Goal: Task Accomplishment & Management: Manage account settings

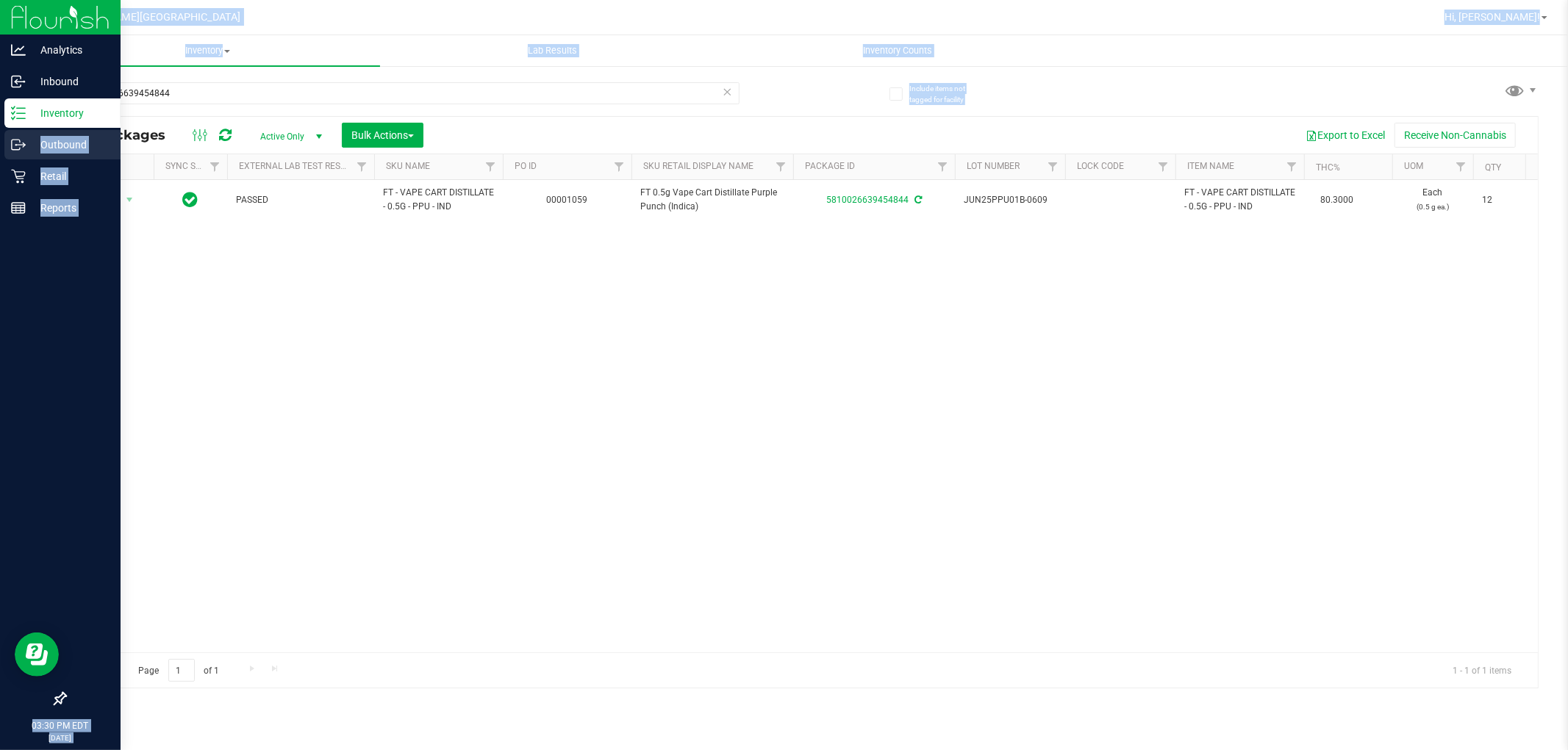
drag, startPoint x: 195, startPoint y: 78, endPoint x: 0, endPoint y: 137, distance: 203.7
click at [0, 137] on div "Analytics Inbound Inventory Outbound Retail Reports 03:30 PM EDT [DATE] 09/22 […" at bounding box center [784, 375] width 1568 height 750
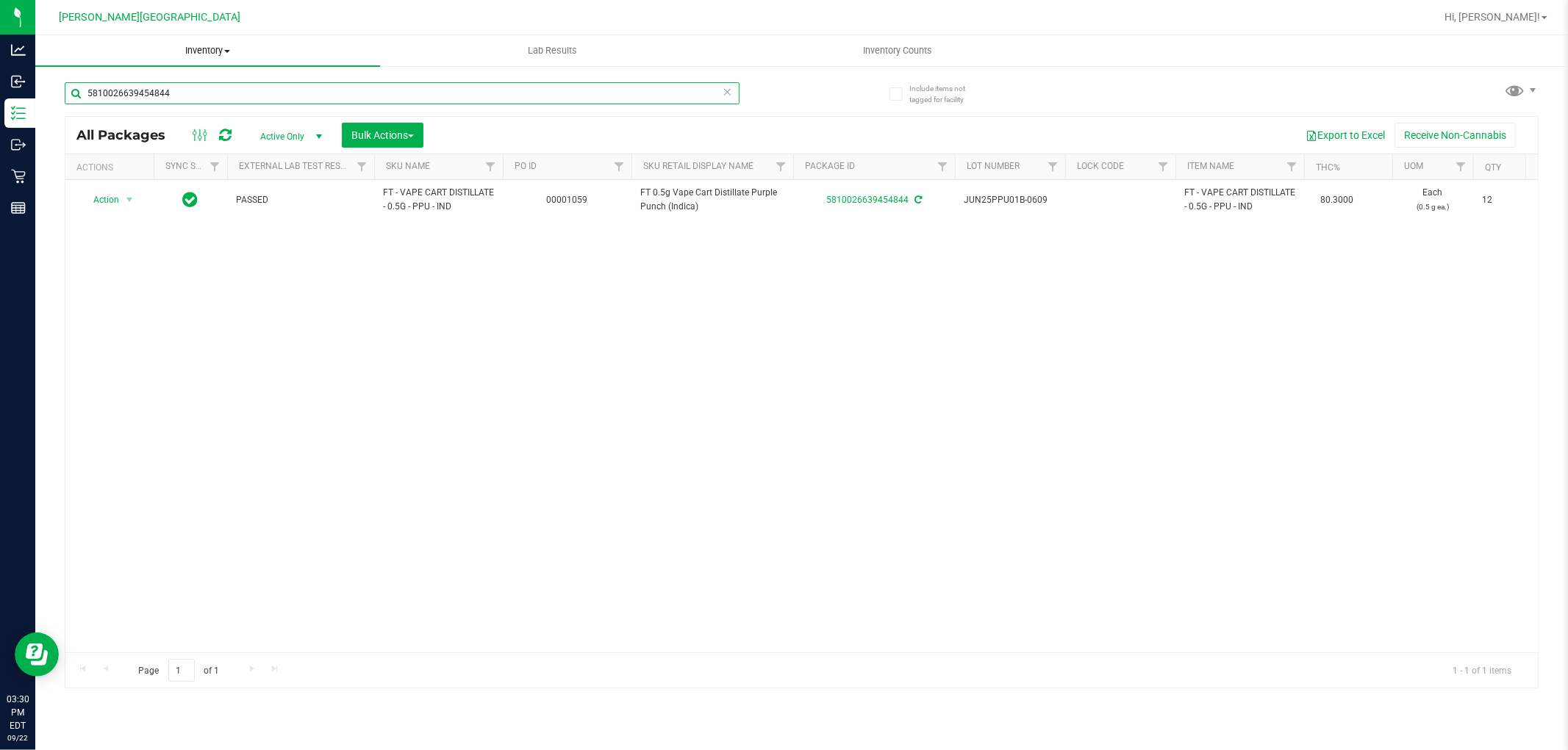
drag, startPoint x: 166, startPoint y: 89, endPoint x: 64, endPoint y: 37, distance: 114.5
click at [50, 68] on div "Include items not tagged for facility 5810026639454844 All Packages Active Only…" at bounding box center [802, 288] width 1533 height 448
type input "5893792888544467"
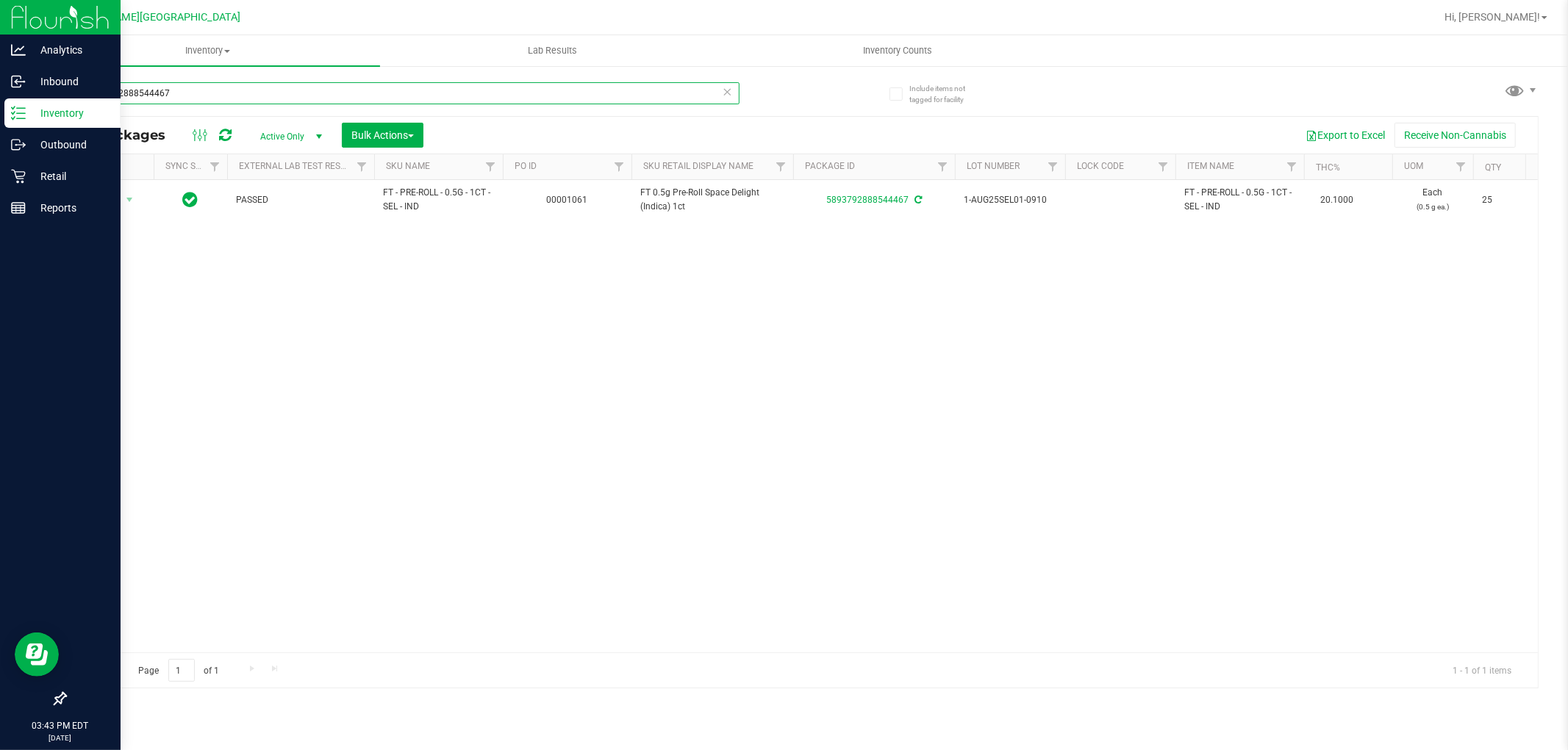
drag, startPoint x: 174, startPoint y: 89, endPoint x: 0, endPoint y: 108, distance: 175.0
click at [0, 108] on div "Analytics Inbound Inventory Outbound Retail Reports 03:43 PM EDT [DATE] 09/22 […" at bounding box center [784, 375] width 1568 height 750
drag, startPoint x: 223, startPoint y: 95, endPoint x: 0, endPoint y: 86, distance: 223.2
click at [0, 87] on div "Analytics Inbound Inventory Outbound Retail Reports 03:47 PM EDT [DATE] 09/22 […" at bounding box center [784, 375] width 1568 height 750
type input "blue"
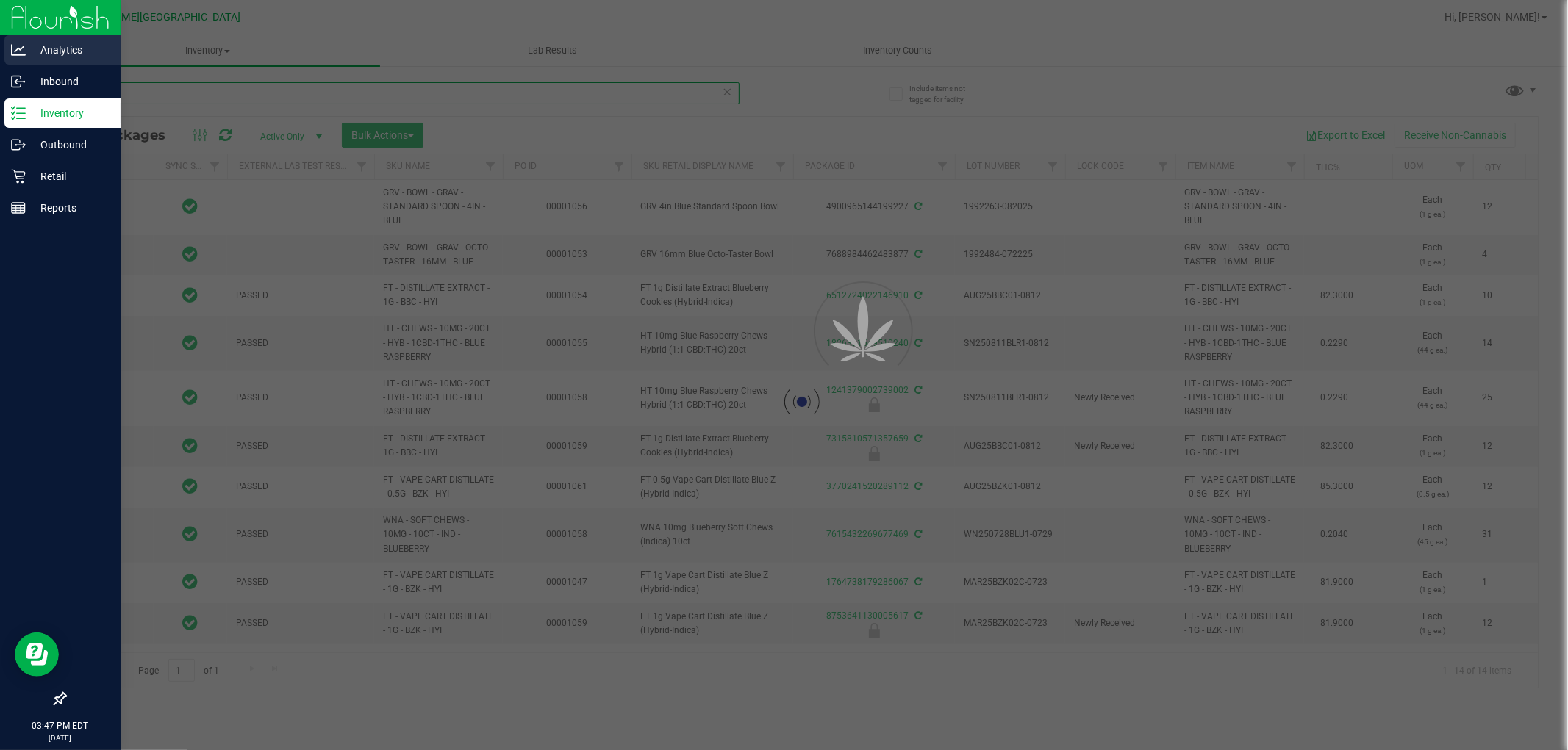
type input "[DATE]"
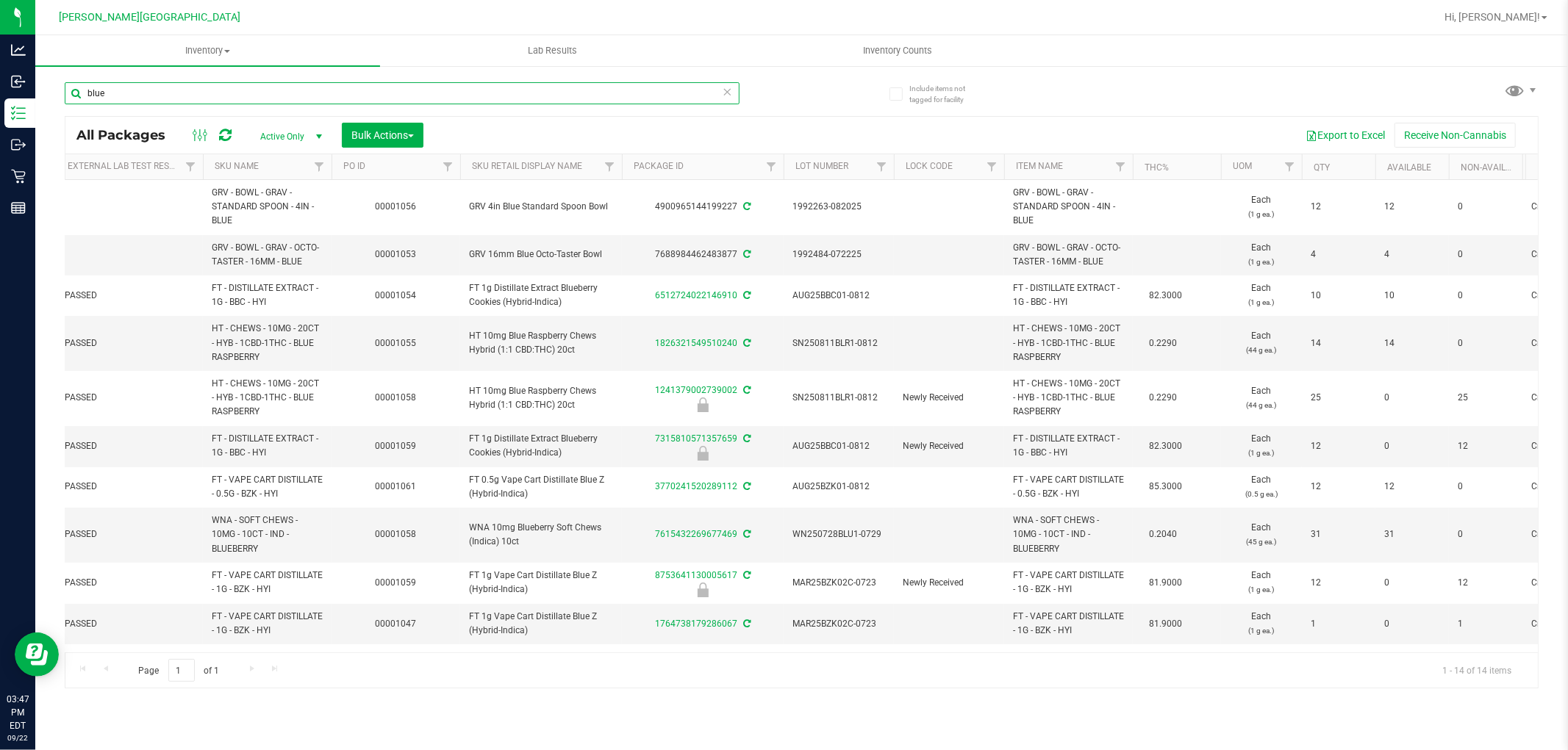
scroll to position [0, 160]
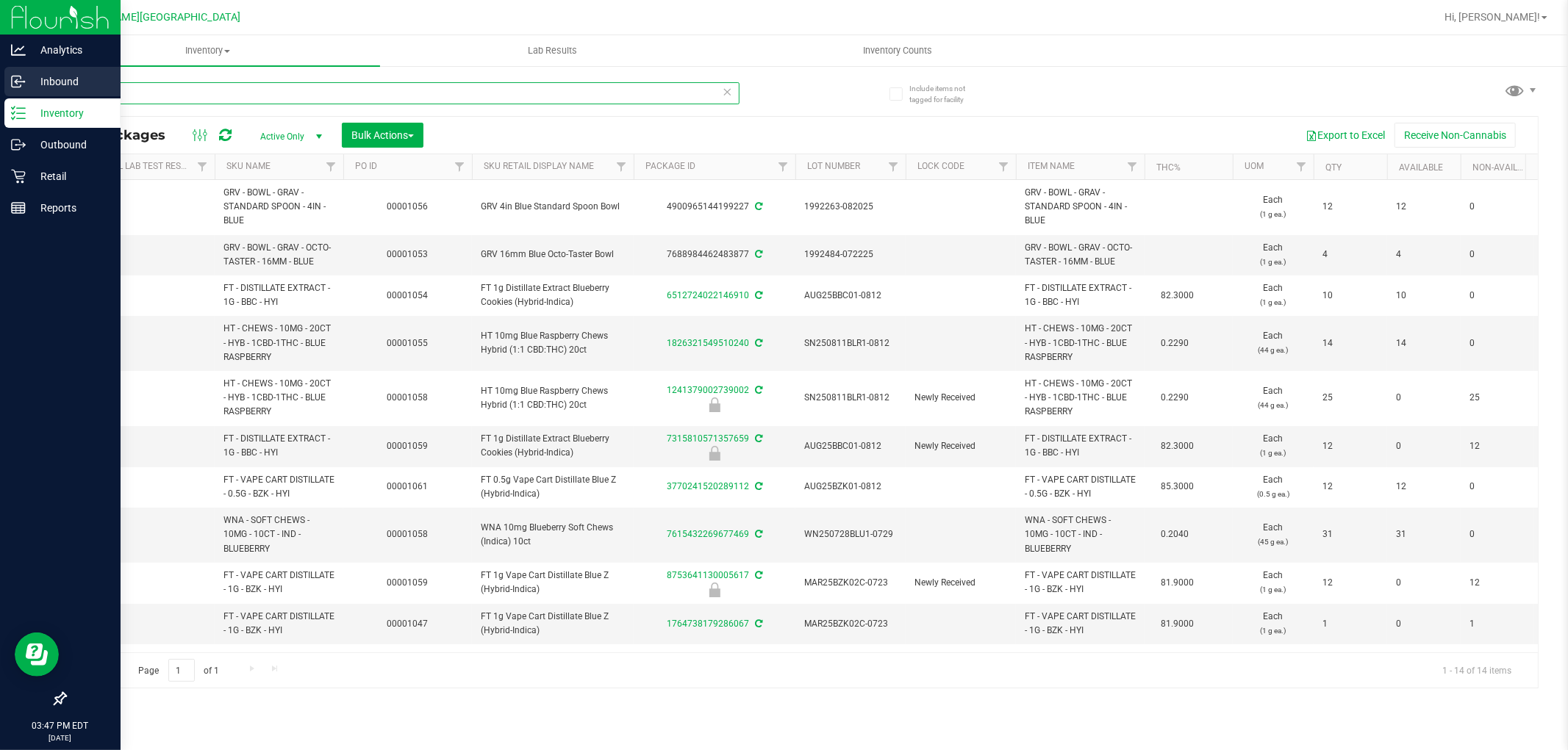
drag, startPoint x: 136, startPoint y: 92, endPoint x: 0, endPoint y: 89, distance: 136.0
click at [0, 89] on div "Analytics Inbound Inventory Outbound Retail Reports 03:47 PM EDT [DATE] 09/22 […" at bounding box center [784, 375] width 1568 height 750
type input "MAR25BZK02B-0428"
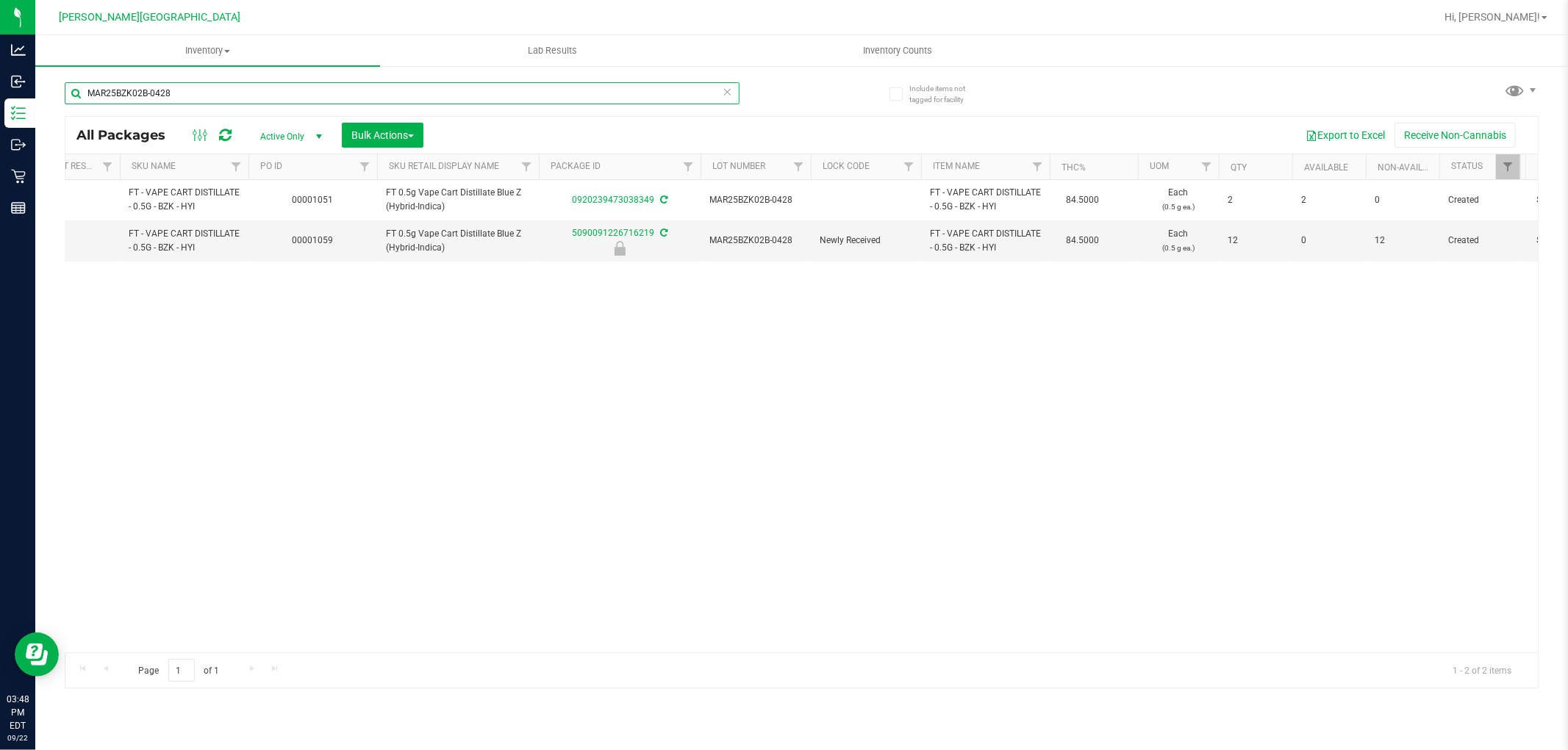
scroll to position [0, 379]
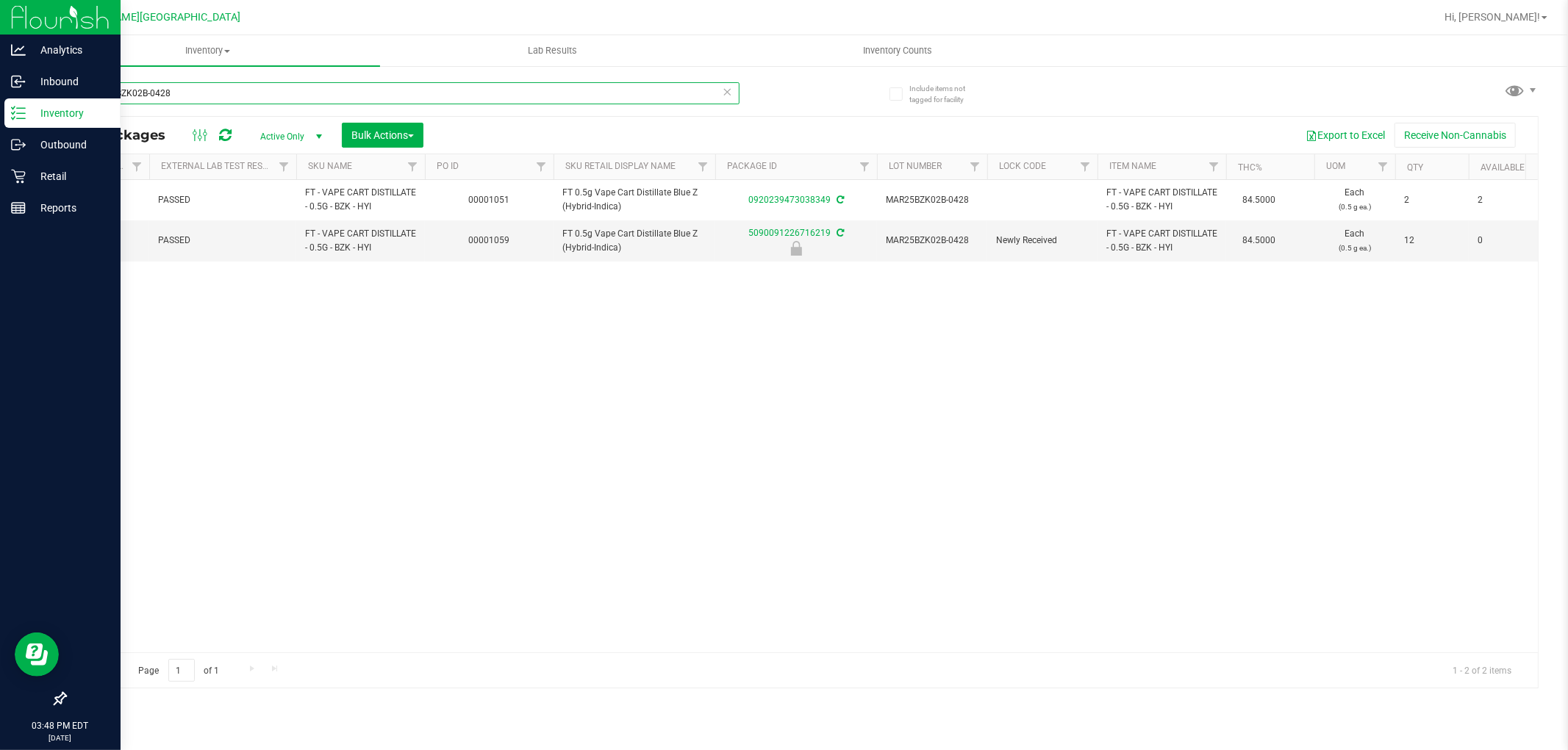
drag, startPoint x: 178, startPoint y: 89, endPoint x: 30, endPoint y: 100, distance: 148.4
click at [31, 100] on div "Analytics Inbound Inventory Outbound Retail Reports 03:48 PM EDT [DATE] 09/22 […" at bounding box center [784, 375] width 1568 height 750
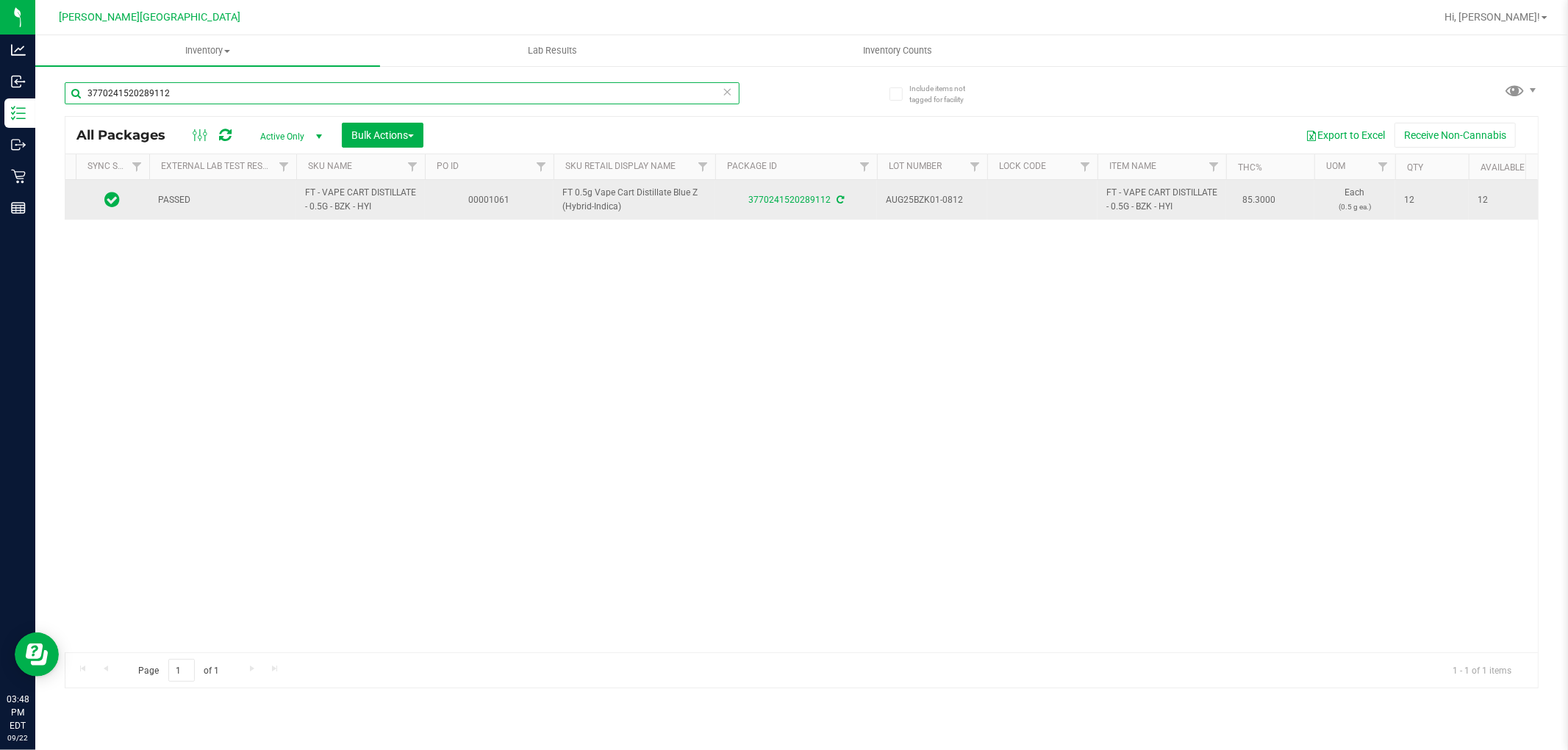
type input "3770241520289112"
click at [109, 200] on icon at bounding box center [113, 199] width 16 height 17
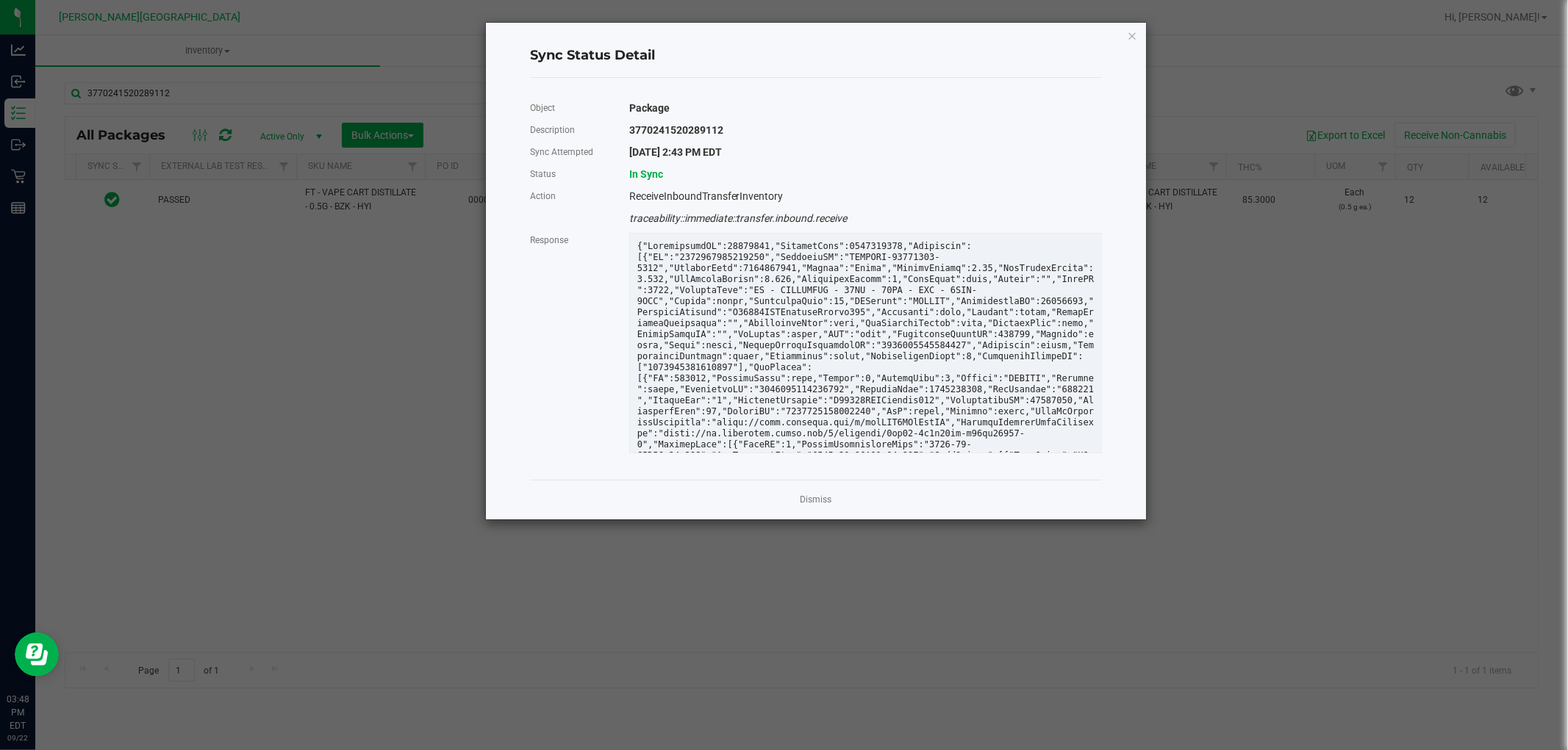
click at [1132, 36] on icon "Close" at bounding box center [1132, 35] width 10 height 17
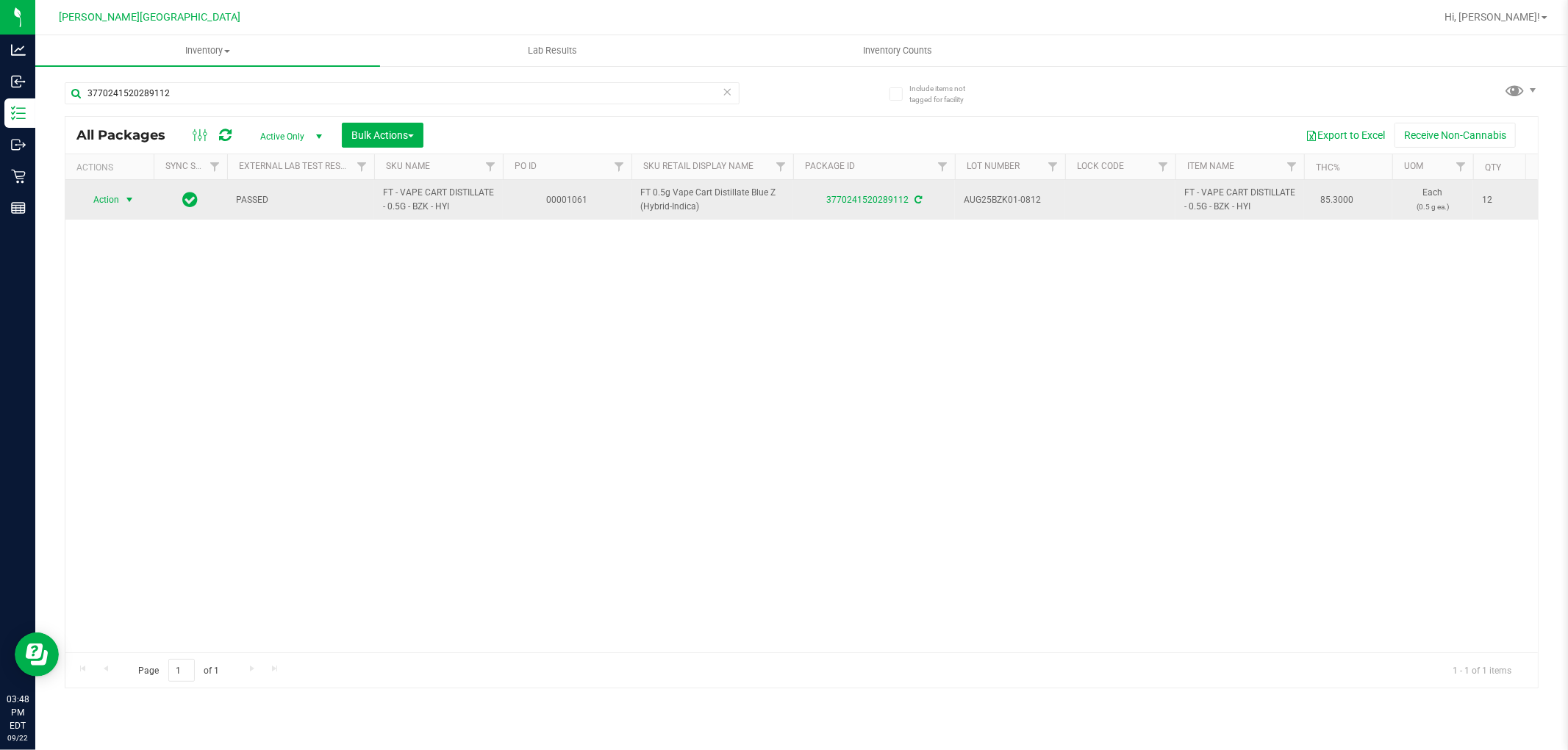
click at [113, 193] on span "Action" at bounding box center [100, 200] width 40 height 21
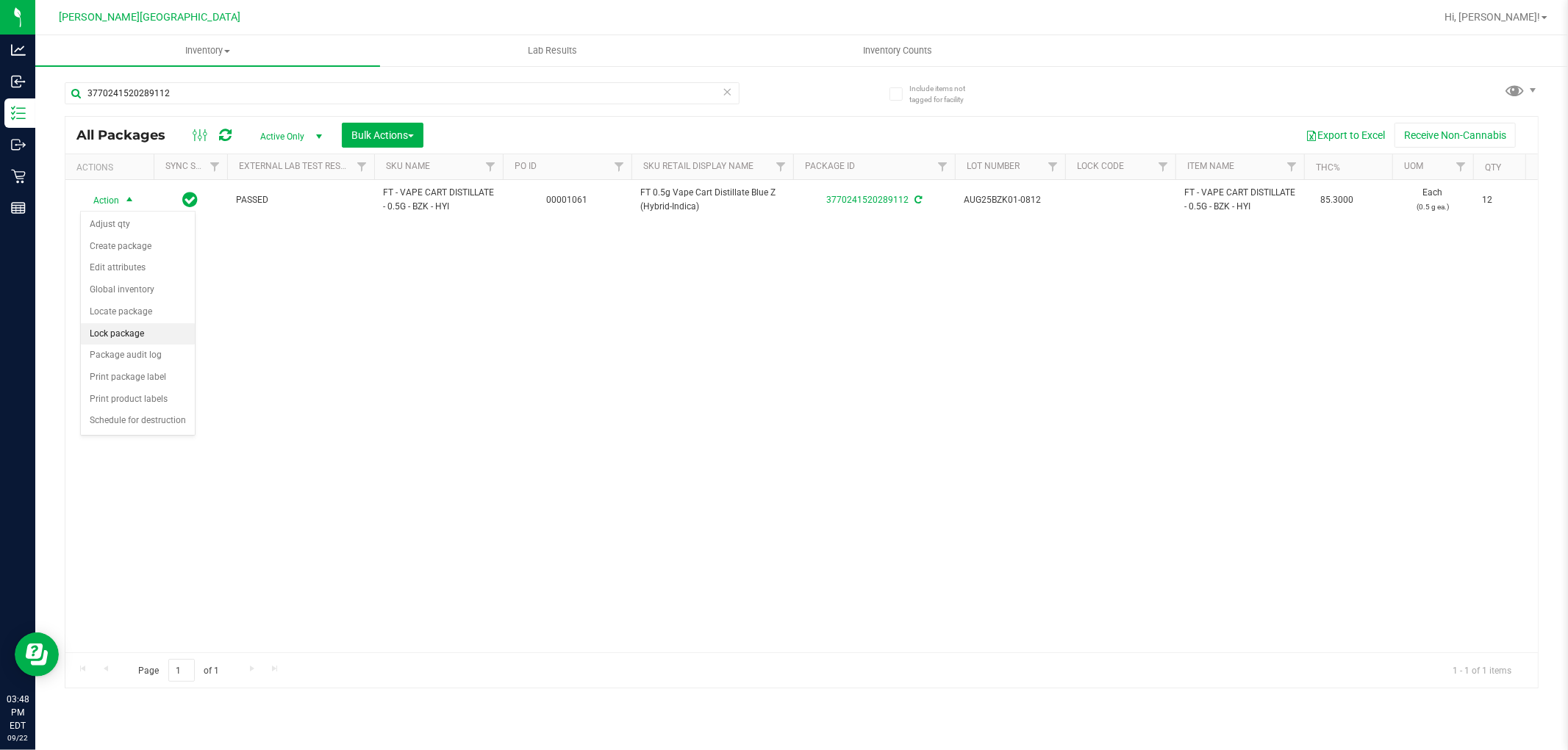
click at [128, 327] on li "Lock package" at bounding box center [138, 334] width 114 height 22
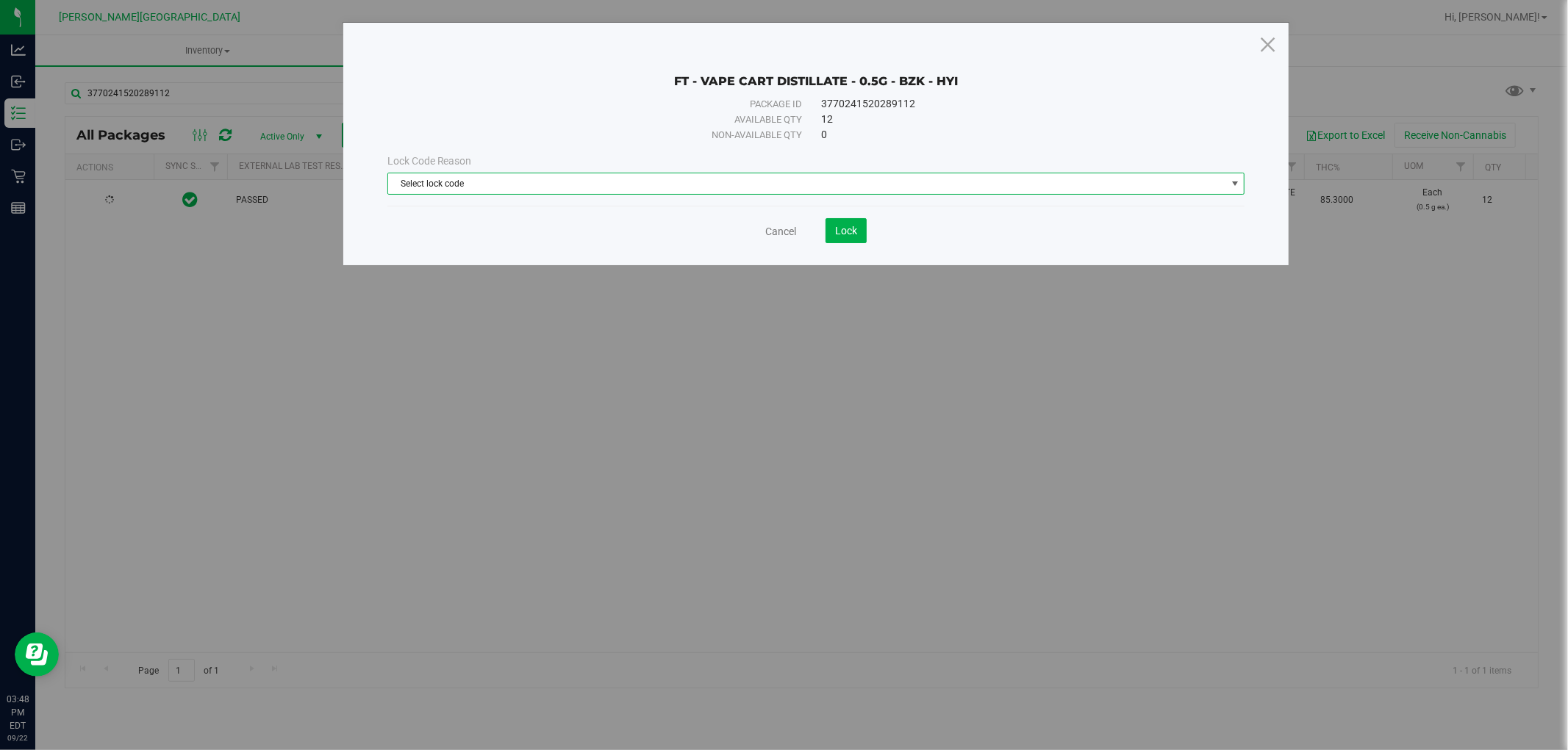
click at [605, 193] on span "Select lock code" at bounding box center [808, 183] width 838 height 21
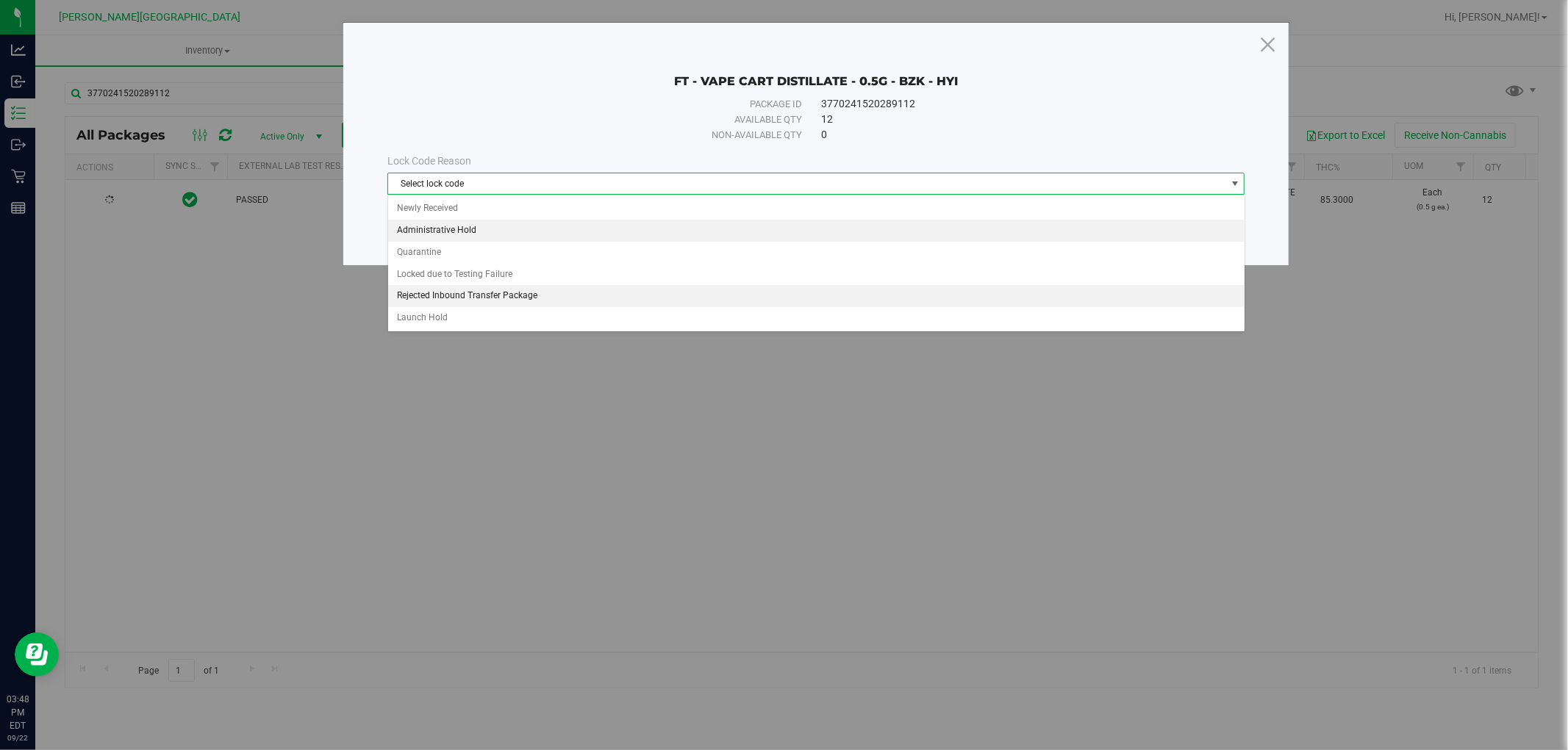
click at [442, 228] on li "Administrative Hold" at bounding box center [817, 230] width 856 height 22
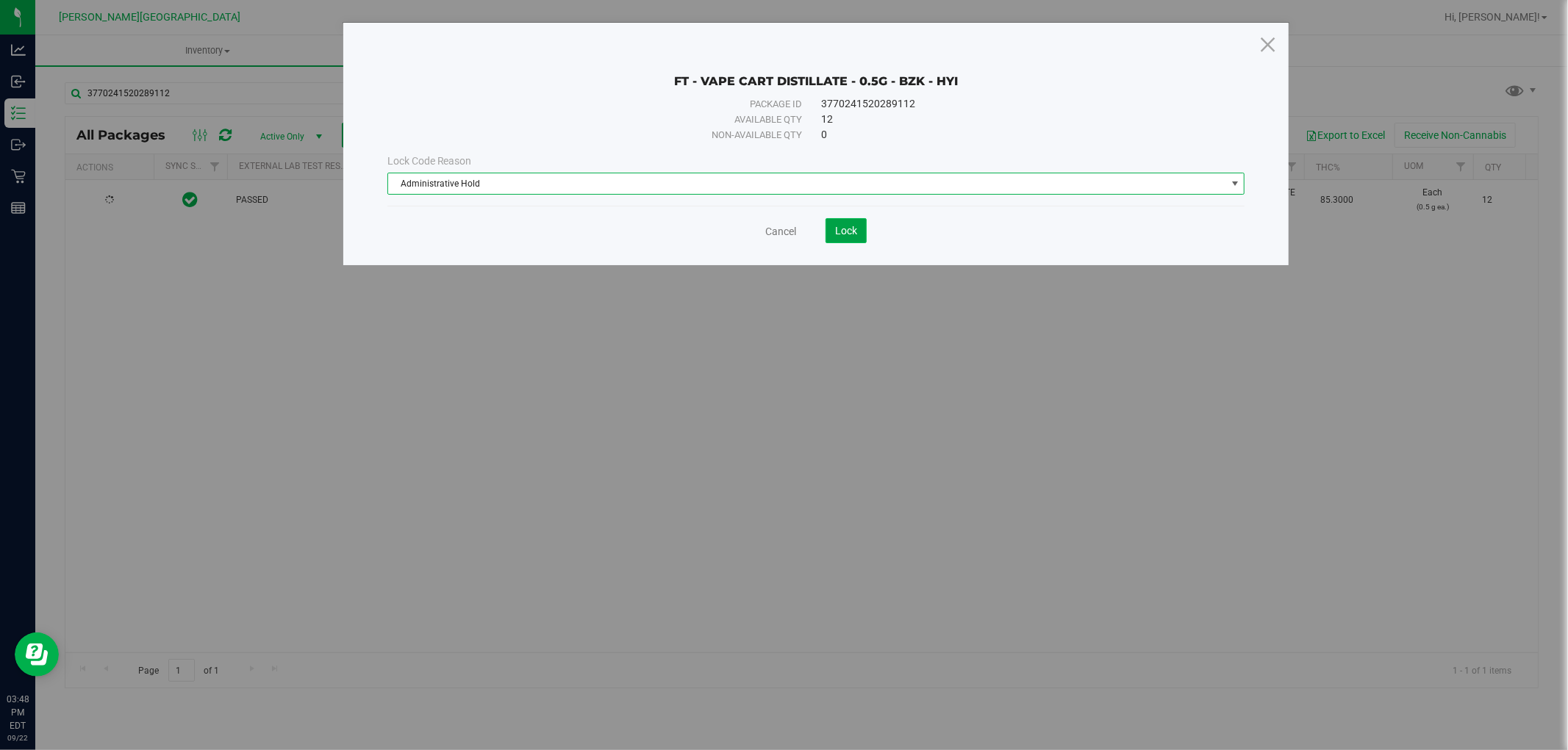
click at [856, 231] on span "Lock" at bounding box center [846, 231] width 22 height 12
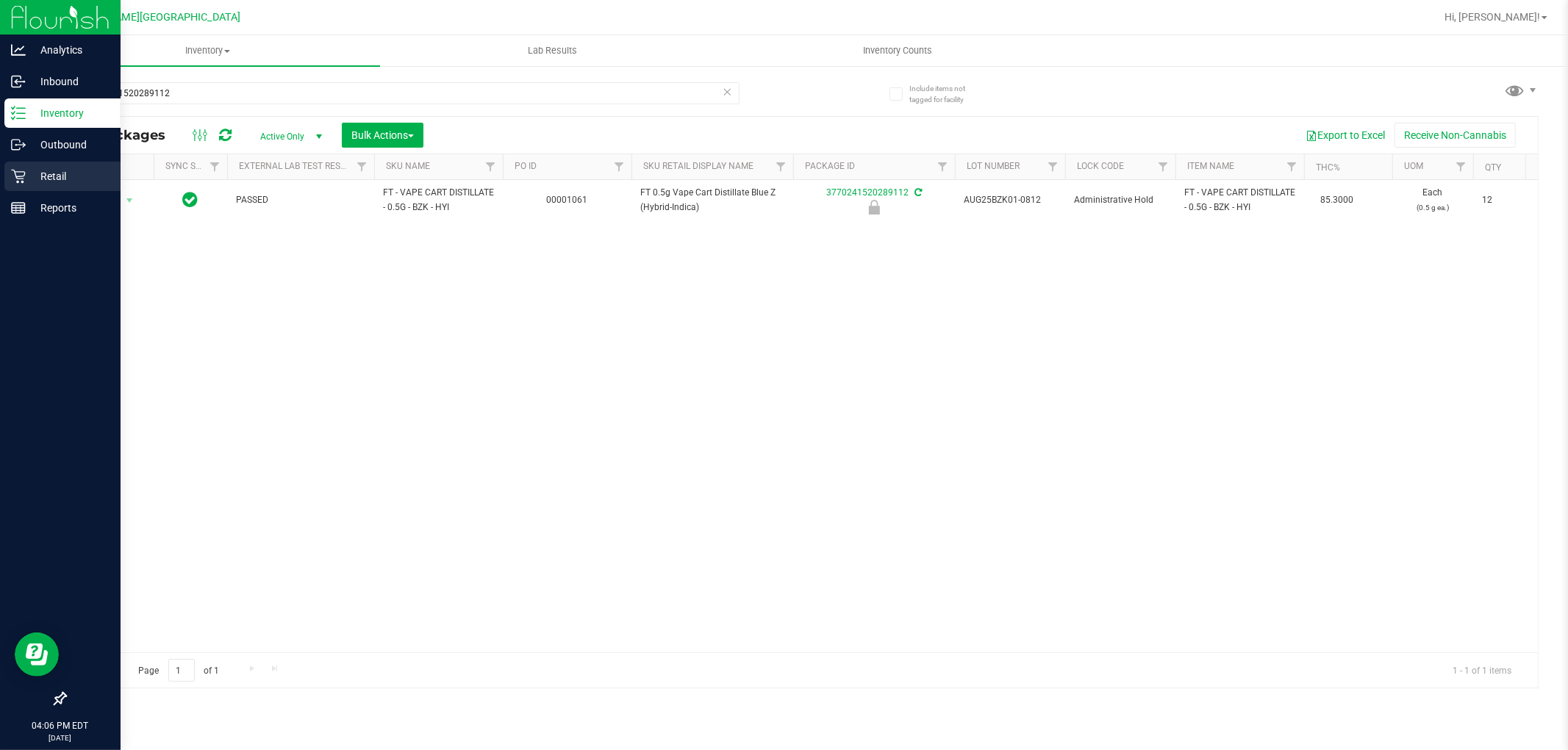
click at [61, 171] on p "Retail" at bounding box center [70, 175] width 89 height 17
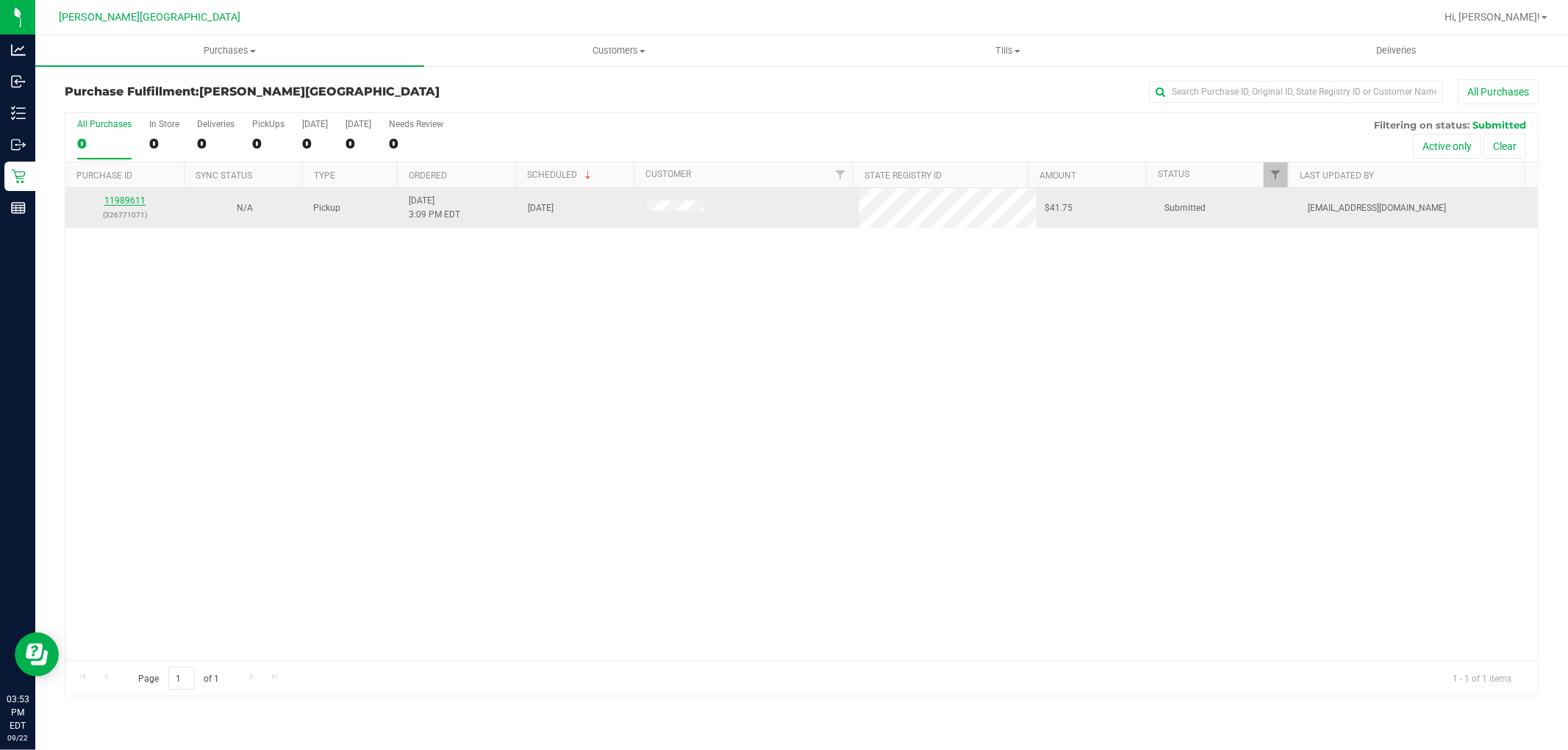
click at [138, 200] on link "11989611" at bounding box center [125, 200] width 41 height 10
click at [130, 200] on link "11989611" at bounding box center [125, 200] width 41 height 10
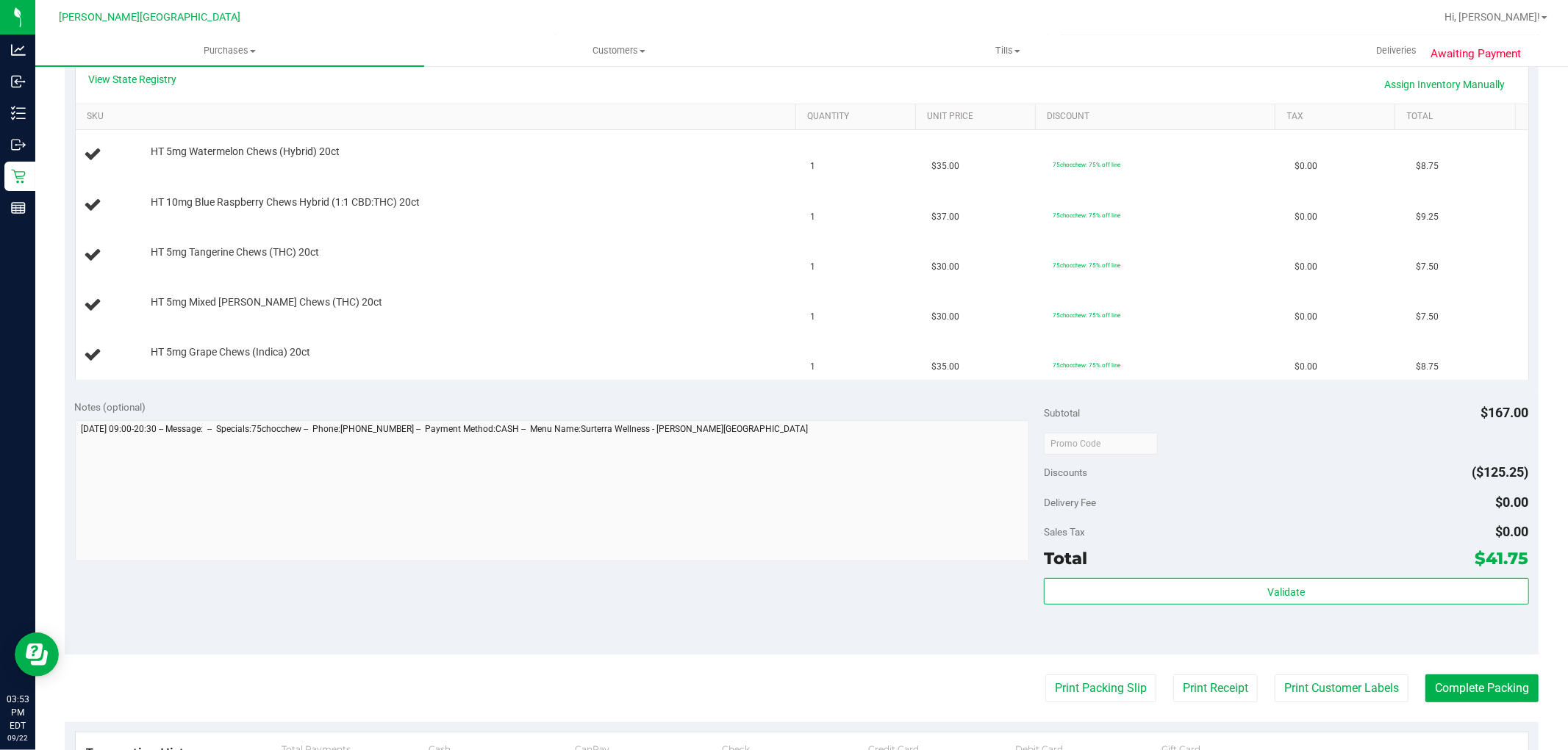
scroll to position [489, 0]
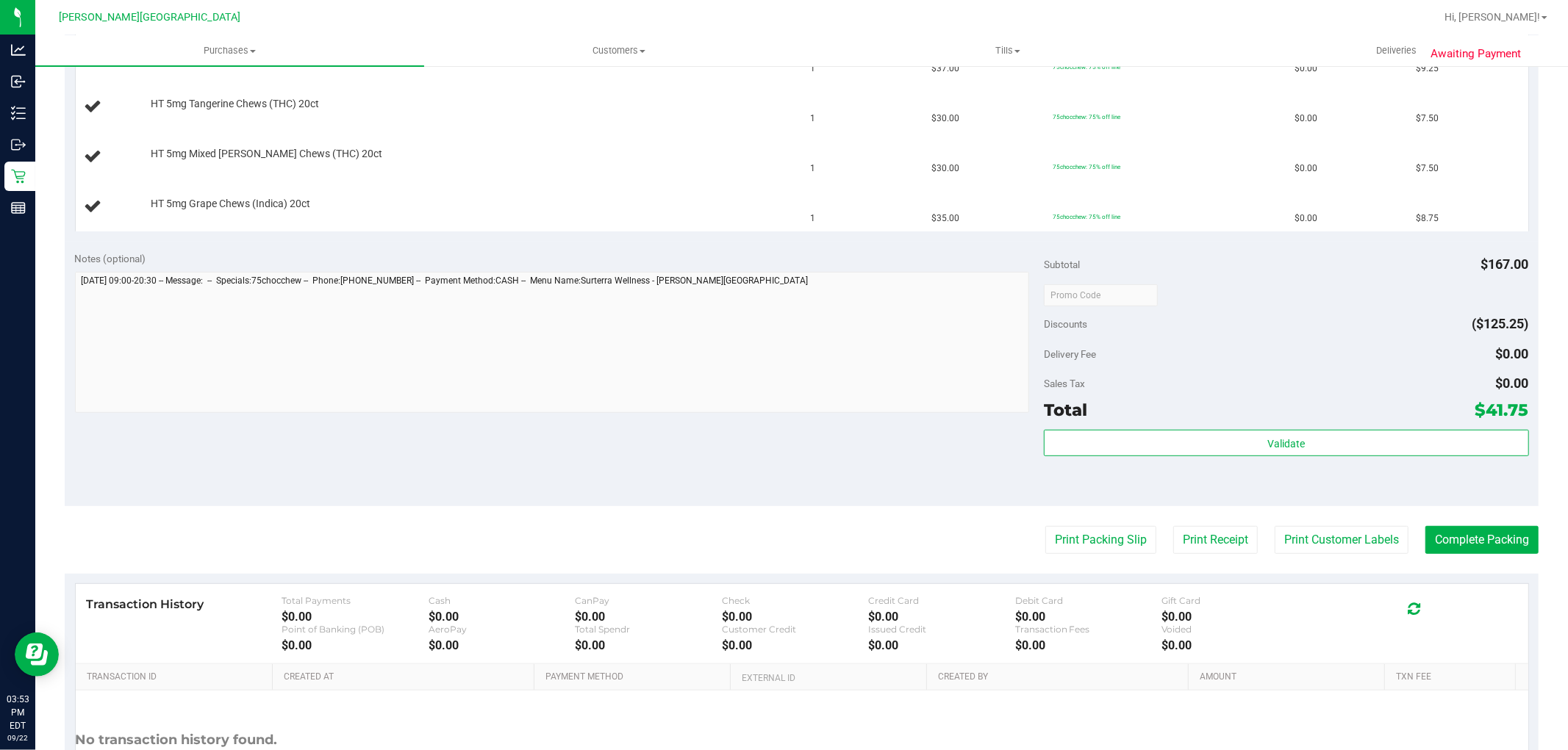
click at [1073, 561] on purchase-details "Back Edit Purchase Cancel Purchase View Profile # 11989611 BioTrack ID: - Submi…" at bounding box center [802, 219] width 1474 height 1258
click at [1075, 547] on button "Print Packing Slip" at bounding box center [1101, 540] width 111 height 28
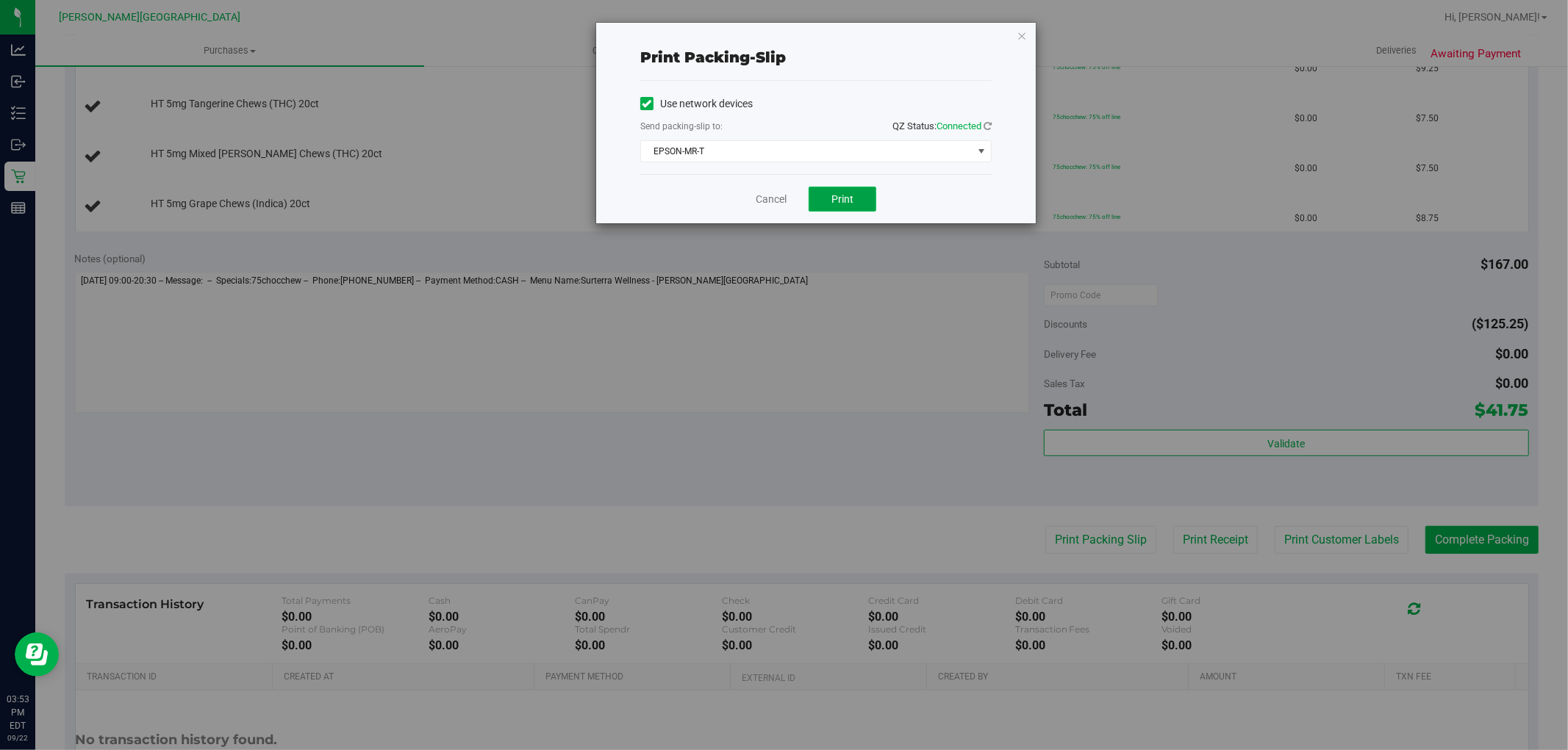
click at [853, 188] on button "Print" at bounding box center [842, 199] width 68 height 25
click at [790, 186] on div "Cancel Print" at bounding box center [816, 198] width 351 height 49
click at [779, 203] on link "Cancel" at bounding box center [770, 200] width 31 height 16
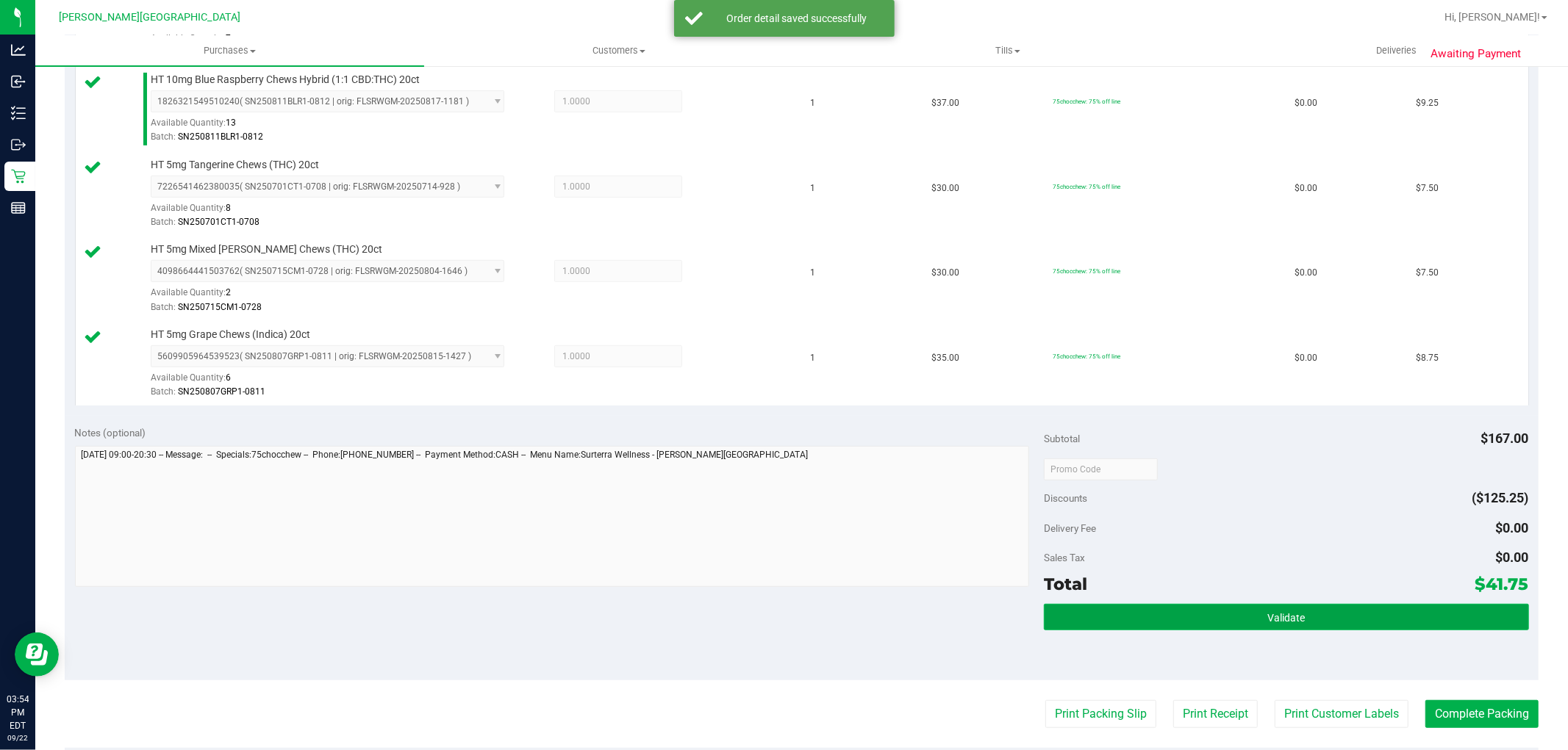
click at [1294, 627] on button "Validate" at bounding box center [1286, 618] width 485 height 26
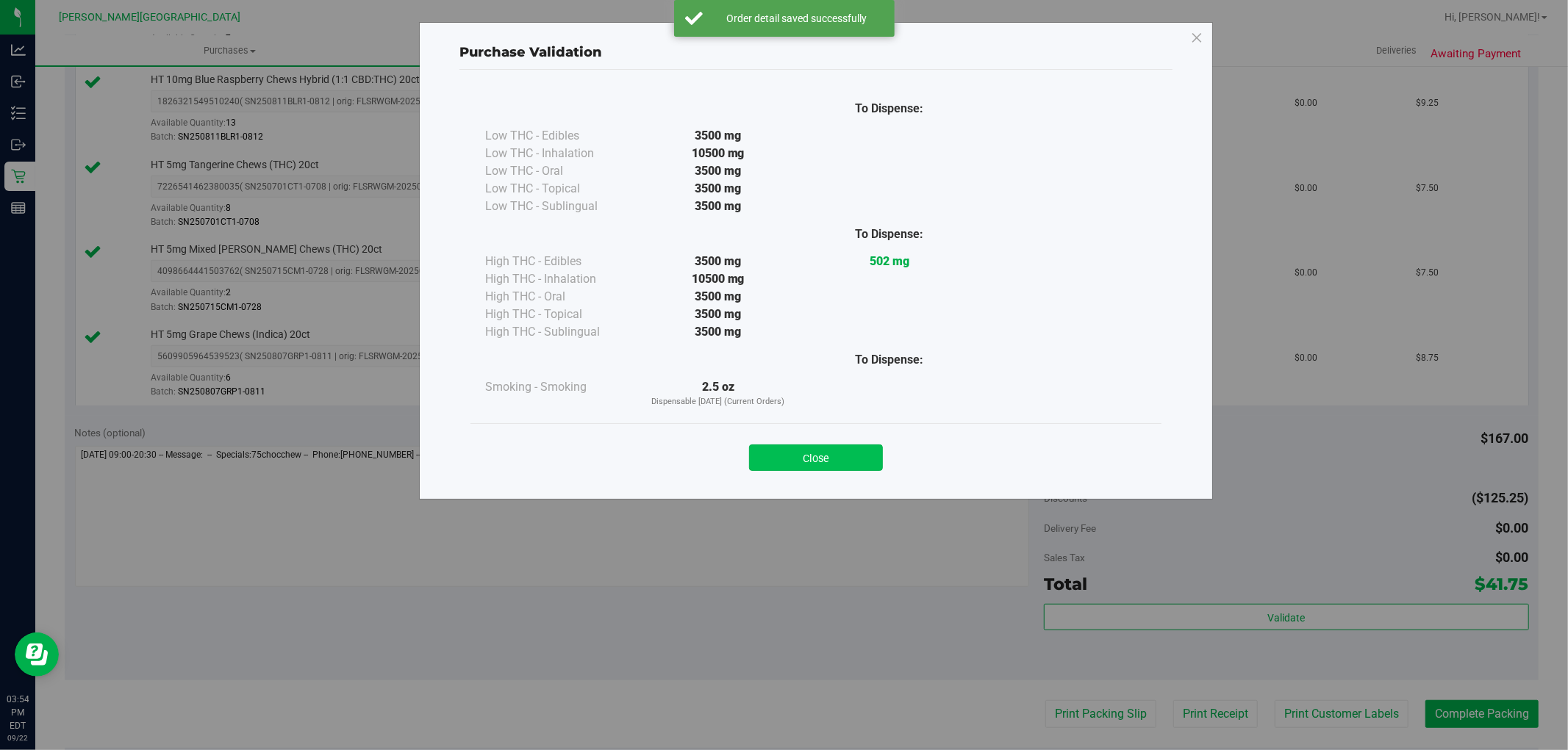
click at [811, 461] on button "Close" at bounding box center [816, 458] width 134 height 26
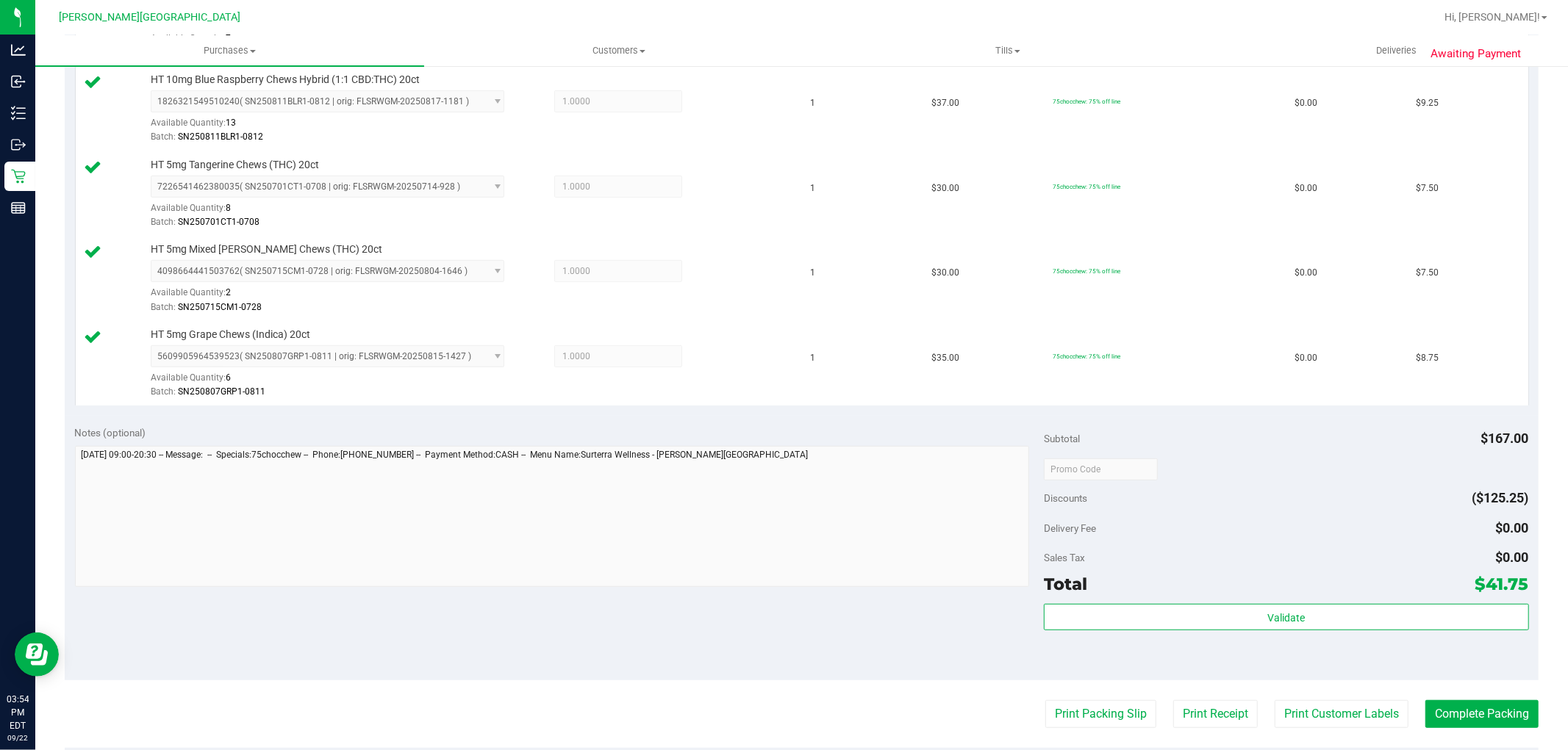
click at [1444, 700] on purchase-details "Back Edit Purchase Cancel Purchase View Profile # 11989611 BioTrack ID: - Submi…" at bounding box center [802, 306] width 1474 height 1433
click at [1439, 716] on button "Complete Packing" at bounding box center [1482, 714] width 113 height 28
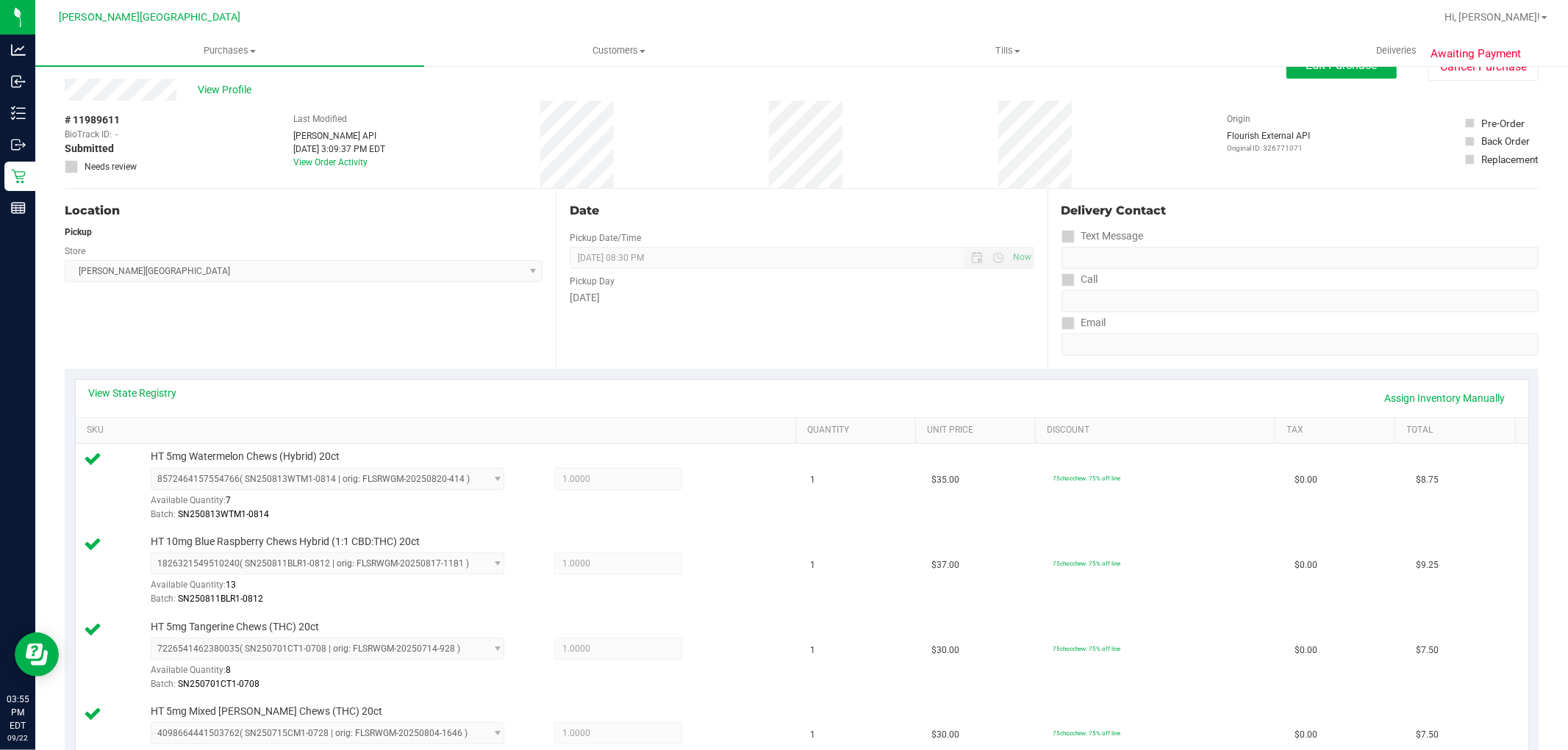
scroll to position [0, 0]
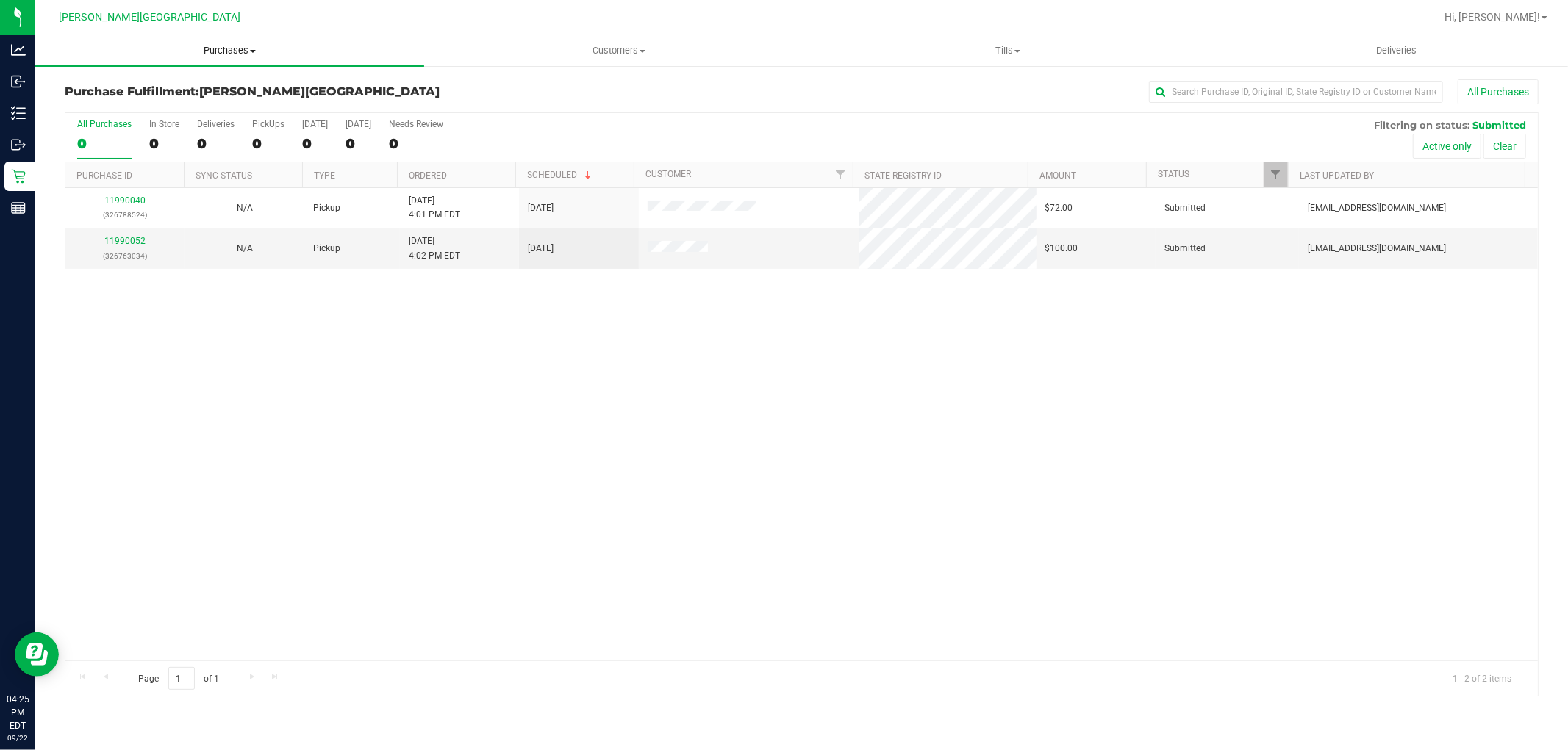
click at [230, 45] on span "Purchases" at bounding box center [230, 50] width 389 height 13
click at [133, 108] on li "Fulfillment" at bounding box center [230, 106] width 389 height 17
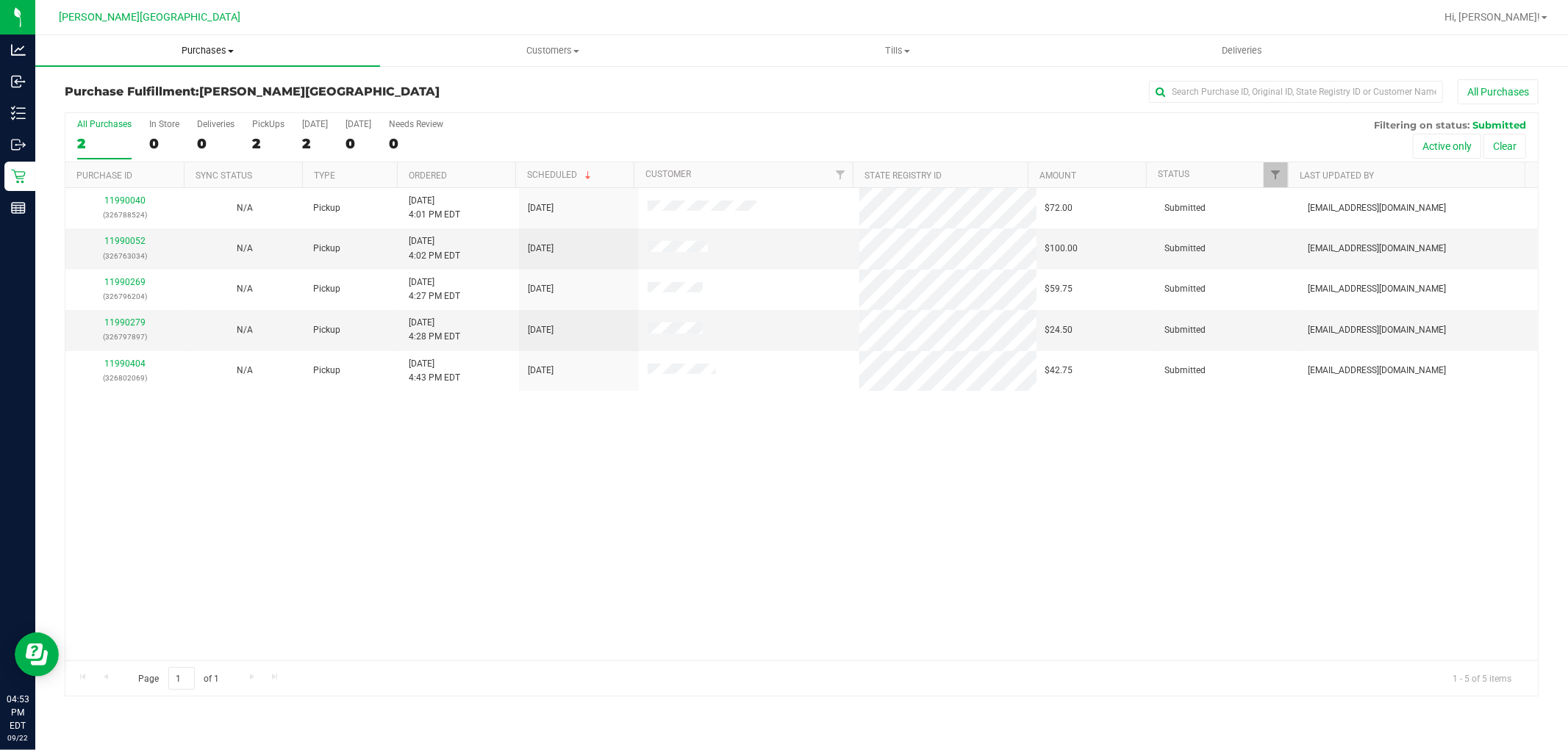
click at [192, 50] on span "Purchases" at bounding box center [208, 50] width 345 height 13
click at [108, 100] on span "Fulfillment" at bounding box center [81, 106] width 91 height 12
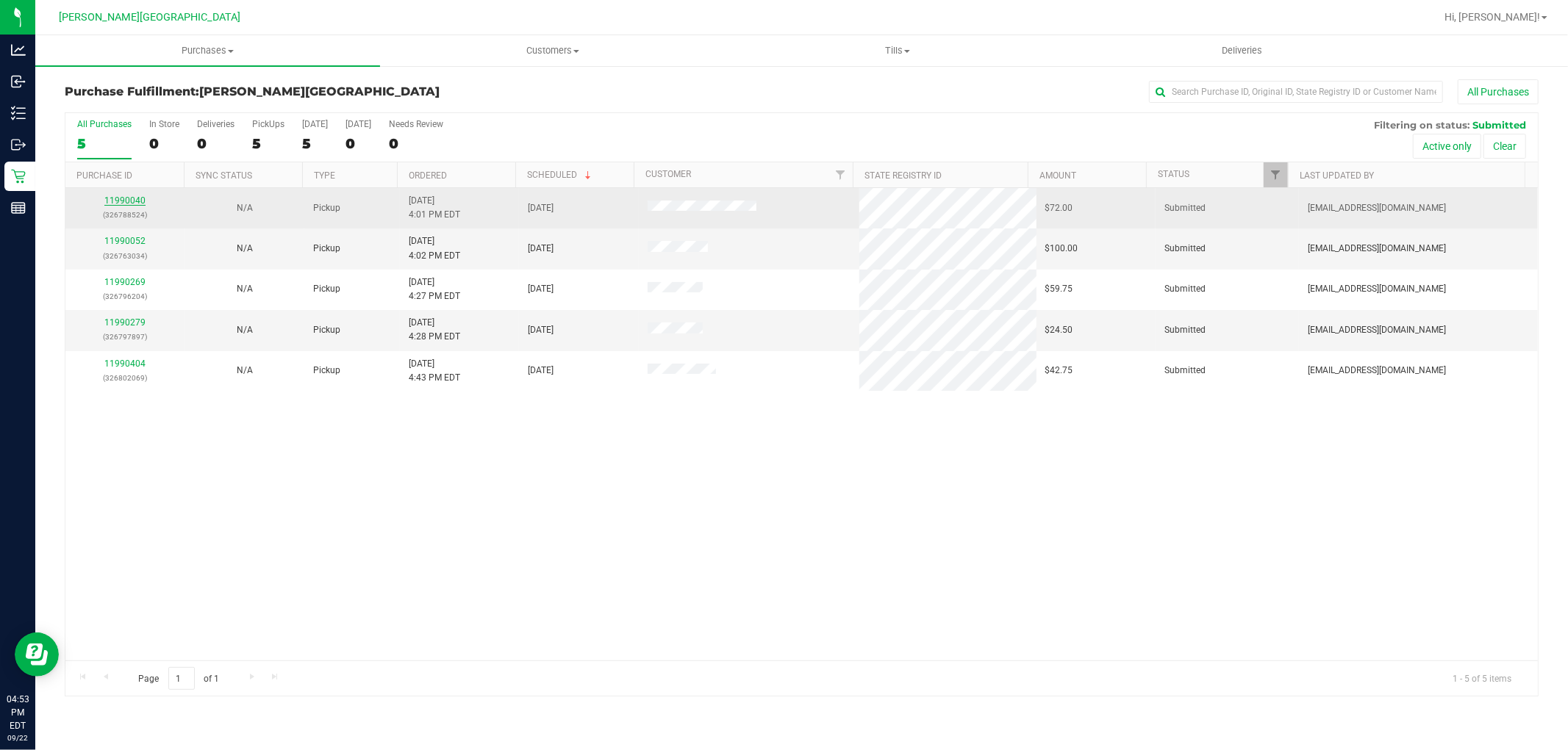
click at [130, 202] on link "11990040" at bounding box center [125, 200] width 41 height 10
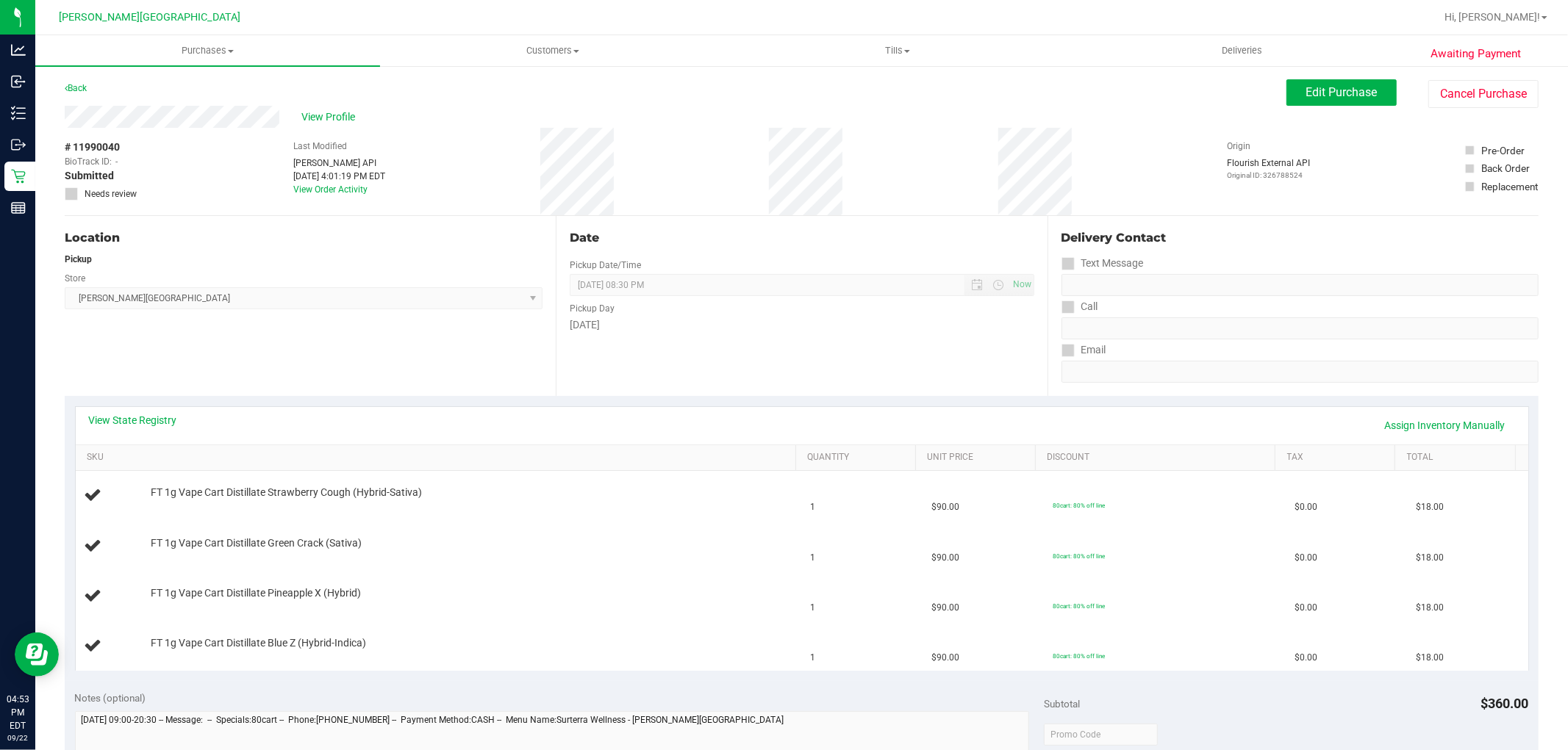
scroll to position [326, 0]
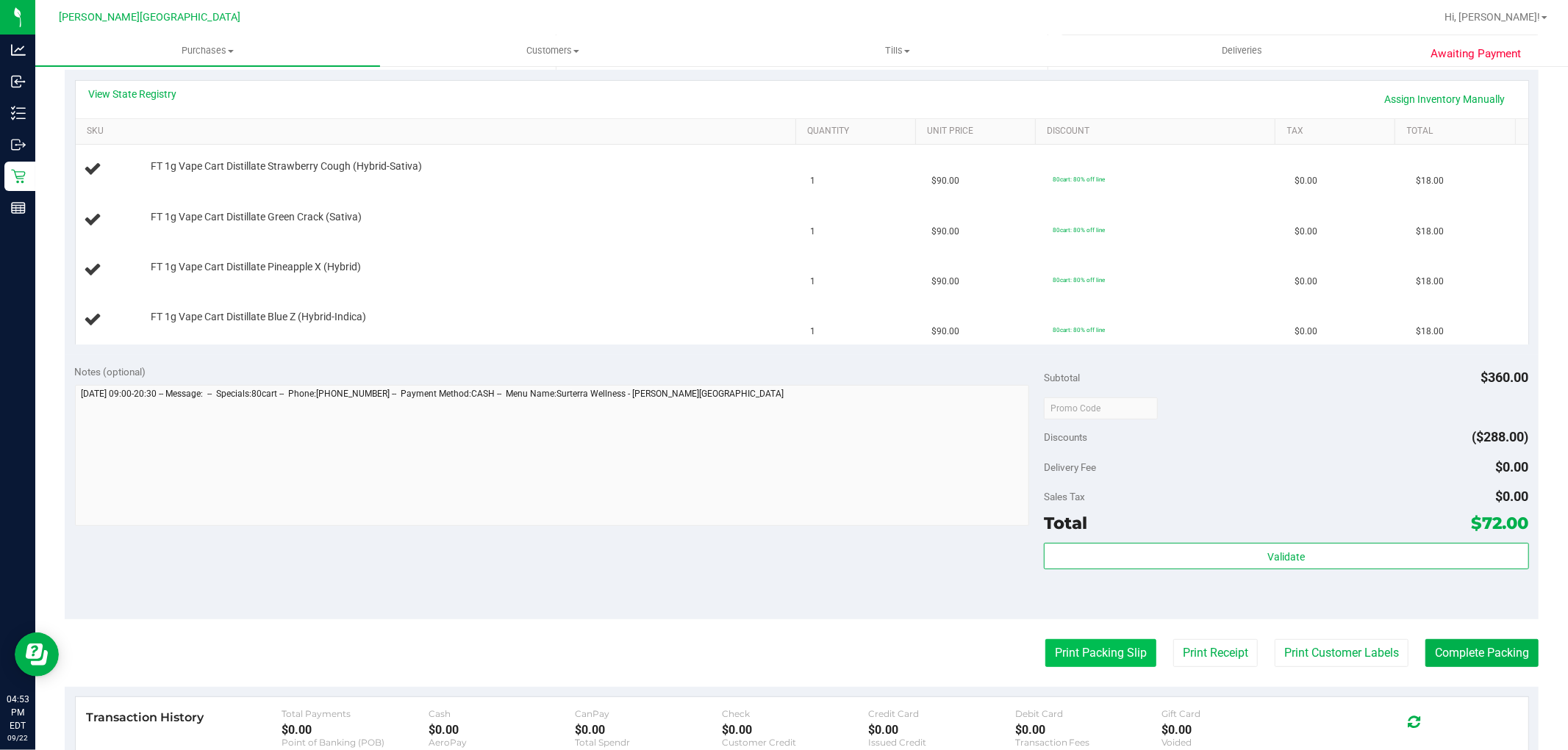
click at [1066, 642] on button "Print Packing Slip" at bounding box center [1101, 653] width 111 height 28
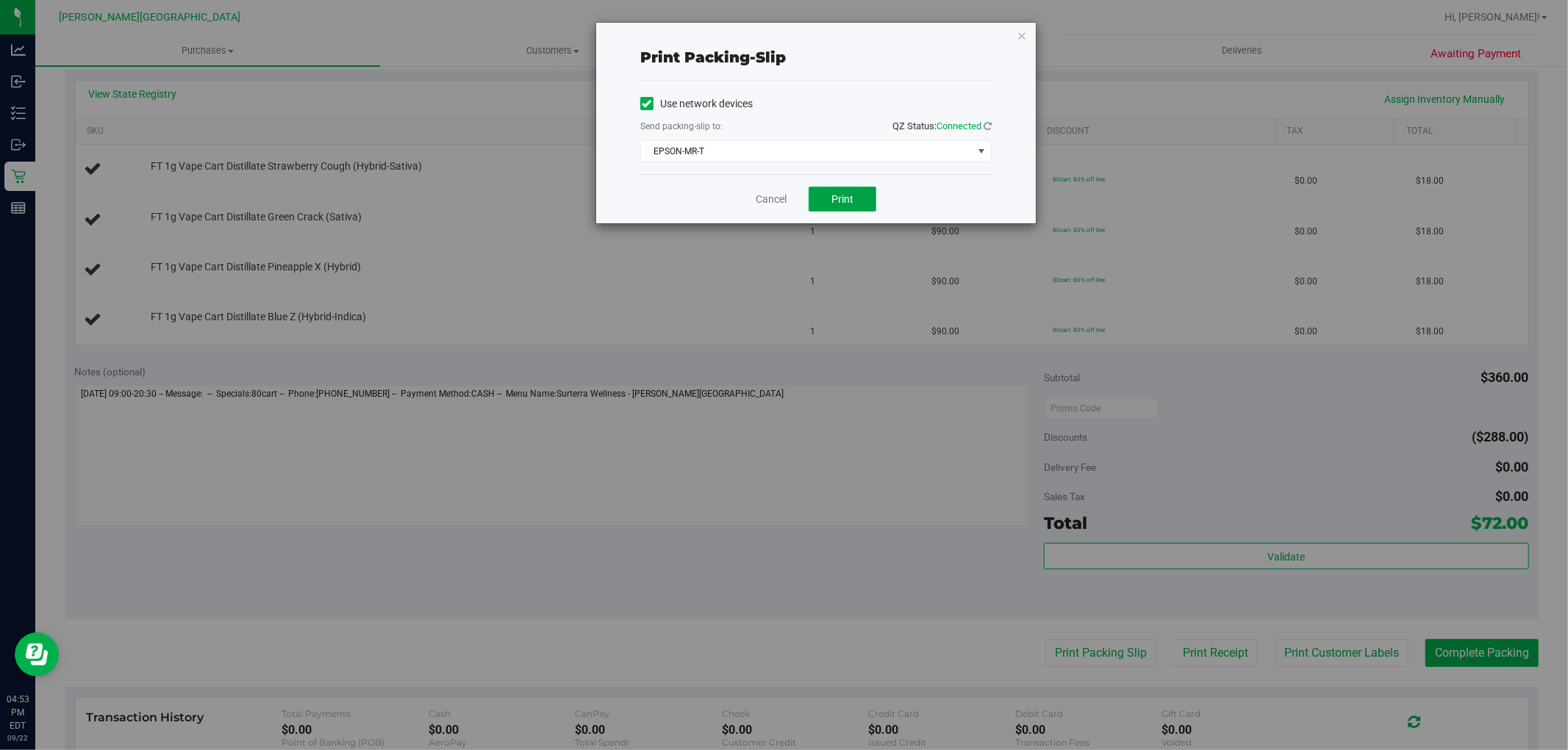
click at [865, 195] on button "Print" at bounding box center [842, 199] width 68 height 25
click at [1023, 32] on icon "button" at bounding box center [1021, 35] width 10 height 17
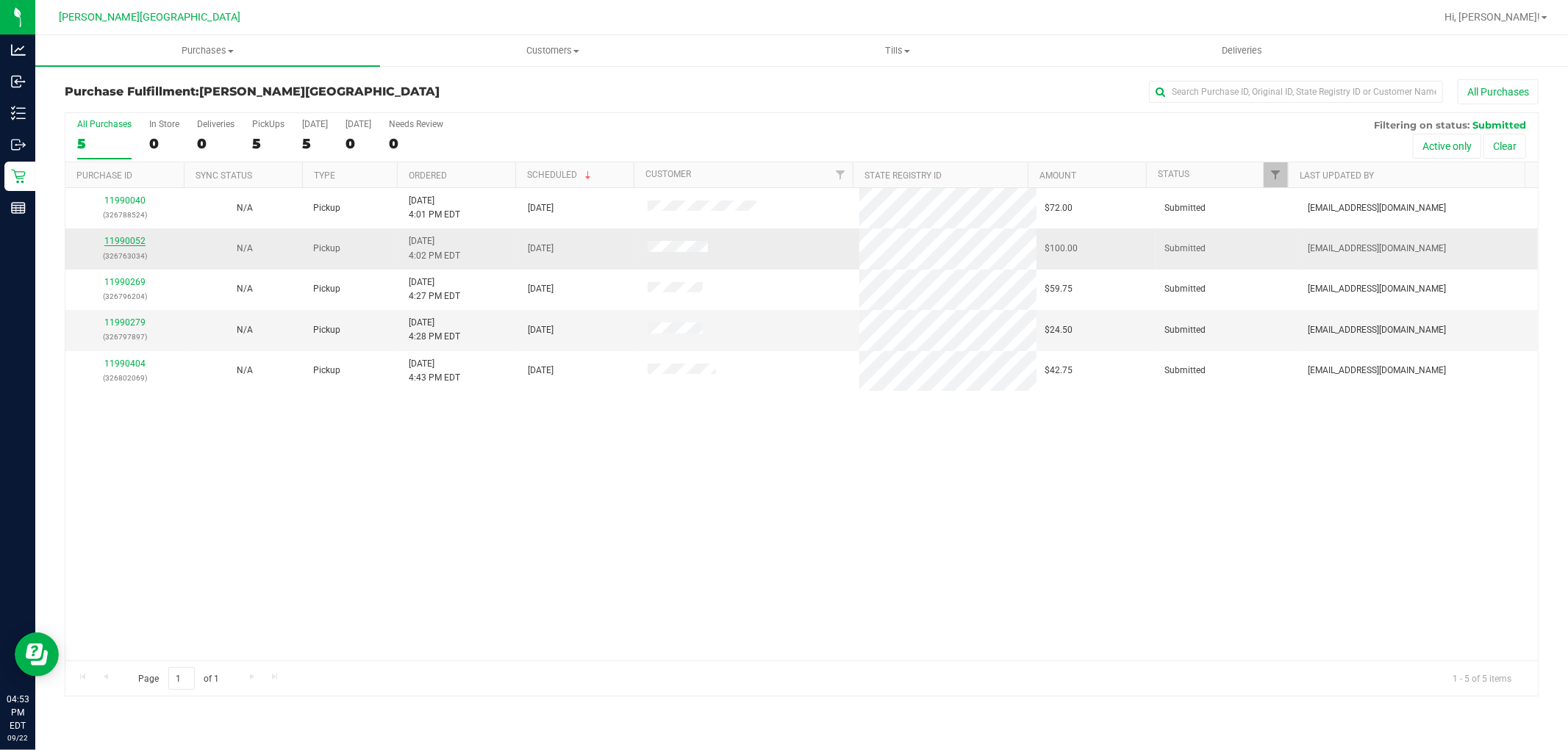
click at [133, 237] on link "11990052" at bounding box center [125, 241] width 41 height 10
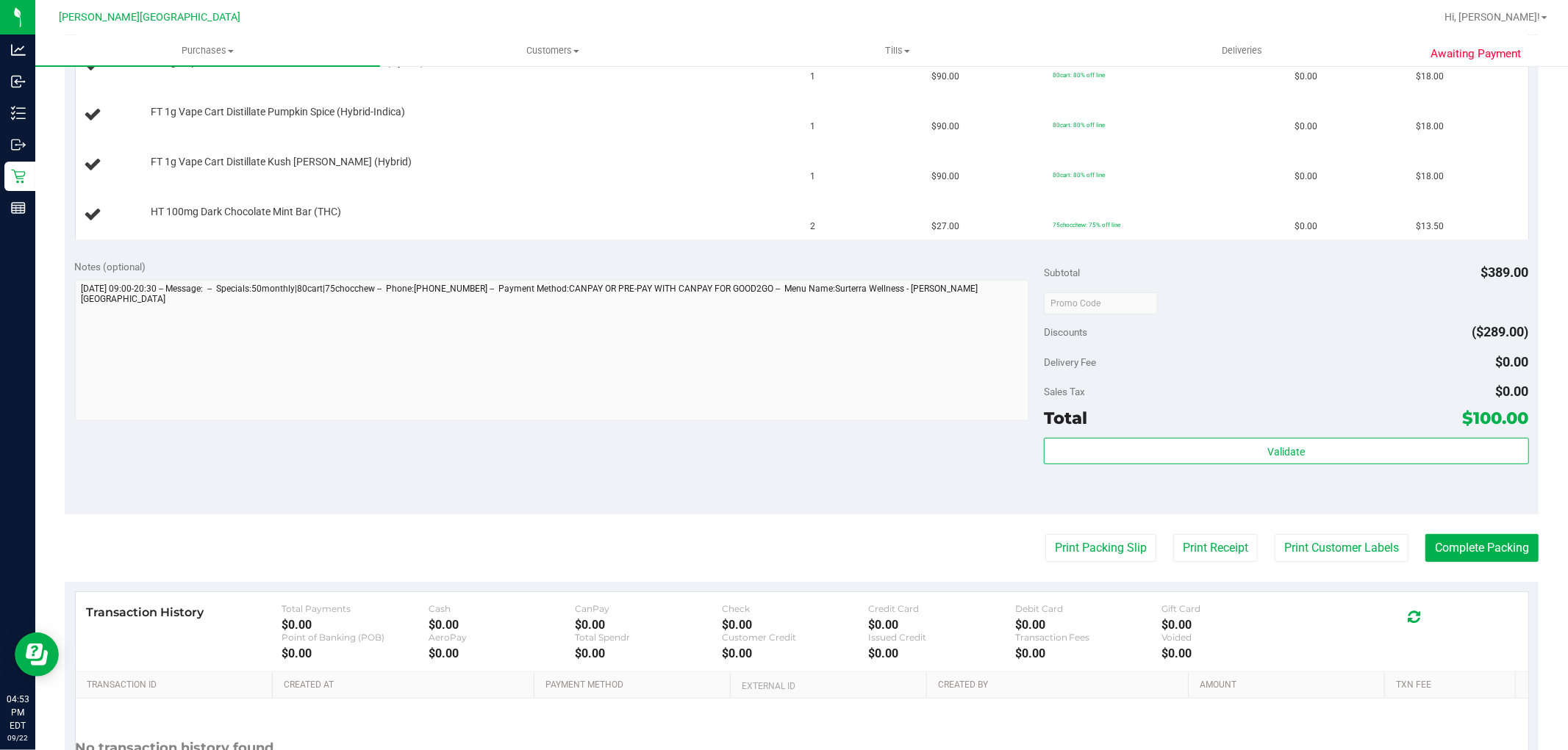
scroll to position [489, 0]
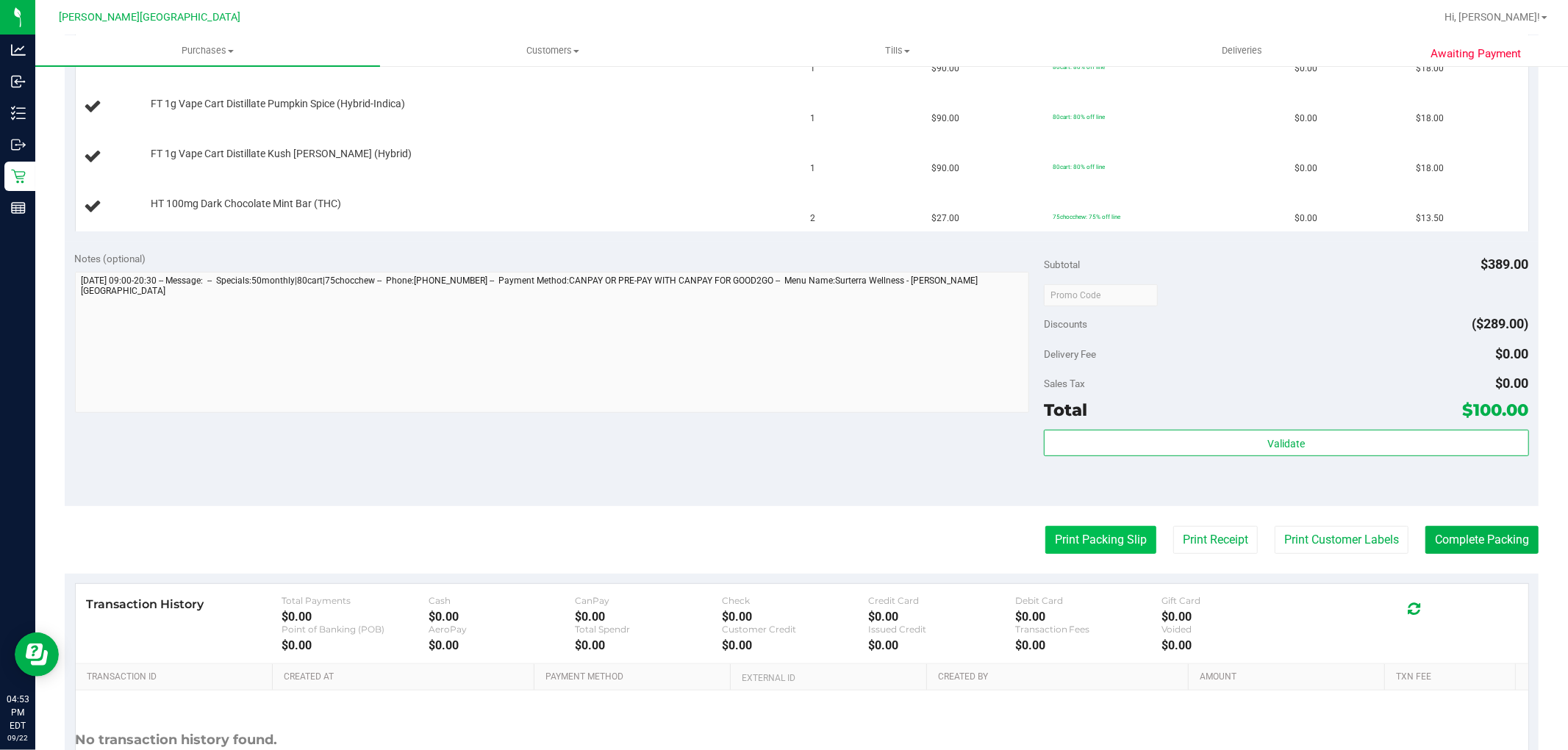
click at [1113, 541] on button "Print Packing Slip" at bounding box center [1101, 540] width 111 height 28
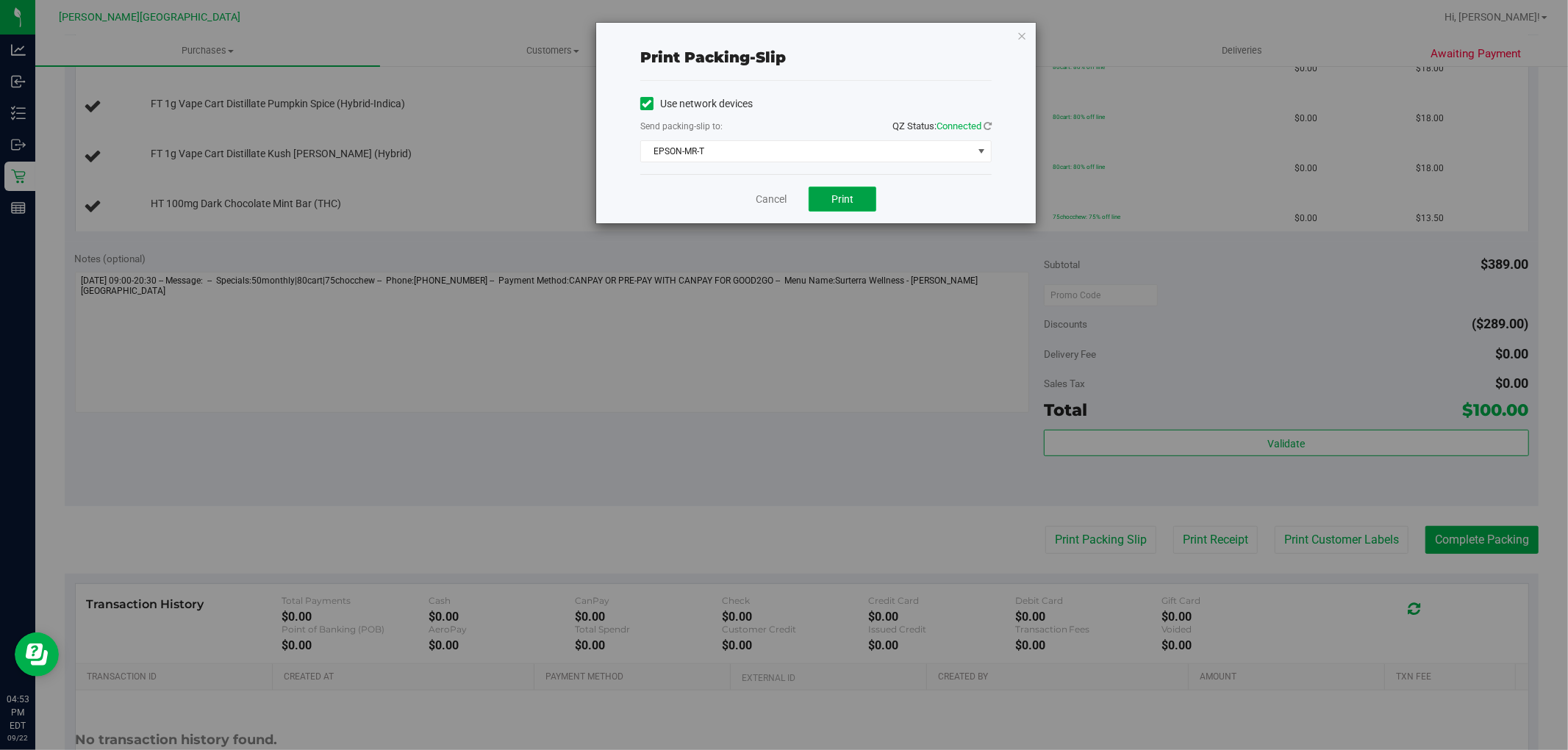
click at [853, 197] on span "Print" at bounding box center [842, 199] width 22 height 12
click at [1025, 34] on icon "button" at bounding box center [1021, 35] width 10 height 17
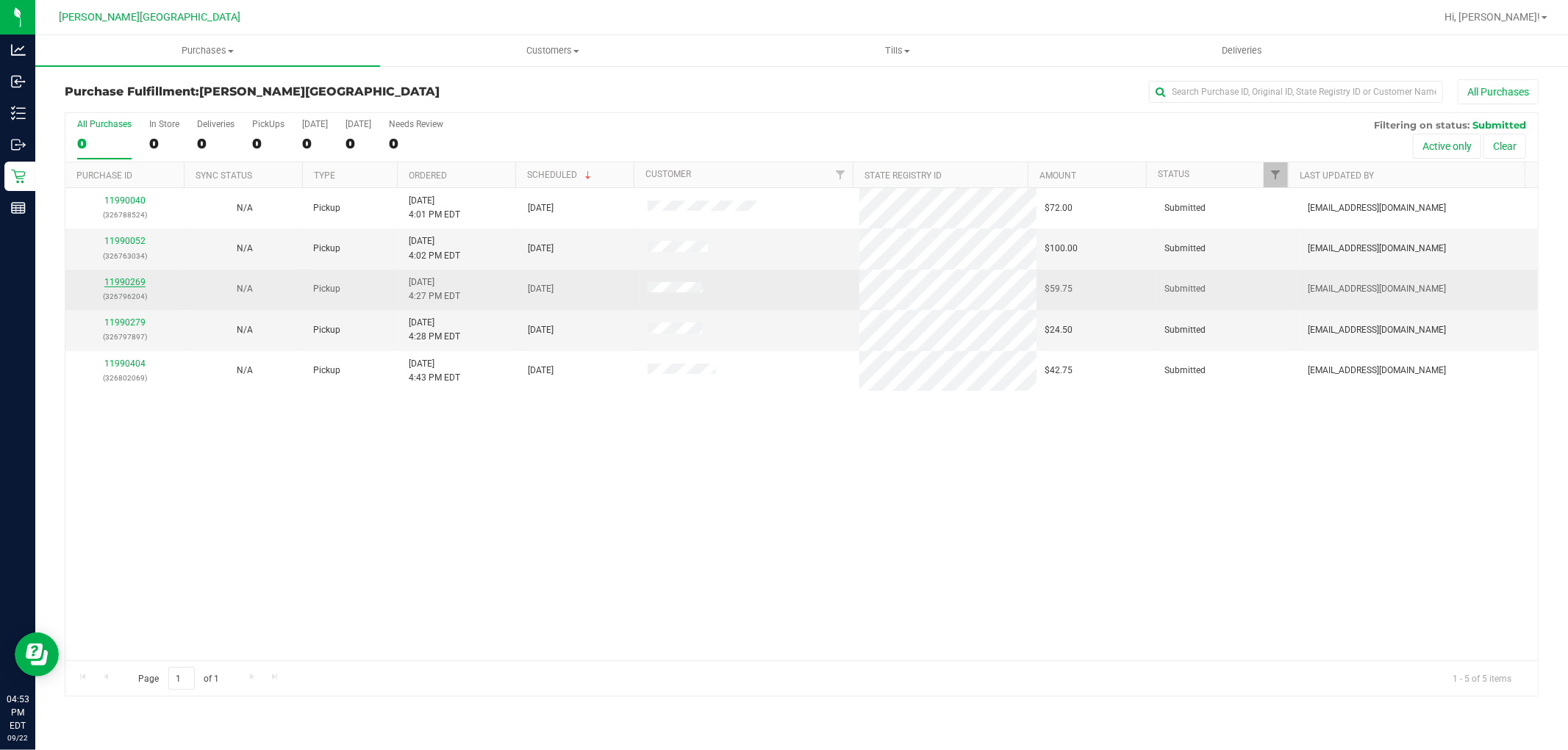
click at [112, 281] on link "11990269" at bounding box center [125, 282] width 41 height 10
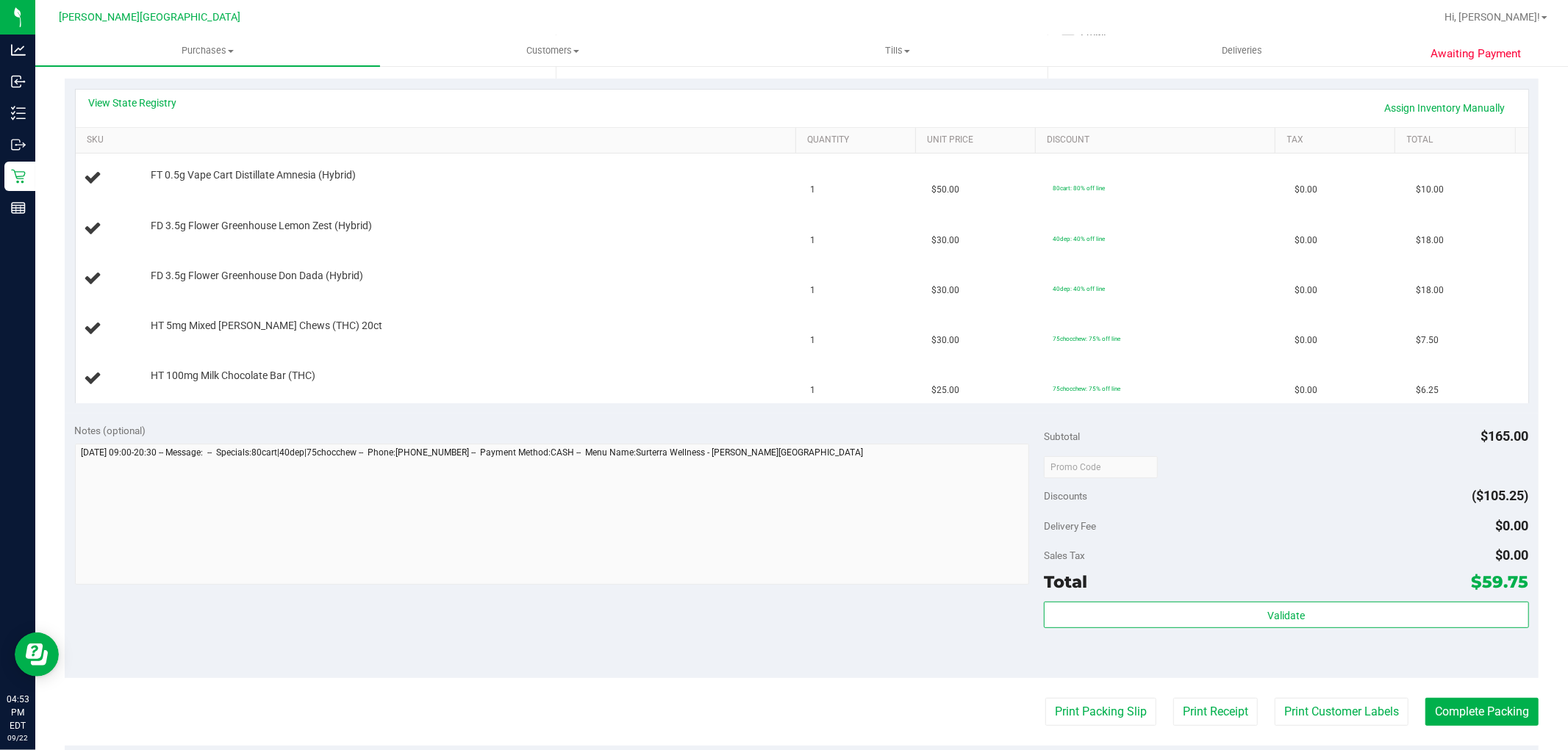
scroll to position [408, 0]
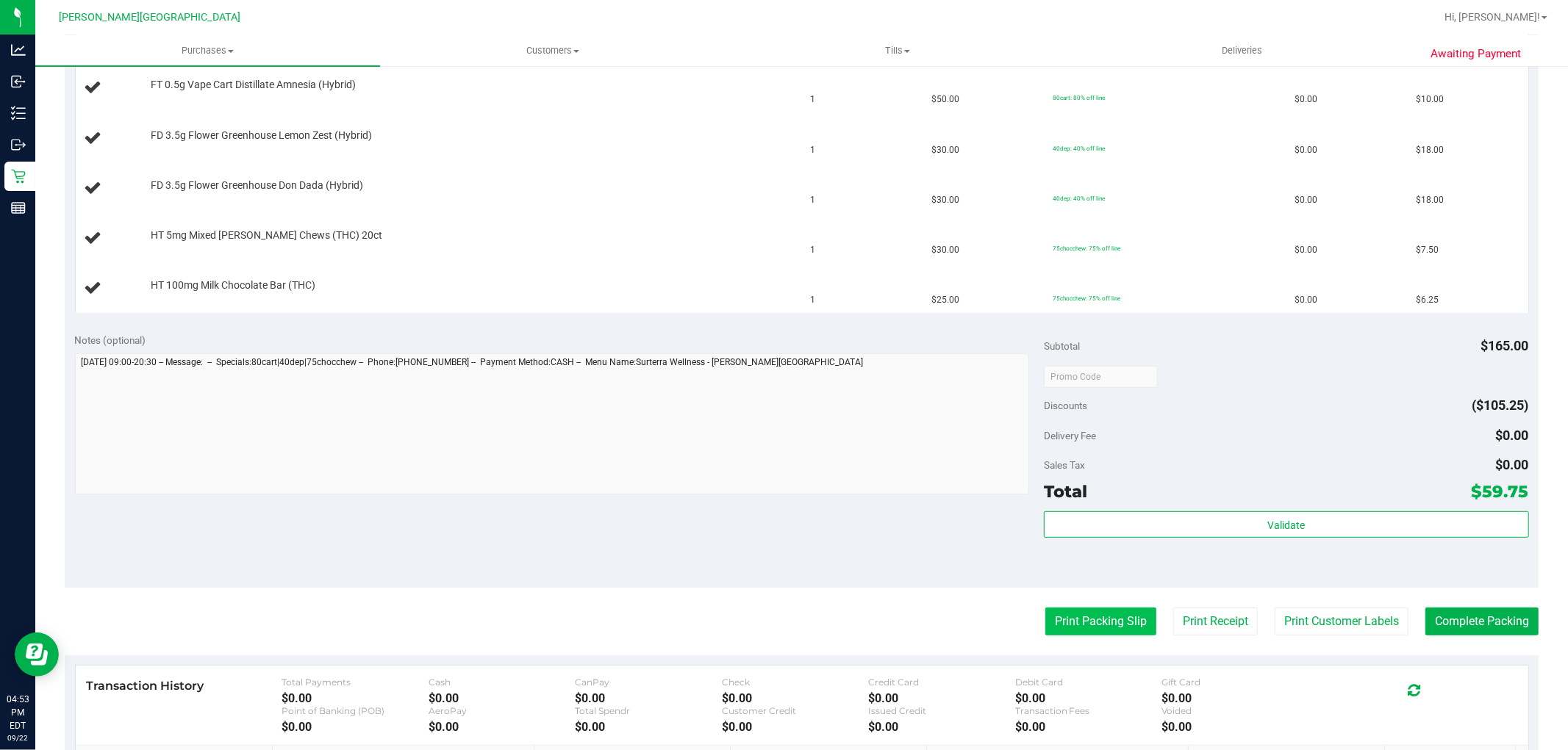
click at [1057, 622] on button "Print Packing Slip" at bounding box center [1101, 622] width 111 height 28
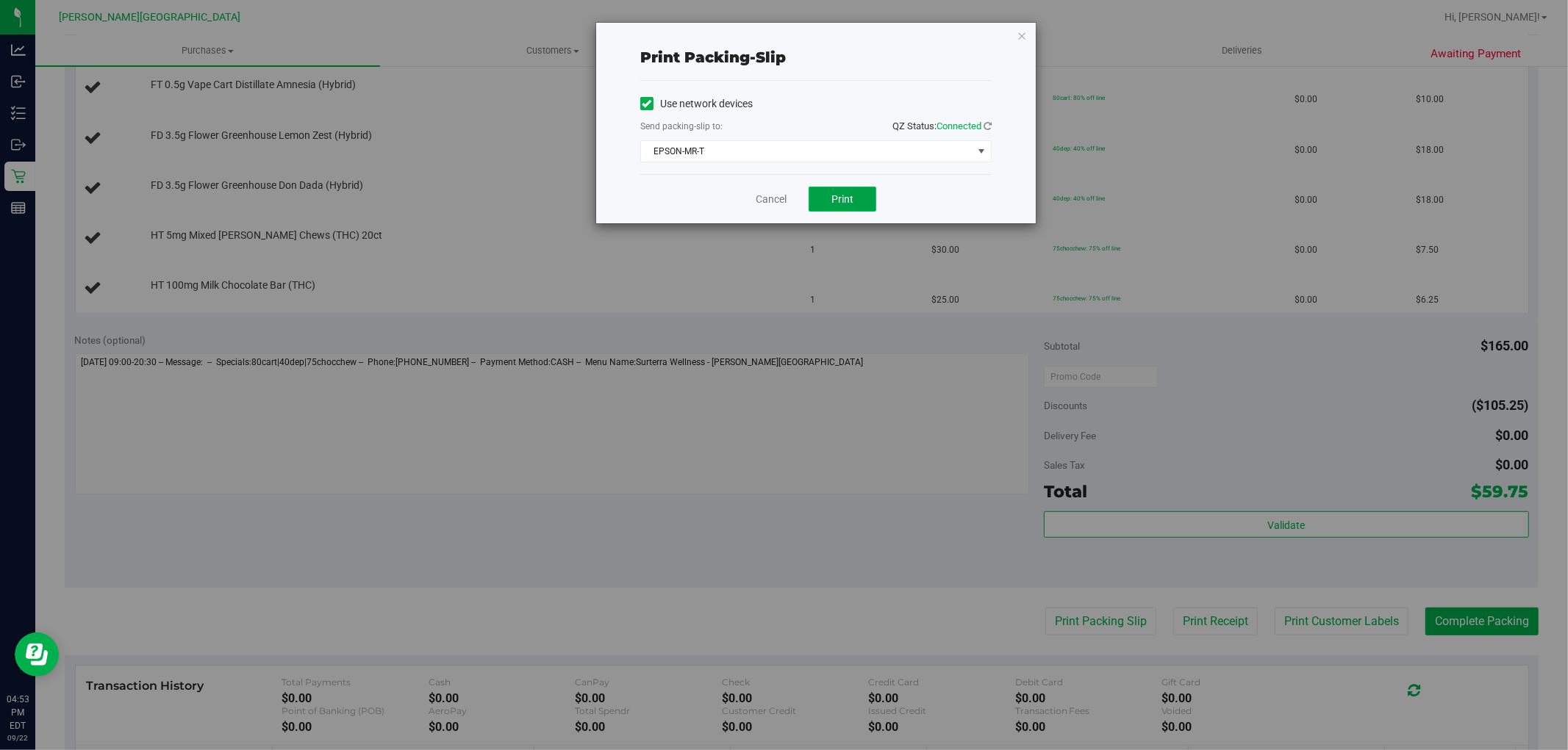
click at [853, 197] on span "Print" at bounding box center [842, 199] width 22 height 12
click at [1025, 35] on icon "button" at bounding box center [1021, 35] width 10 height 17
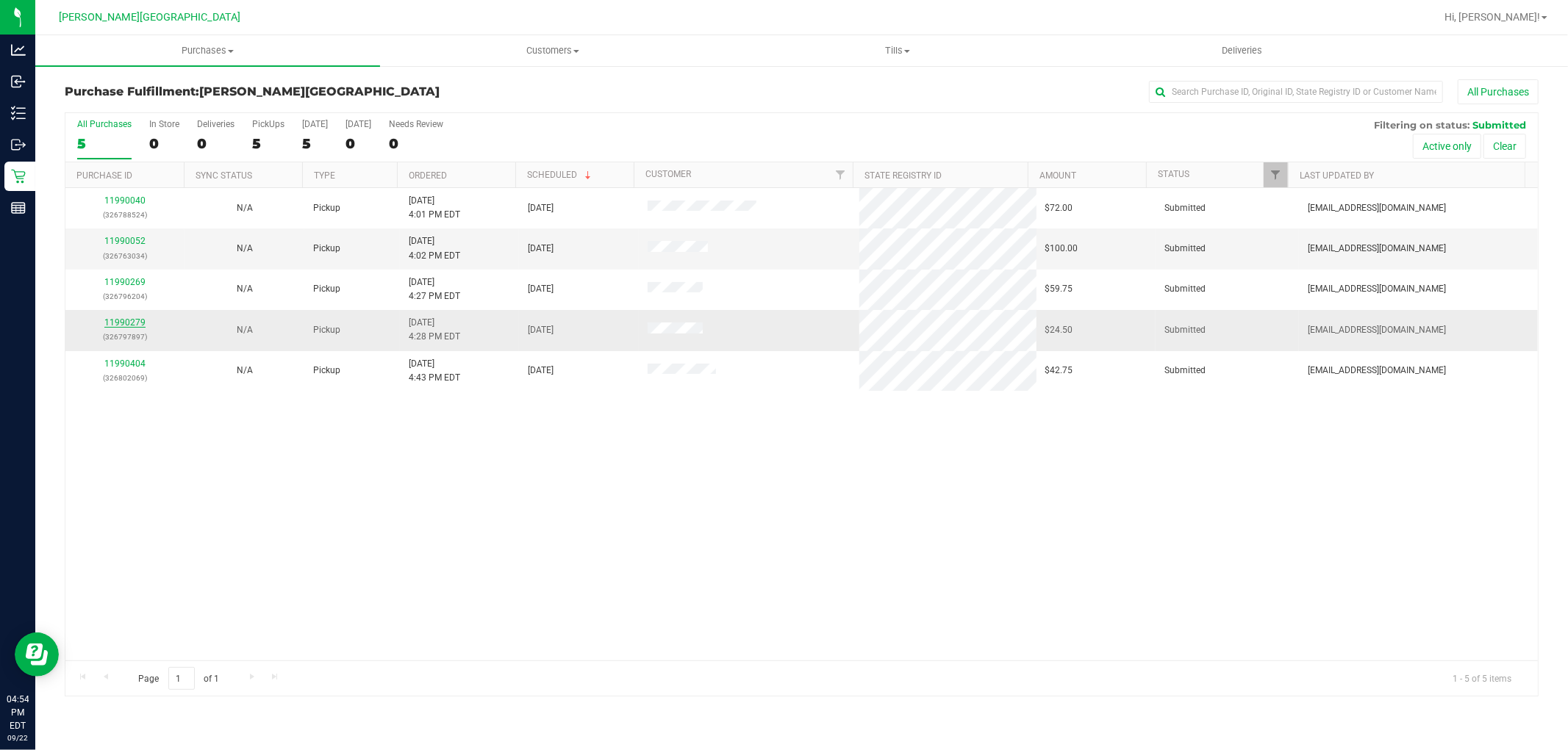
click at [133, 325] on link "11990279" at bounding box center [125, 322] width 41 height 10
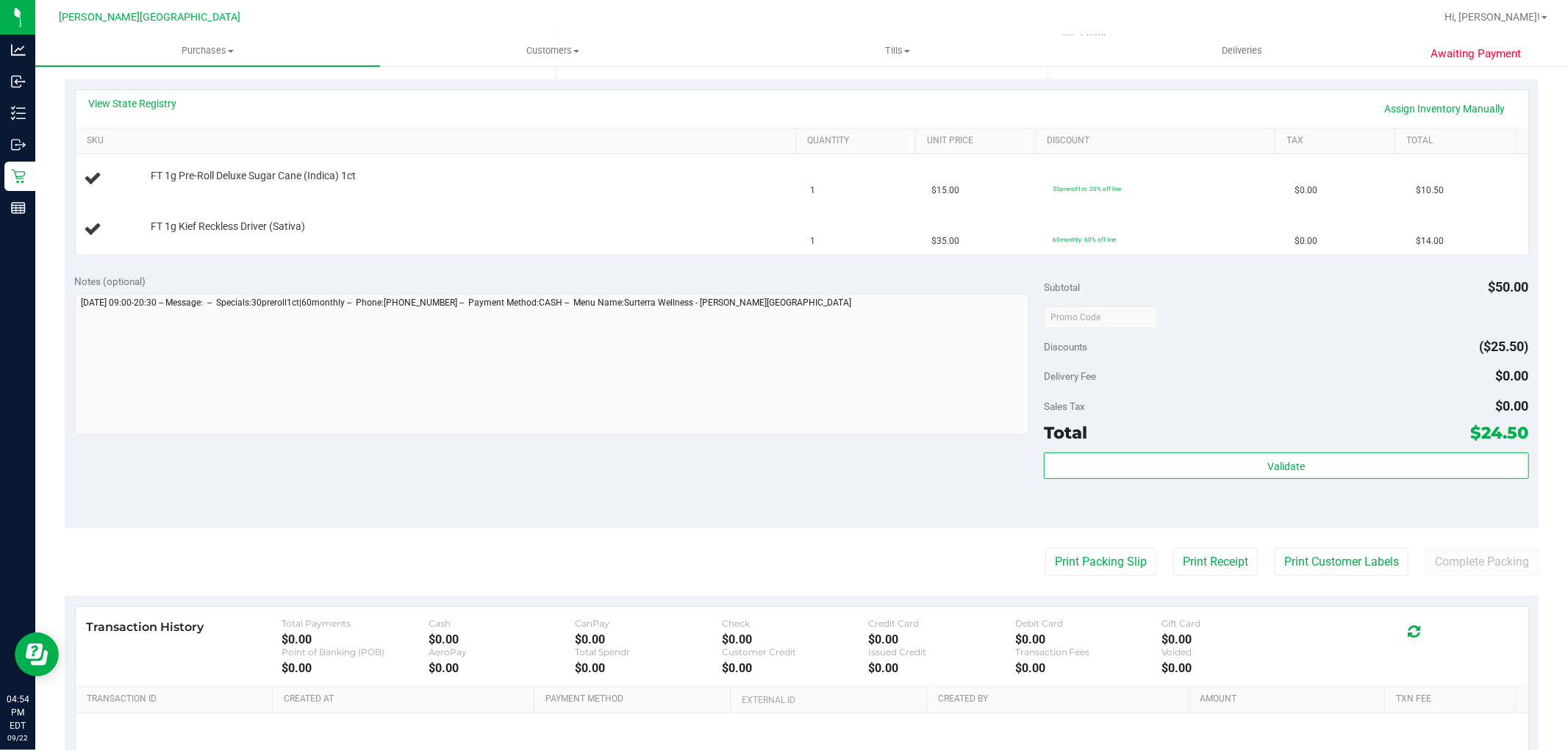
scroll to position [326, 0]
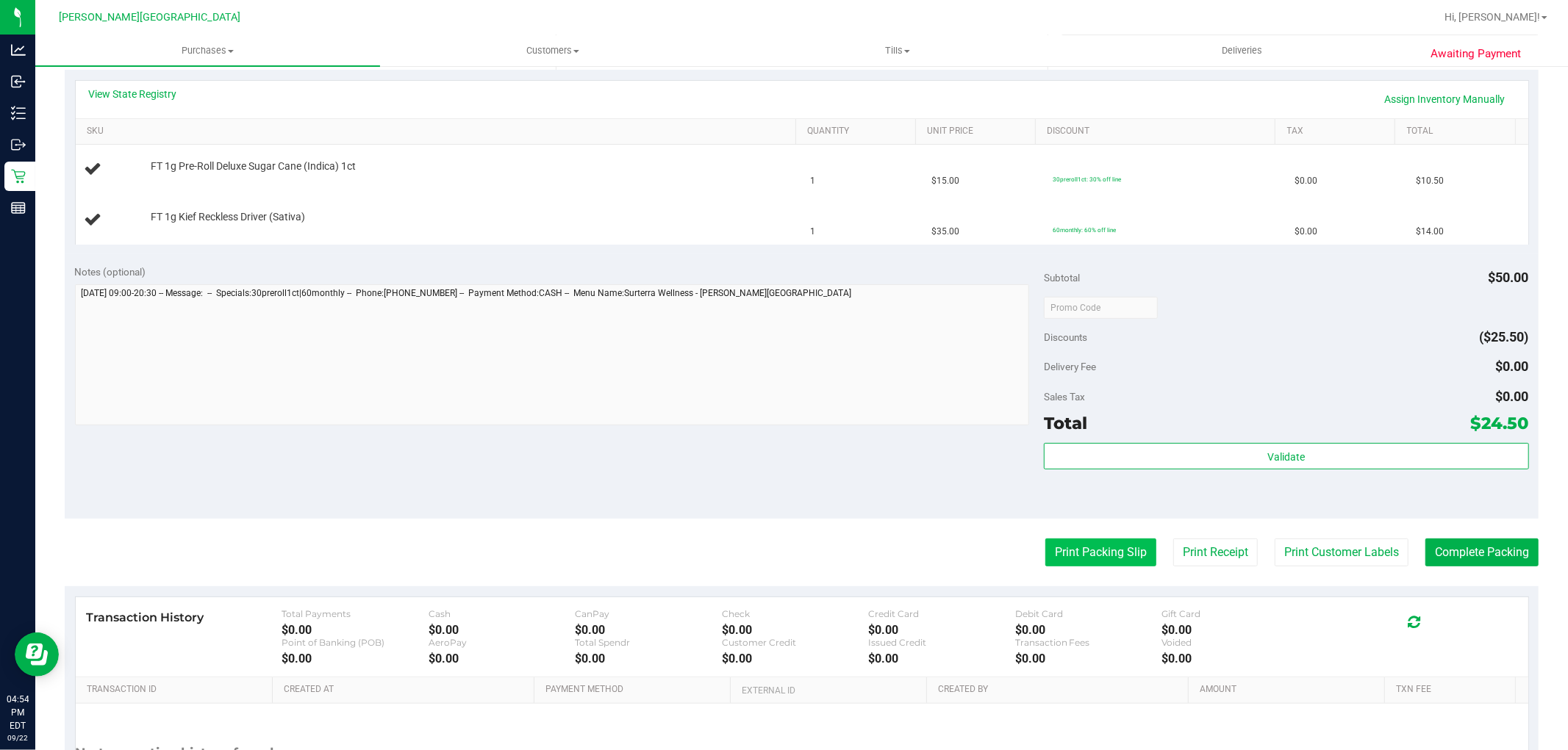
click at [1074, 550] on button "Print Packing Slip" at bounding box center [1101, 553] width 111 height 28
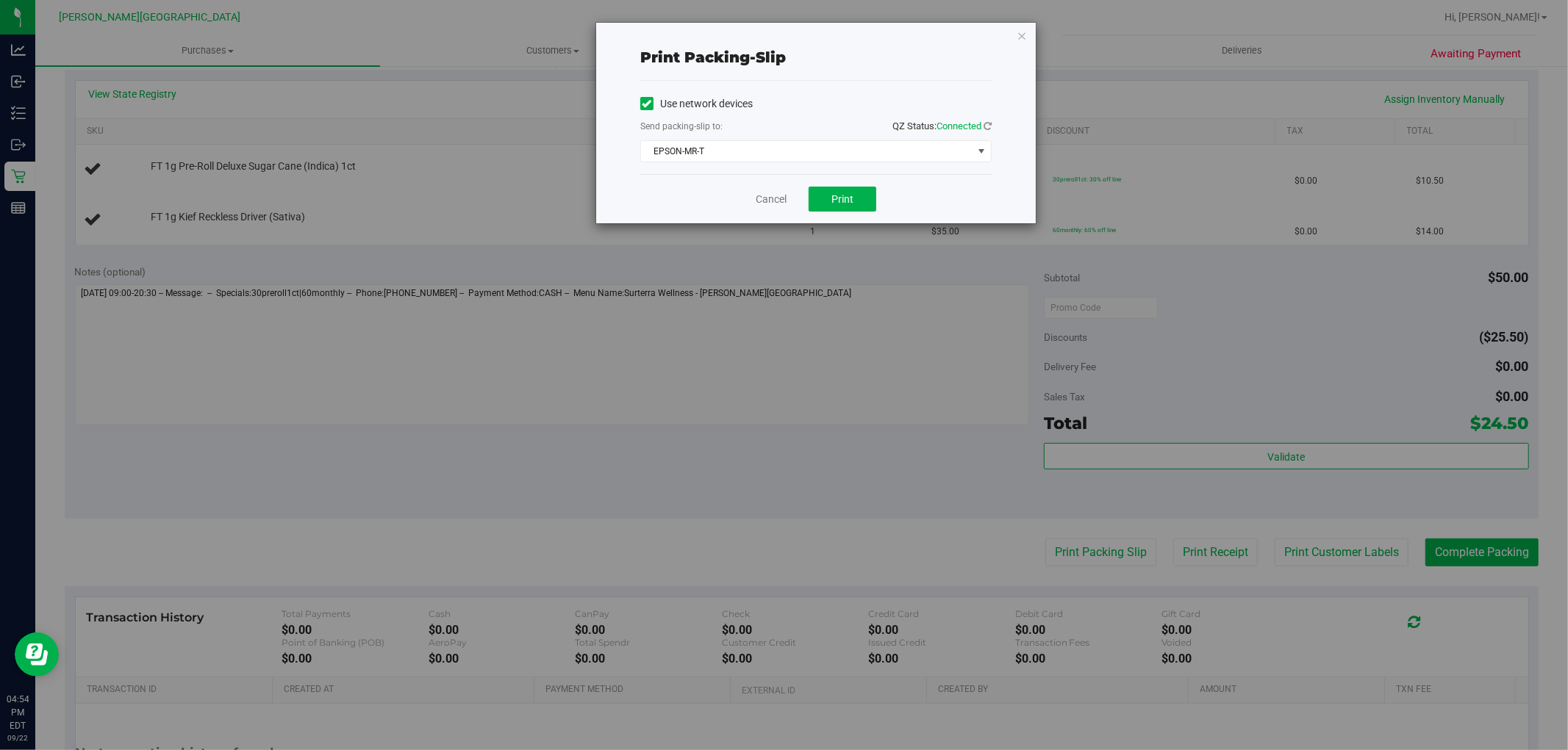
click at [839, 179] on div "Cancel Print" at bounding box center [816, 198] width 351 height 49
click at [840, 192] on button "Print" at bounding box center [842, 199] width 68 height 25
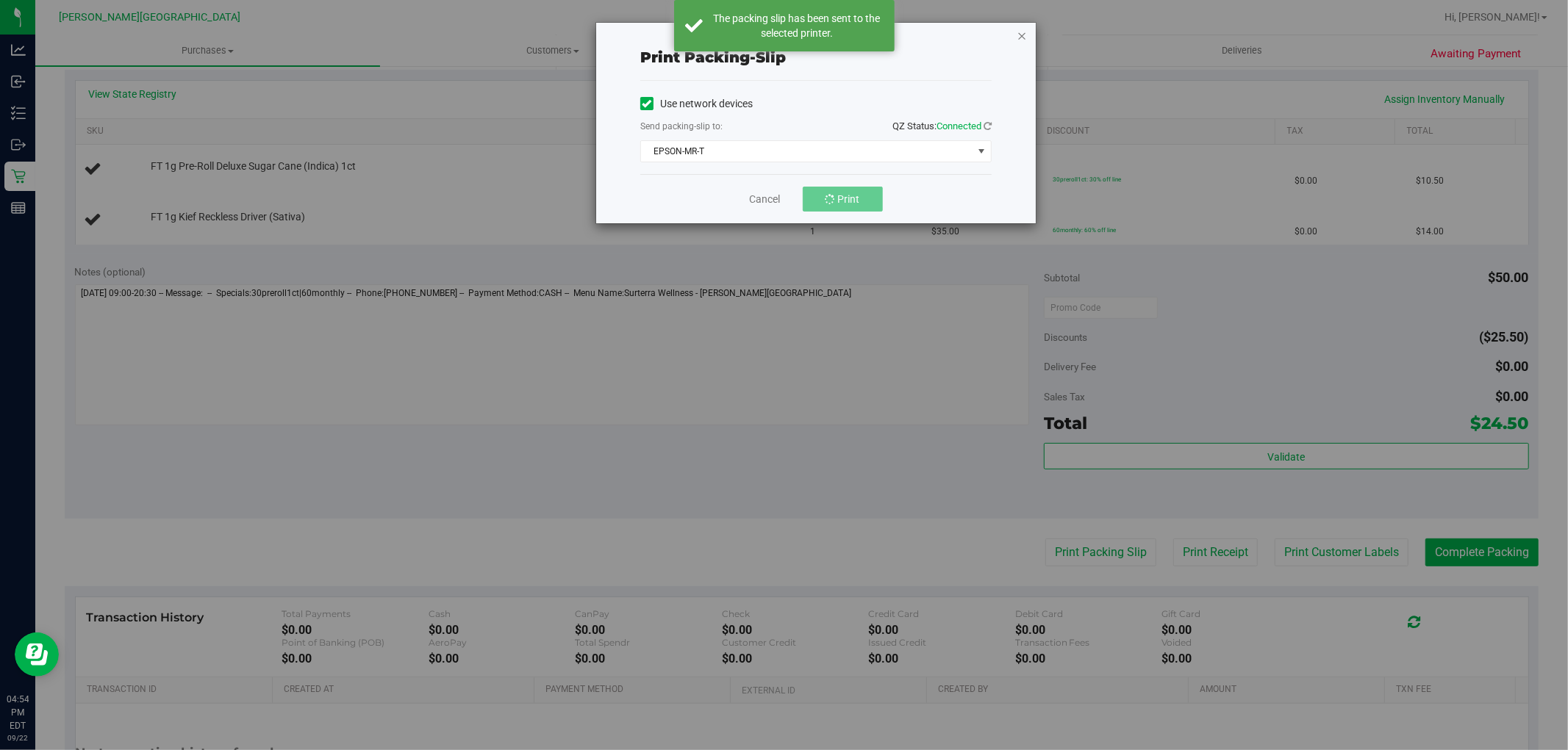
click at [1022, 28] on icon "button" at bounding box center [1021, 35] width 10 height 17
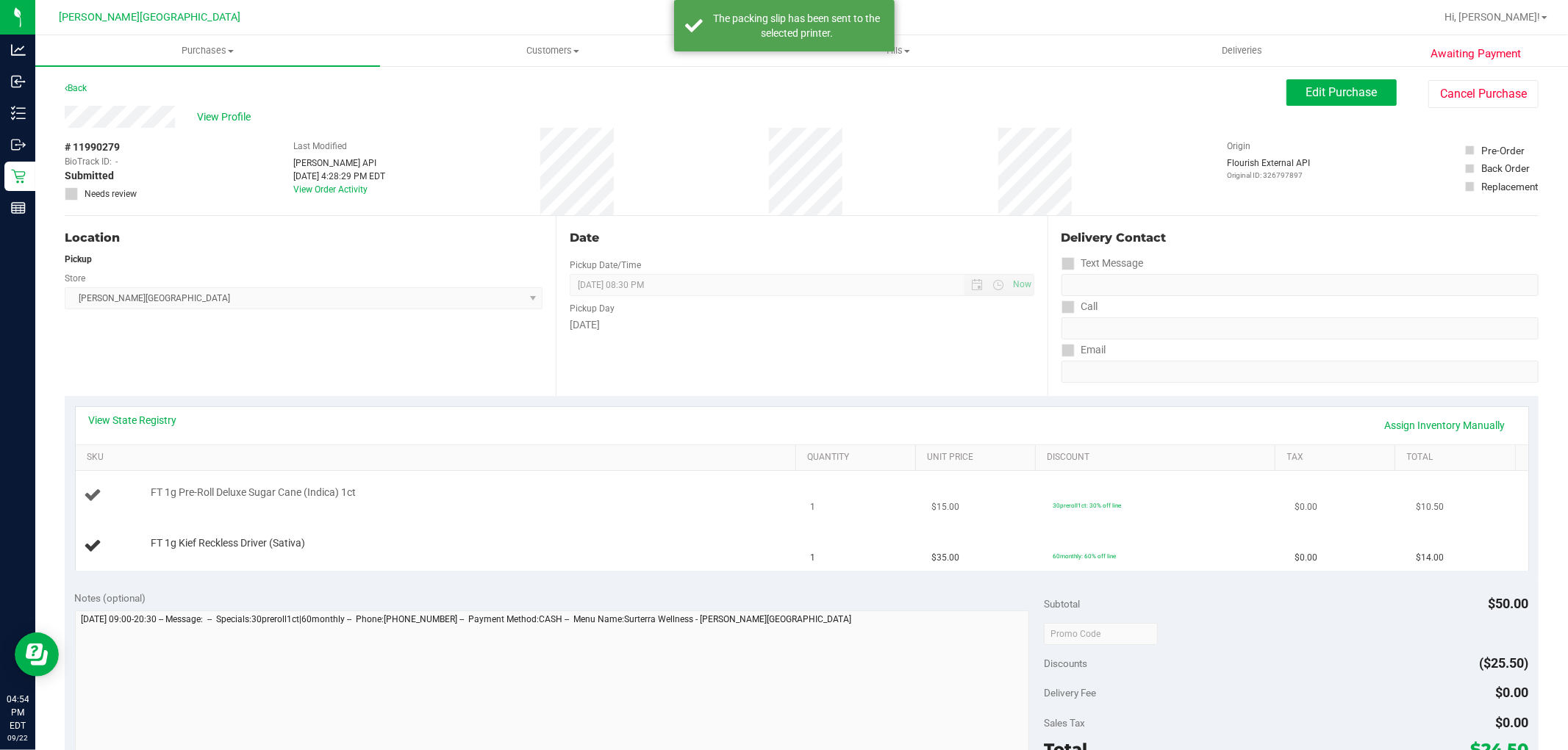
scroll to position [245, 0]
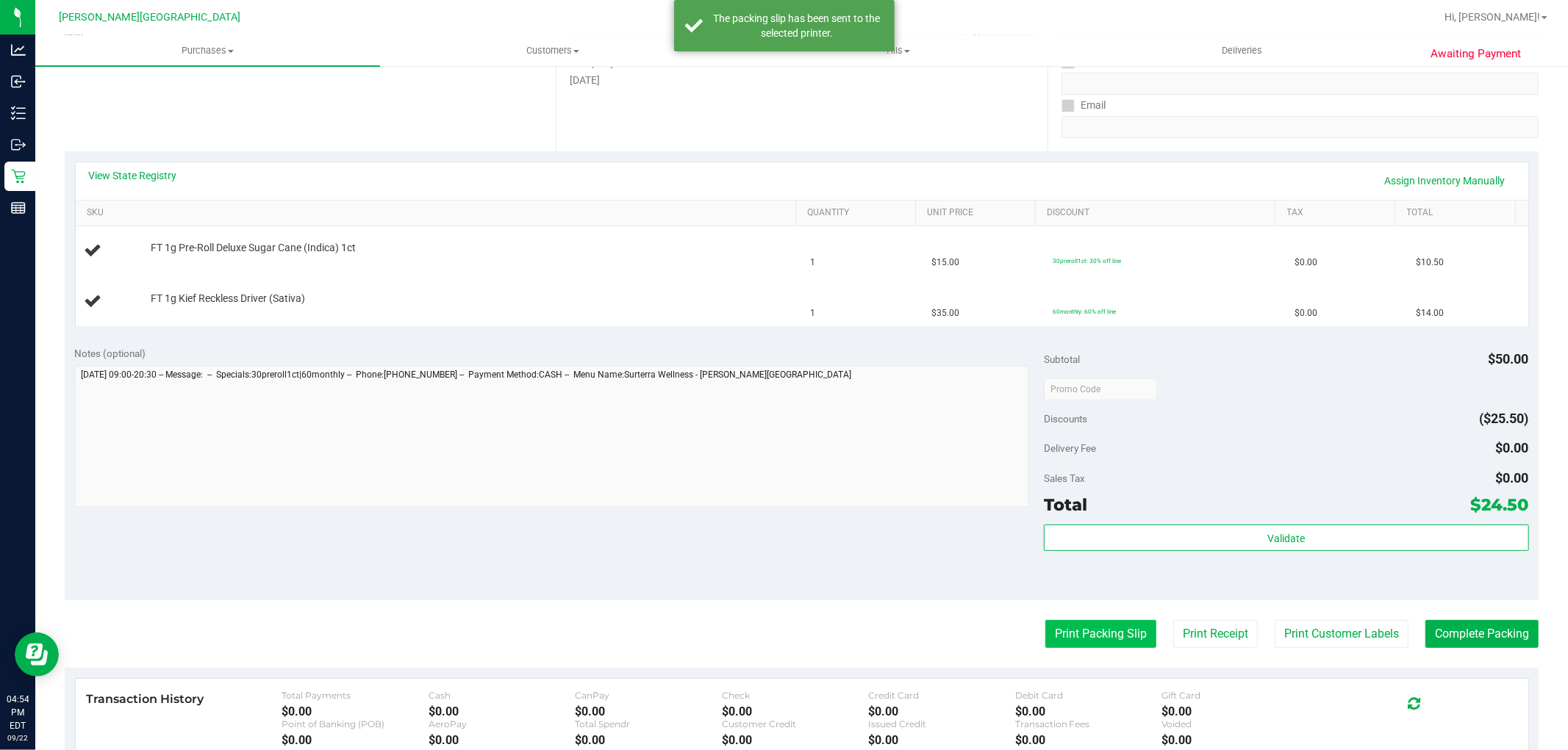
click at [1098, 632] on button "Print Packing Slip" at bounding box center [1101, 634] width 111 height 28
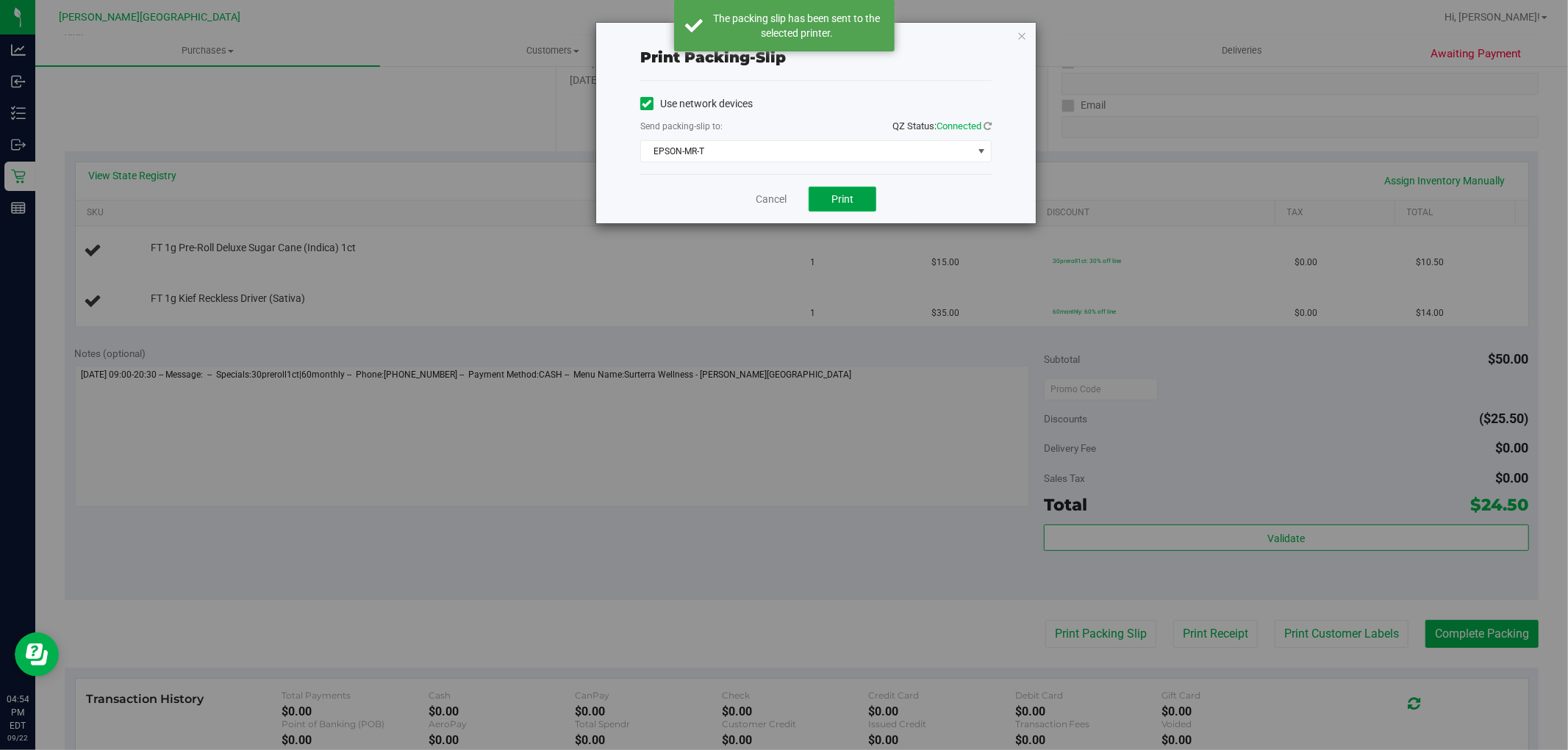
click at [831, 187] on button "Print" at bounding box center [842, 199] width 68 height 25
click at [1019, 31] on icon "button" at bounding box center [1021, 35] width 10 height 17
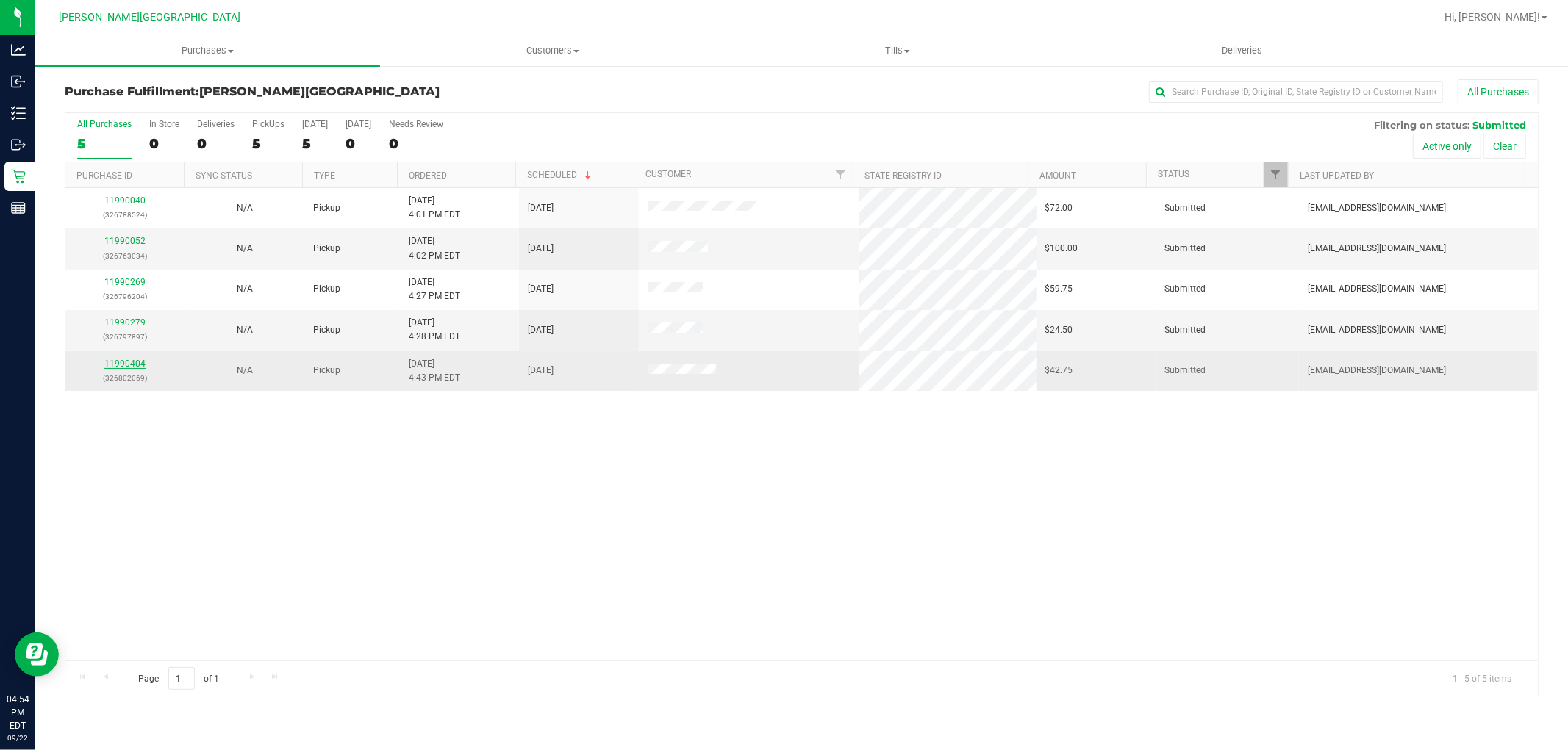
click at [122, 360] on link "11990404" at bounding box center [125, 363] width 41 height 10
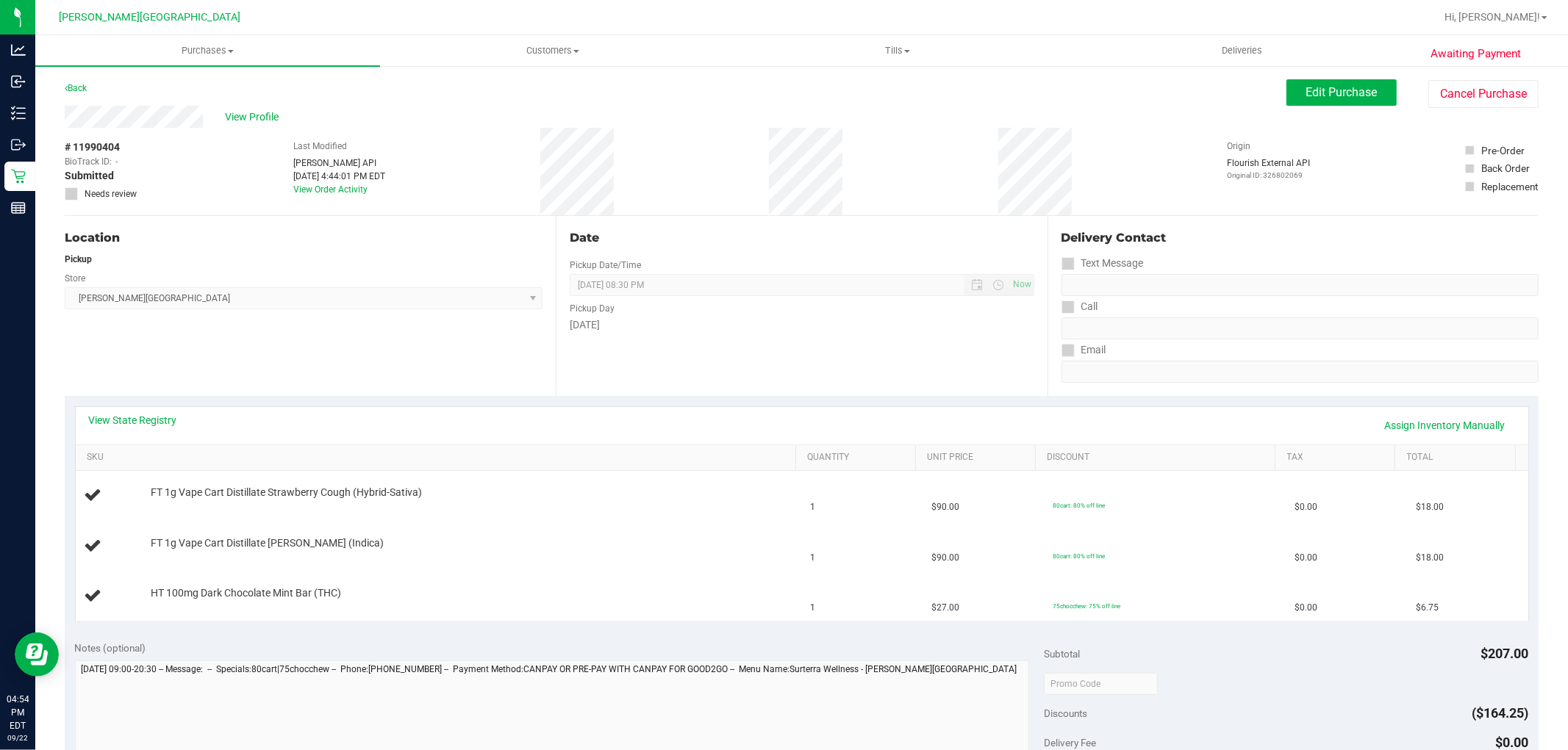
scroll to position [326, 0]
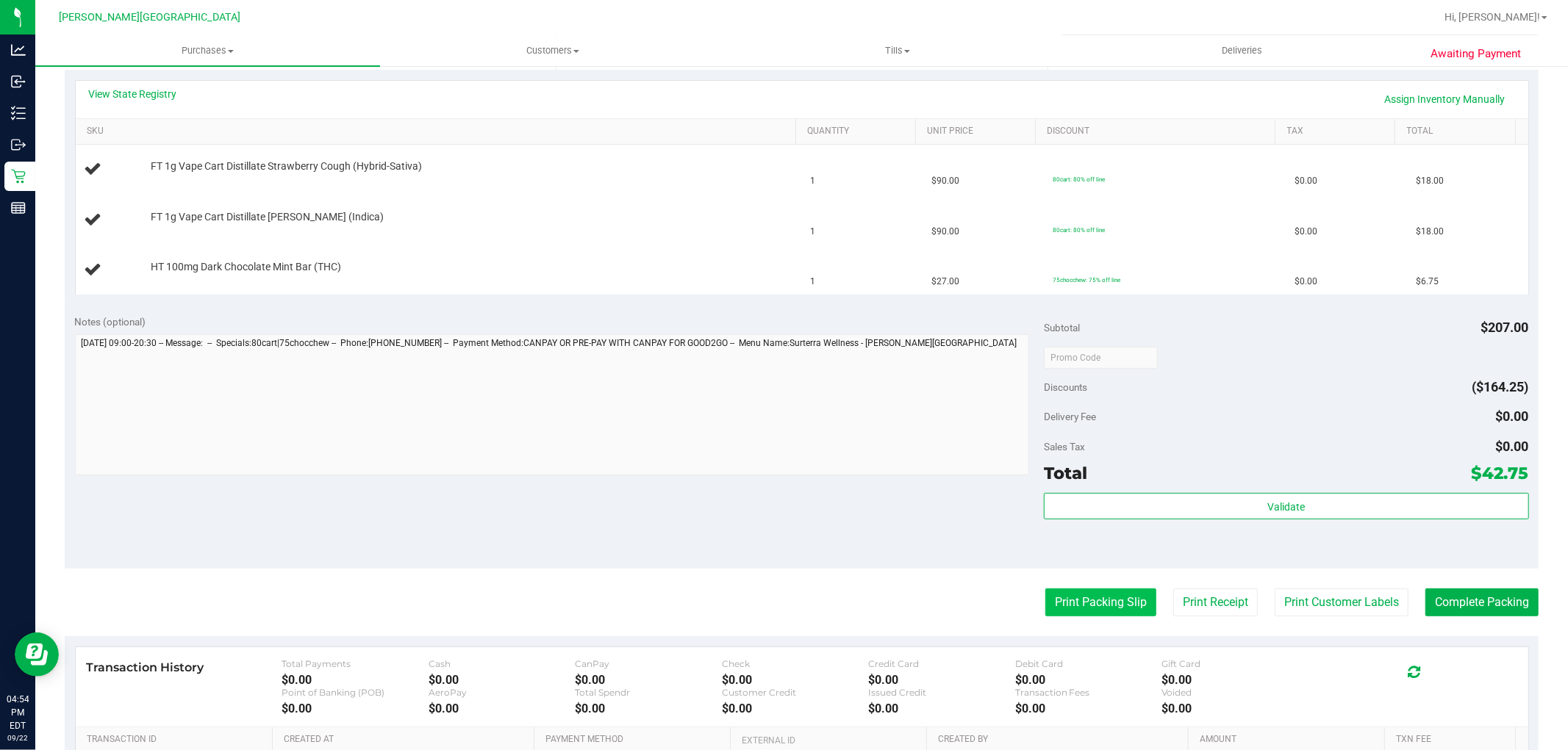
click at [1085, 608] on button "Print Packing Slip" at bounding box center [1101, 603] width 111 height 28
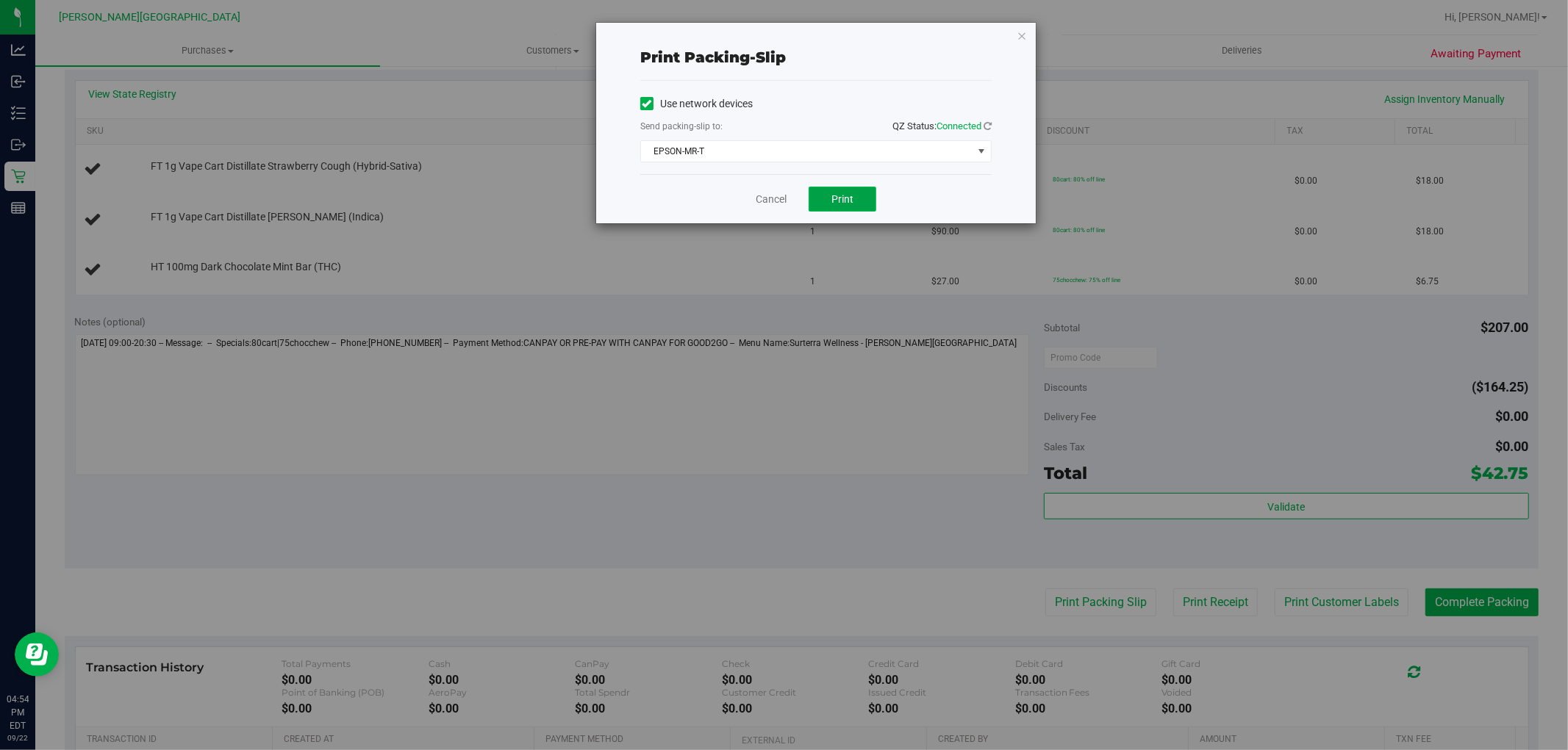
click at [855, 200] on button "Print" at bounding box center [842, 199] width 68 height 25
click at [770, 210] on div "Cancel Print" at bounding box center [816, 198] width 351 height 49
click at [768, 206] on link "Cancel" at bounding box center [770, 200] width 31 height 16
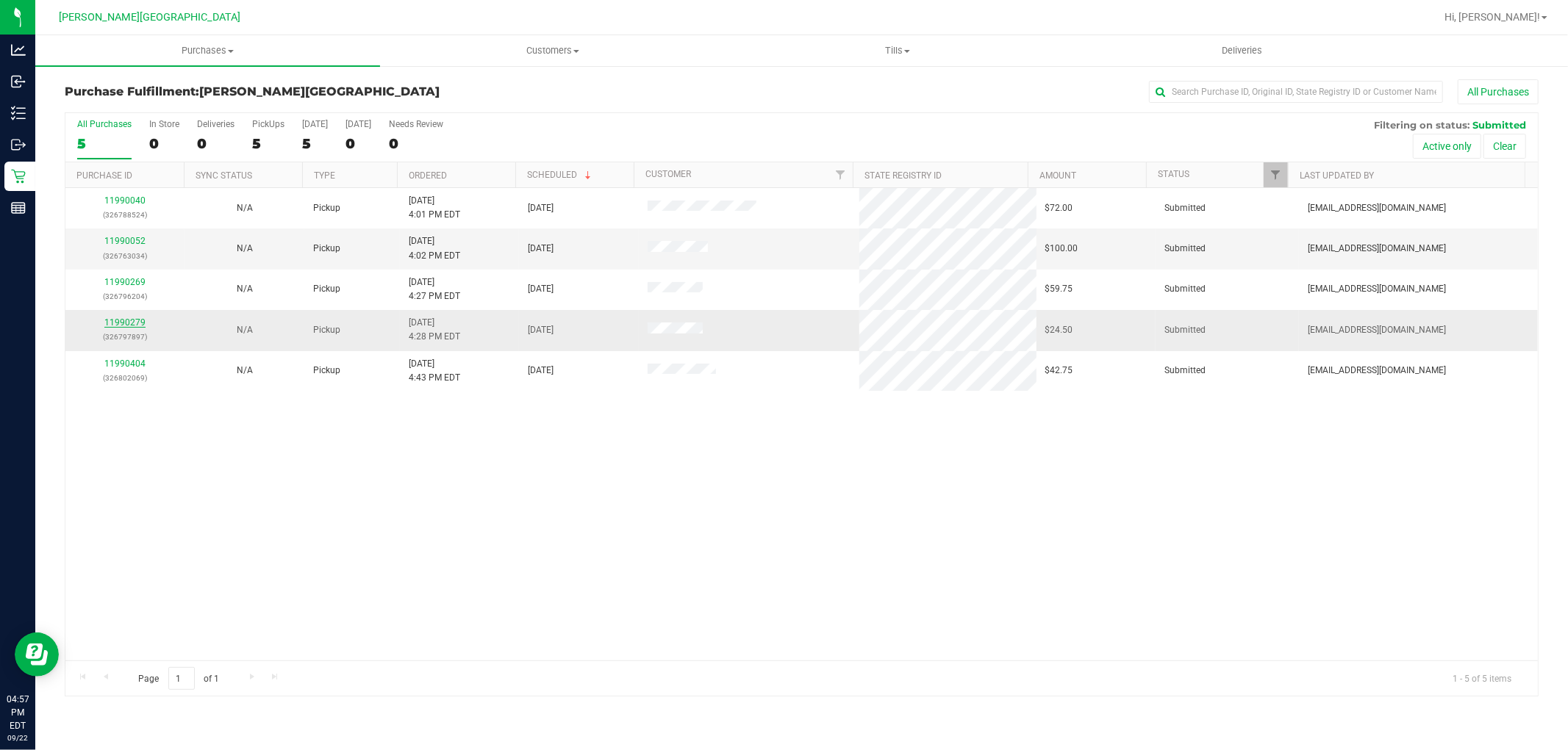
click at [130, 325] on link "11990279" at bounding box center [125, 322] width 41 height 10
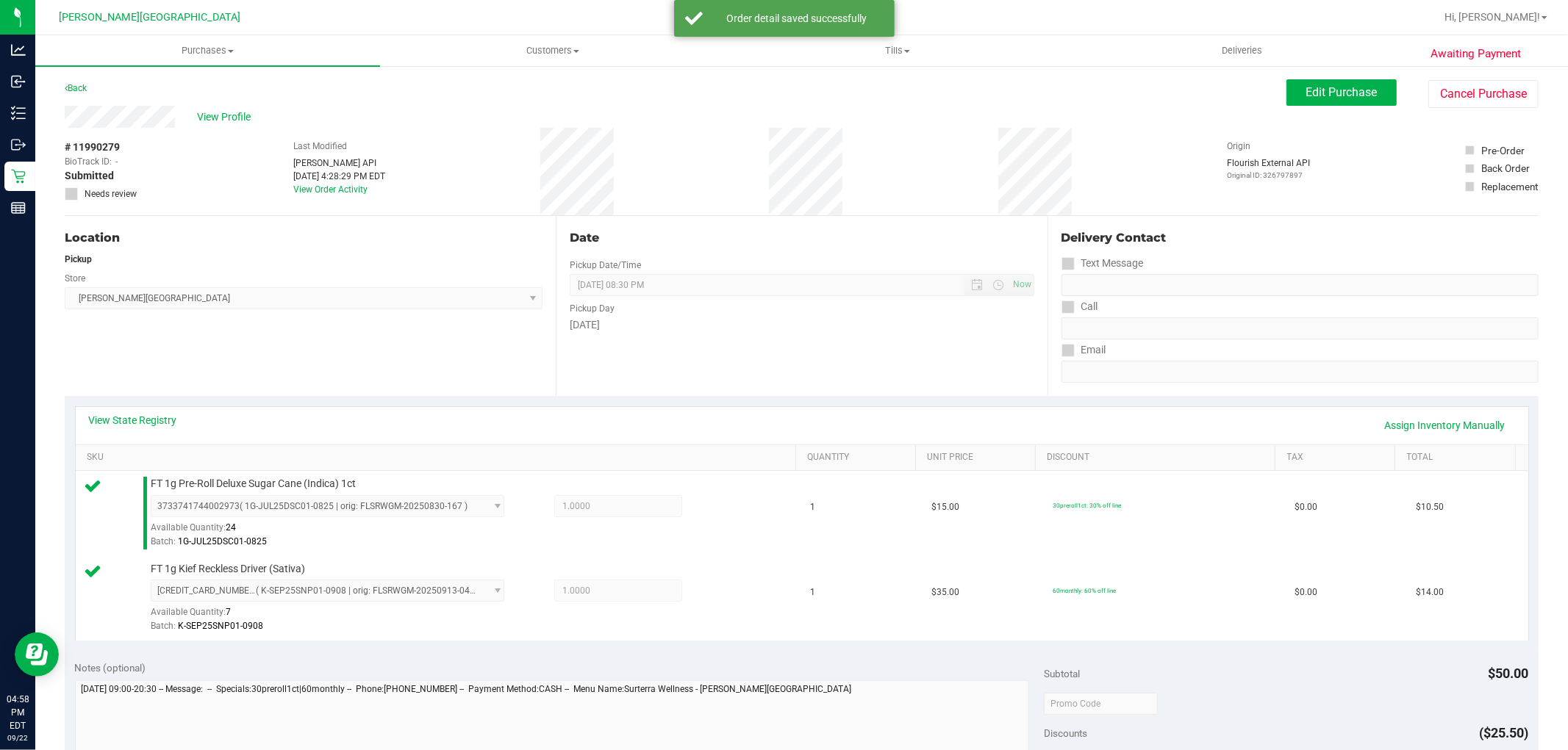
scroll to position [326, 0]
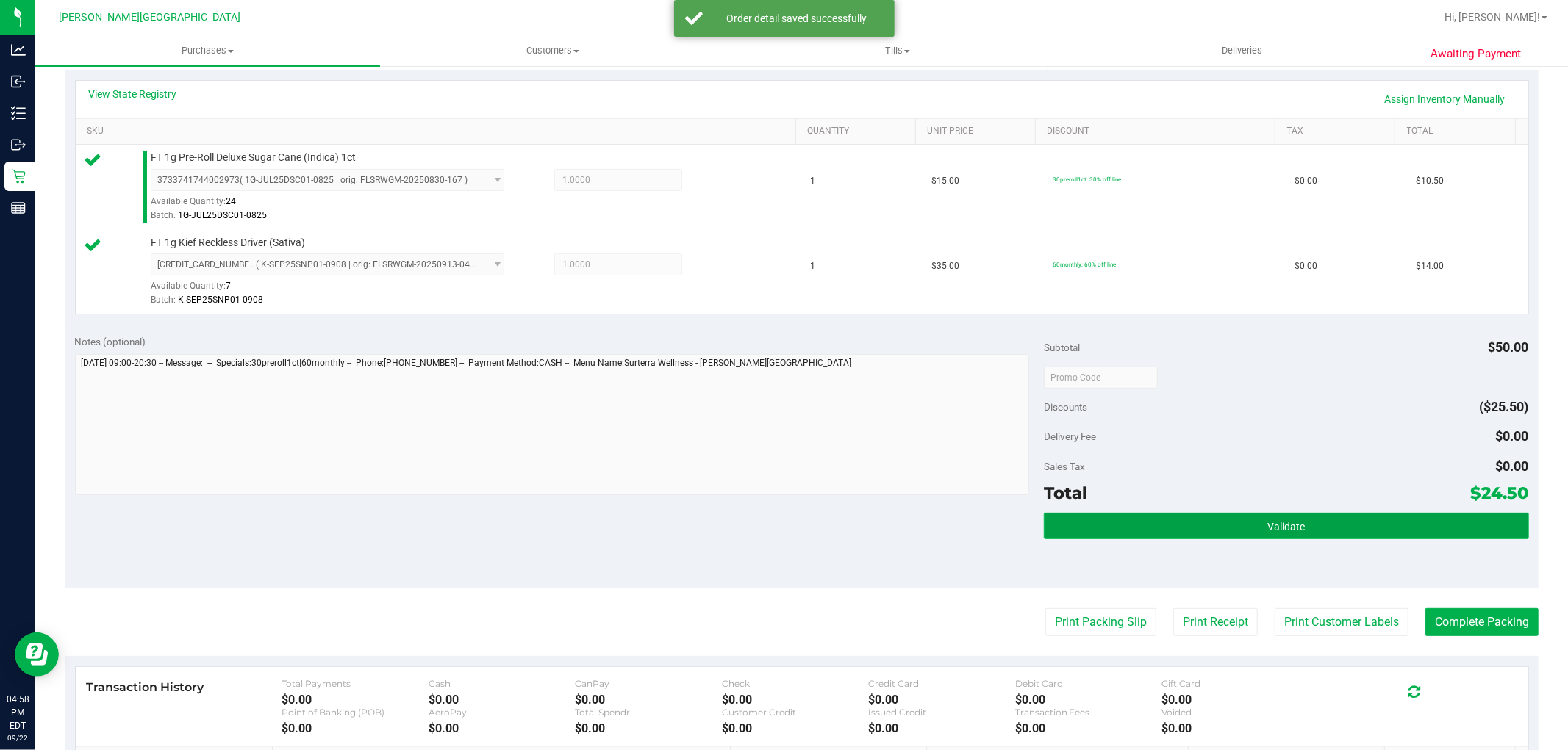
click at [1181, 517] on button "Validate" at bounding box center [1286, 526] width 485 height 26
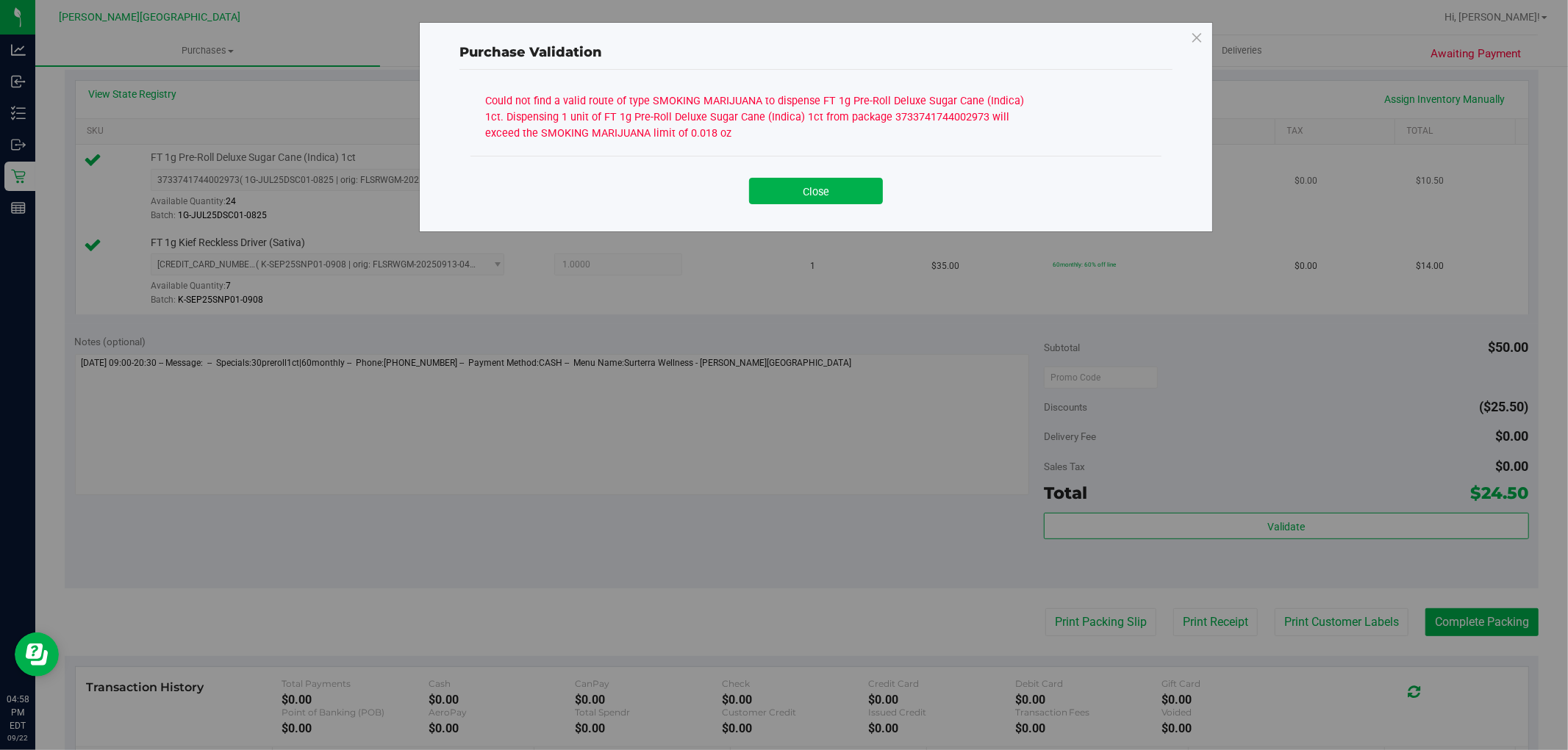
drag, startPoint x: 825, startPoint y: 188, endPoint x: 824, endPoint y: 179, distance: 9.1
click at [826, 188] on button "Close" at bounding box center [816, 191] width 134 height 26
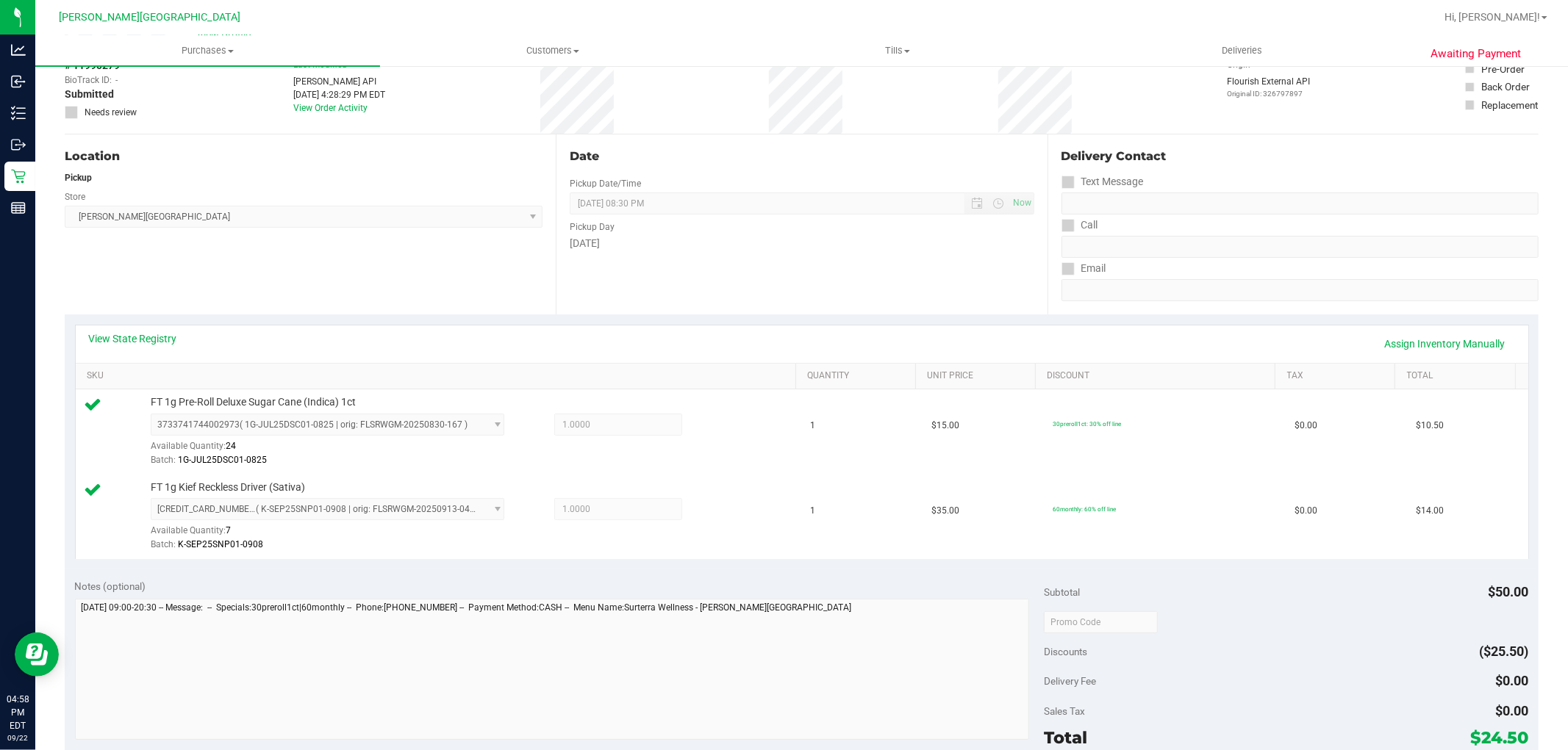
scroll to position [0, 0]
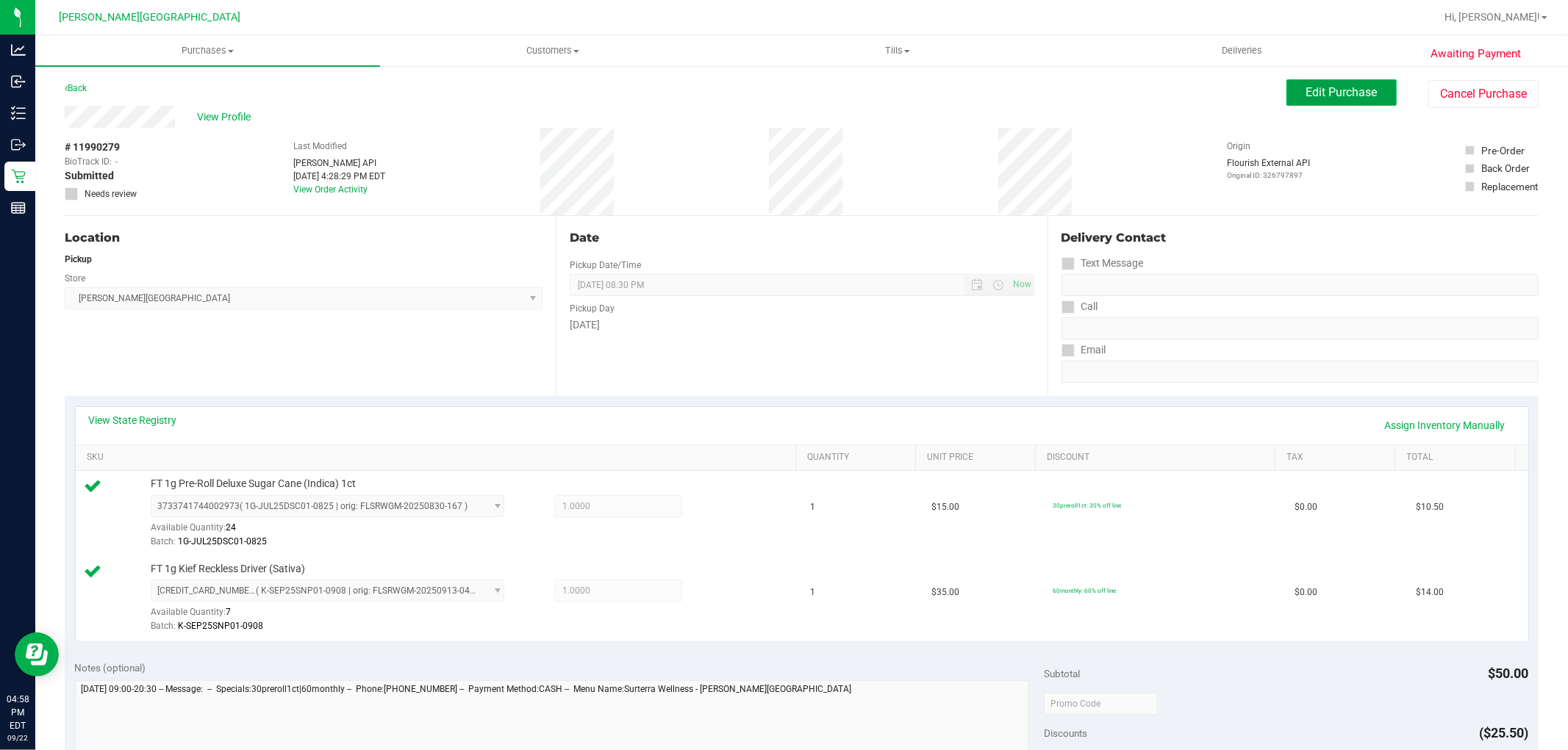
click at [1321, 98] on span "Edit Purchase" at bounding box center [1342, 92] width 71 height 14
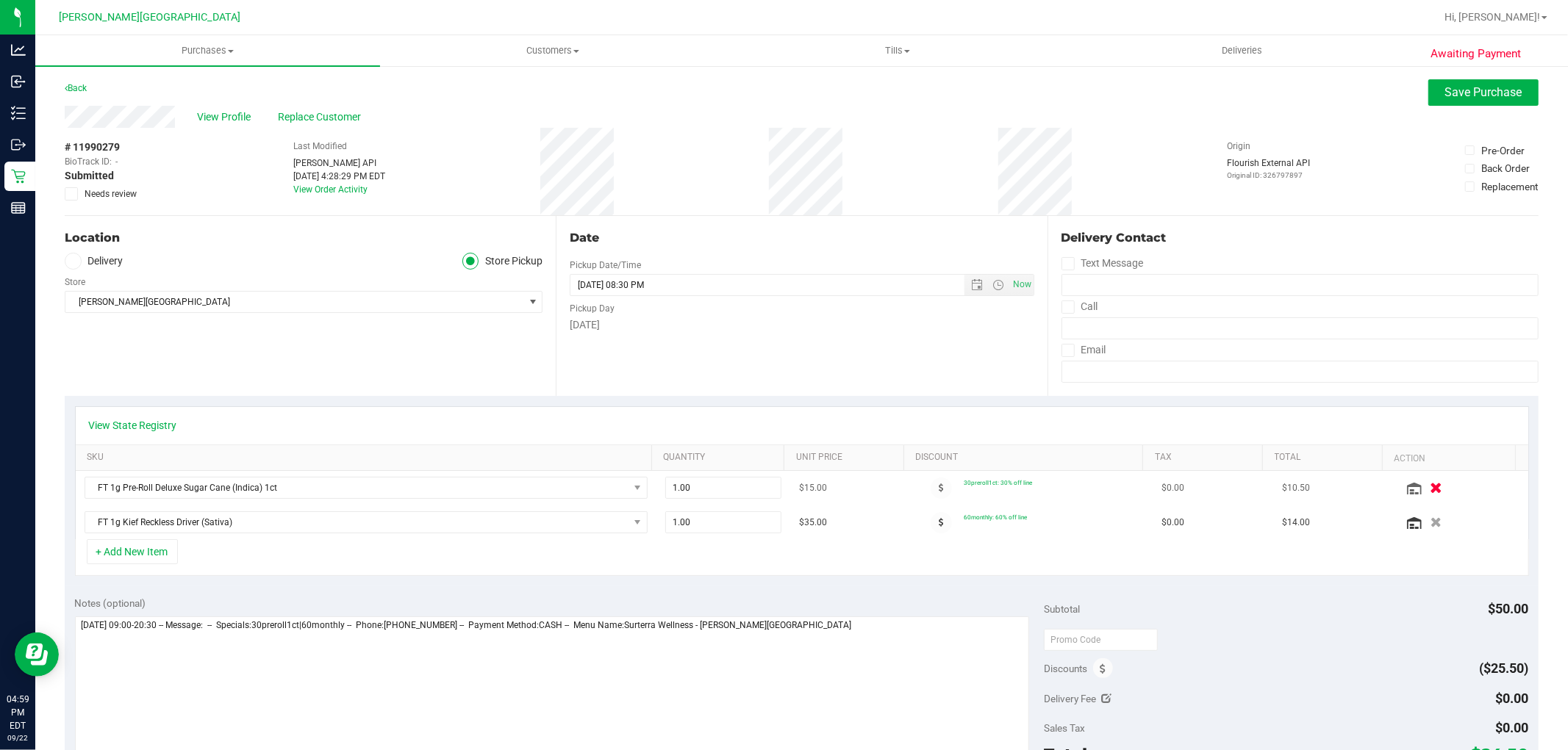
click at [1424, 487] on button "button" at bounding box center [1436, 488] width 25 height 16
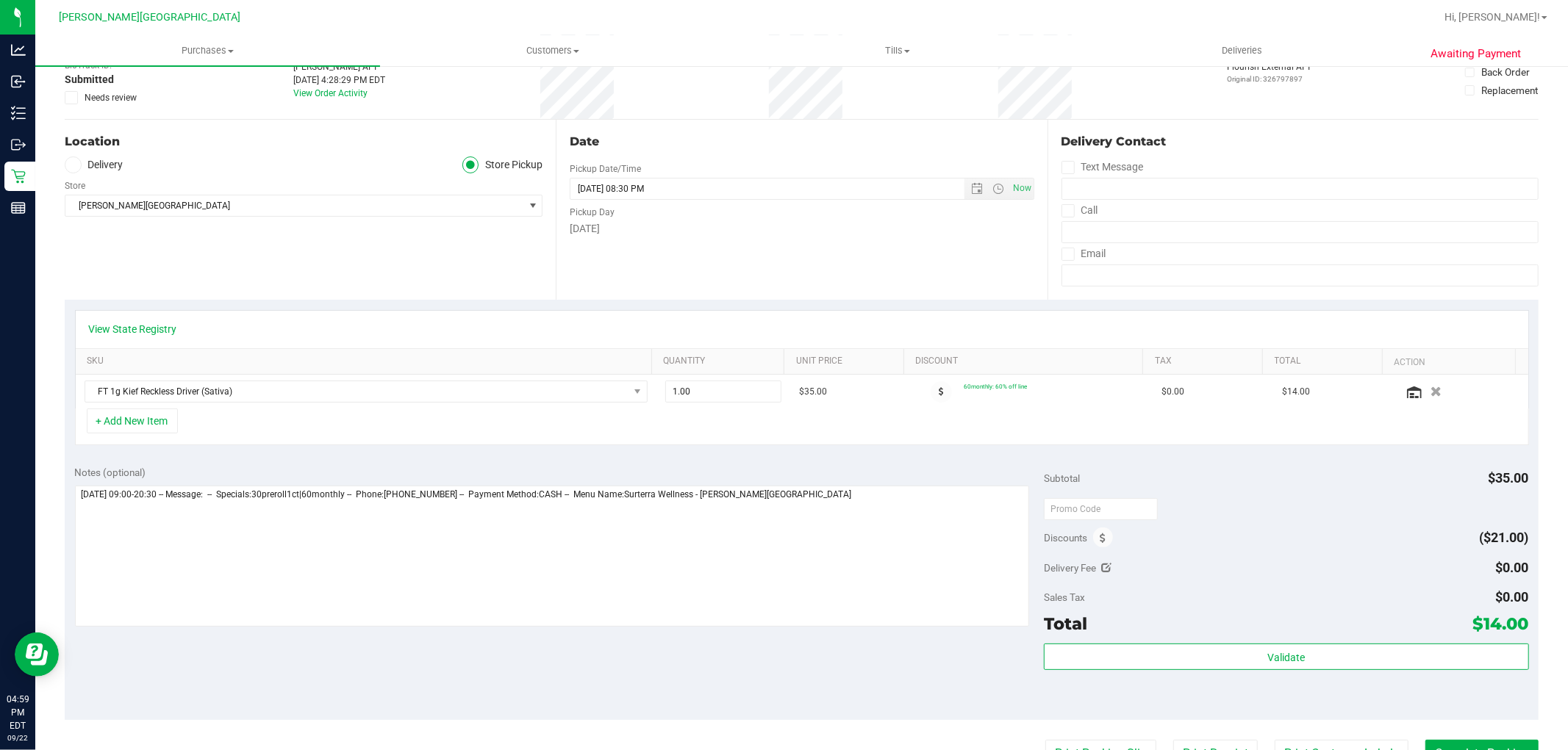
scroll to position [245, 0]
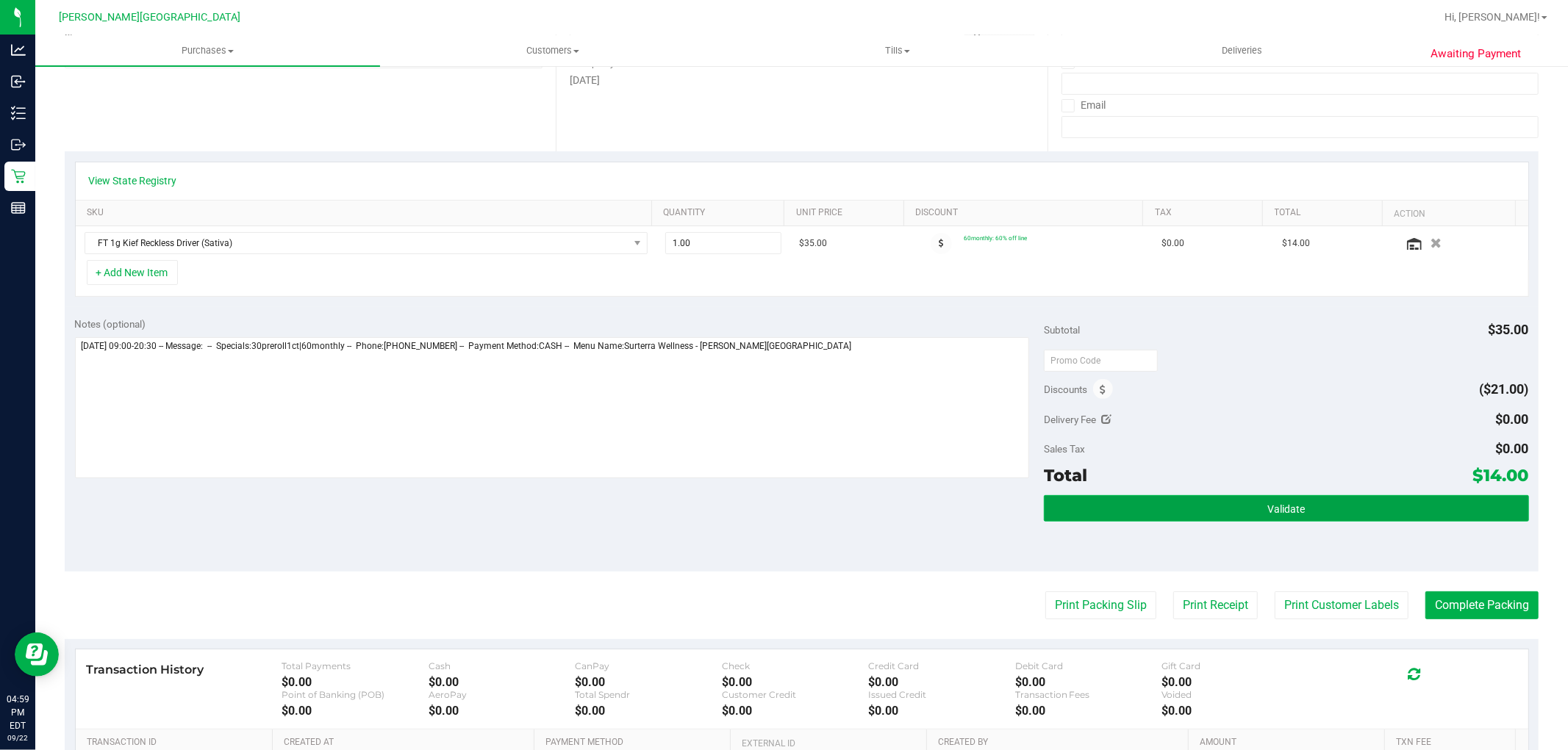
click at [1343, 502] on button "Validate" at bounding box center [1286, 508] width 485 height 26
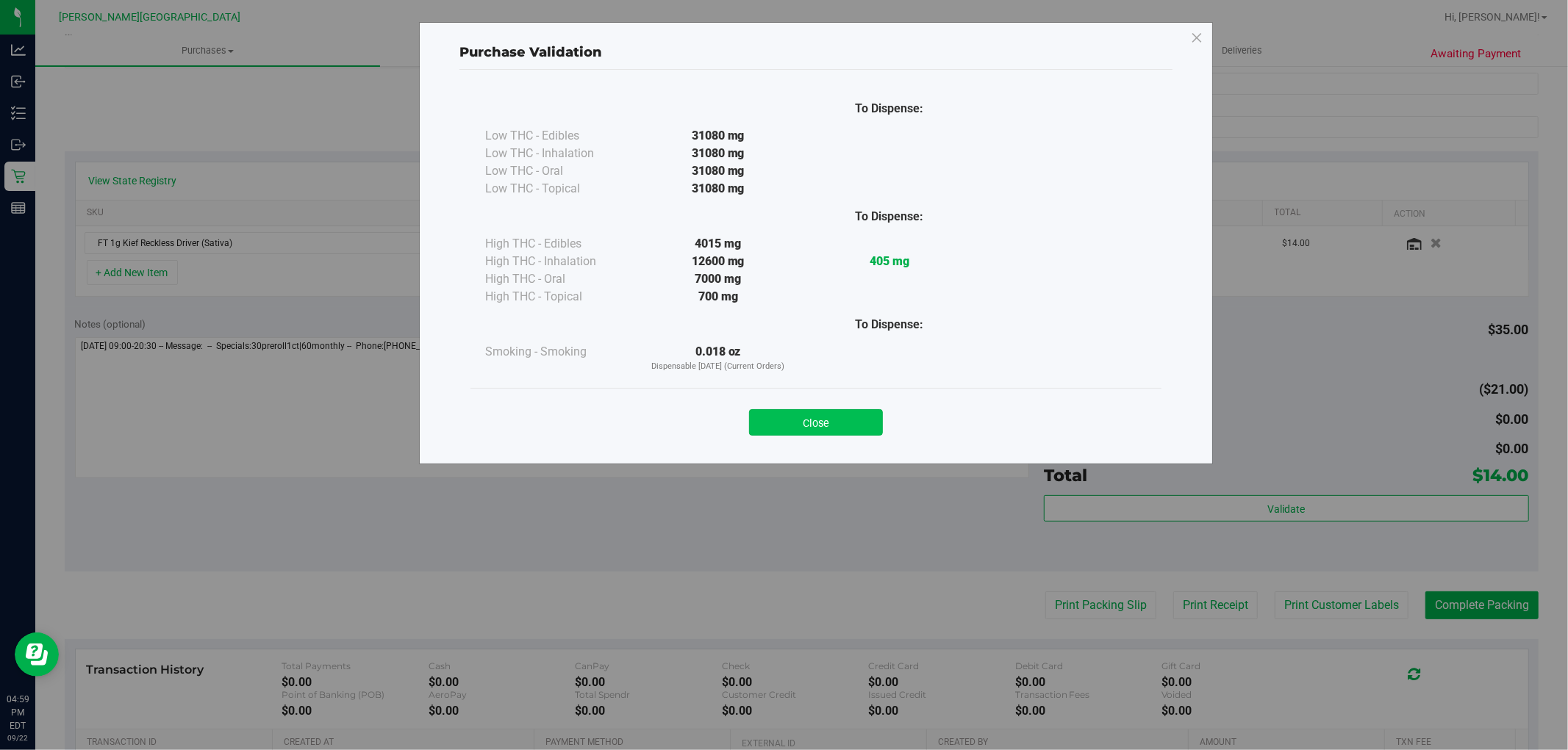
click at [832, 426] on button "Close" at bounding box center [816, 422] width 134 height 26
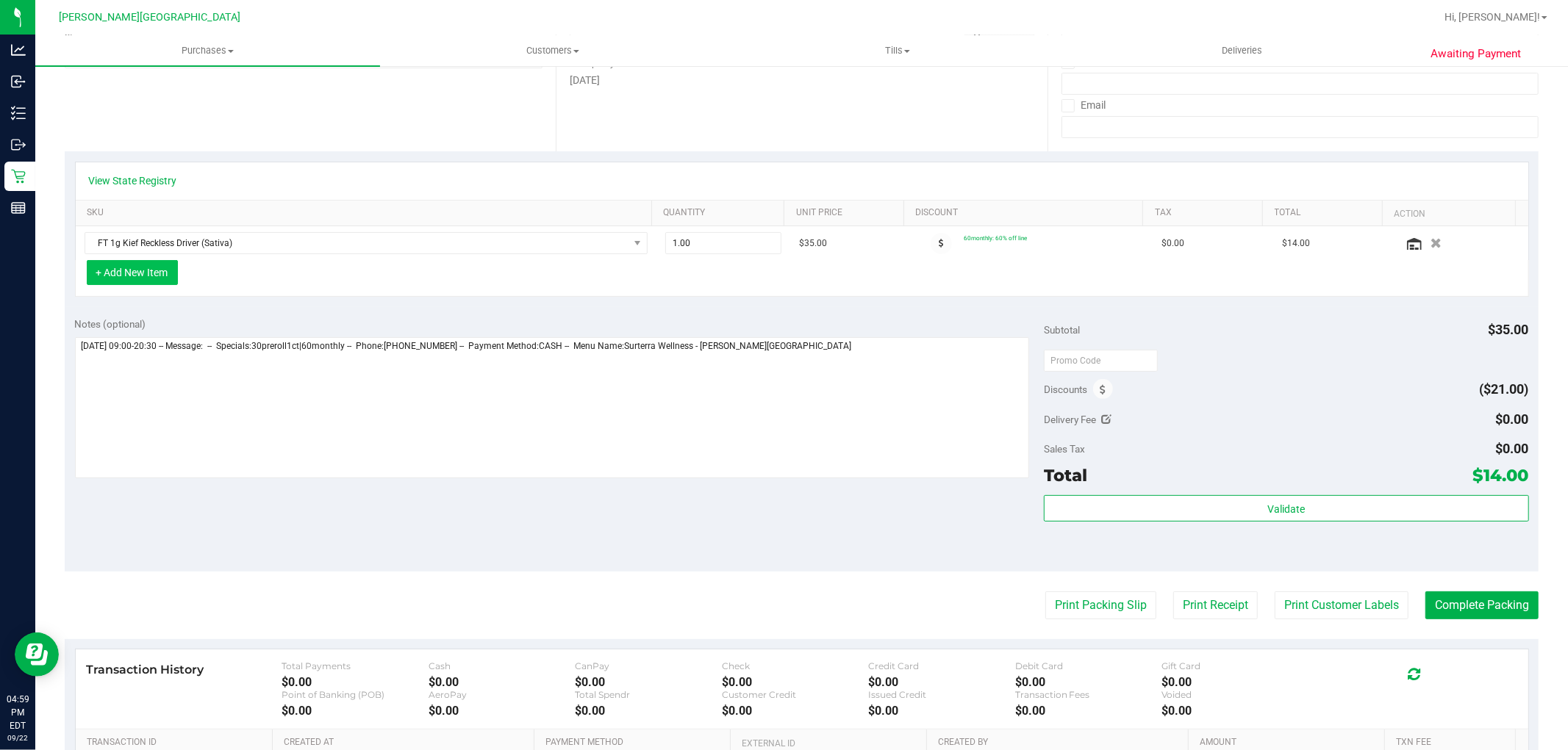
click at [134, 276] on button "+ Add New Item" at bounding box center [133, 272] width 91 height 25
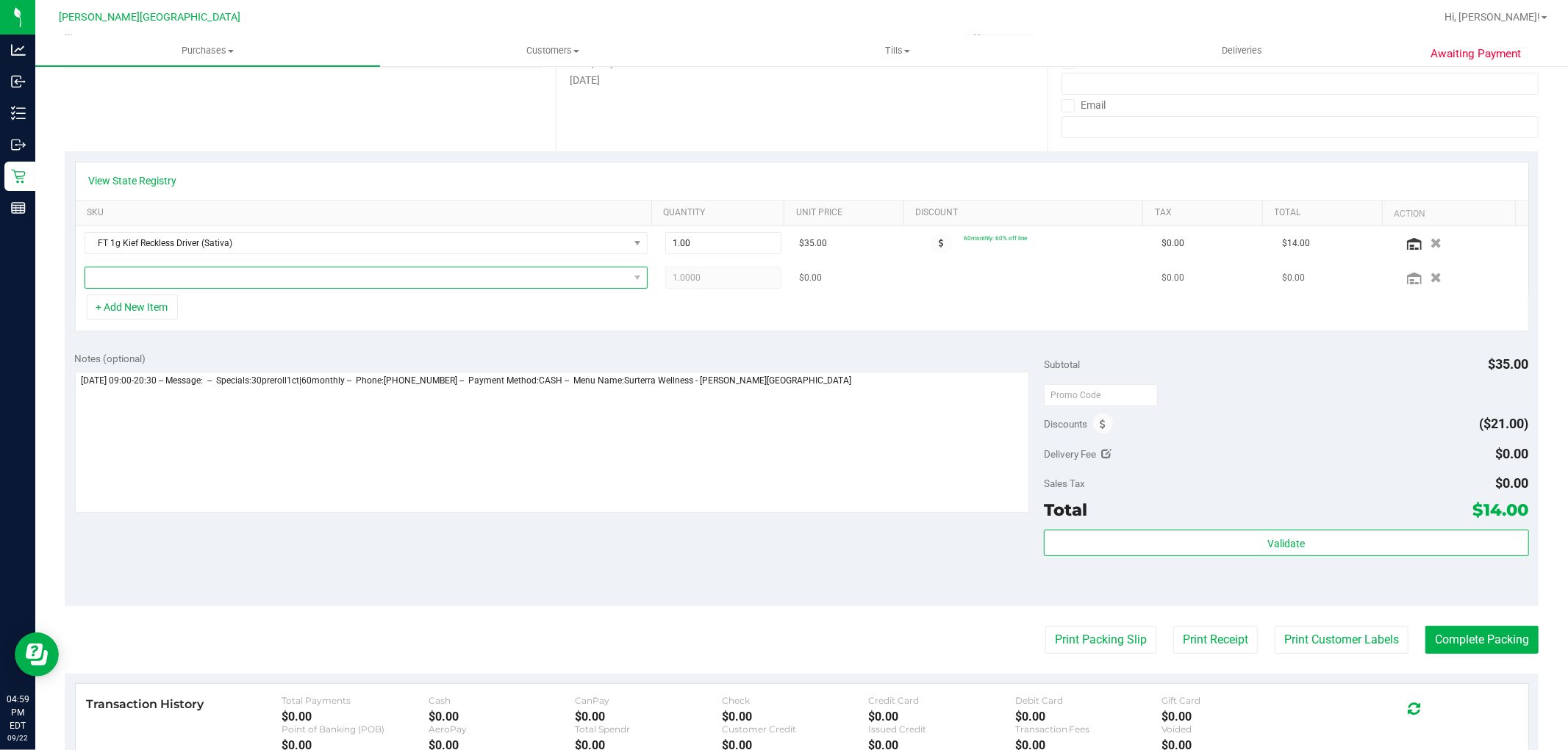
click at [136, 281] on span "NO DATA FOUND" at bounding box center [357, 277] width 543 height 21
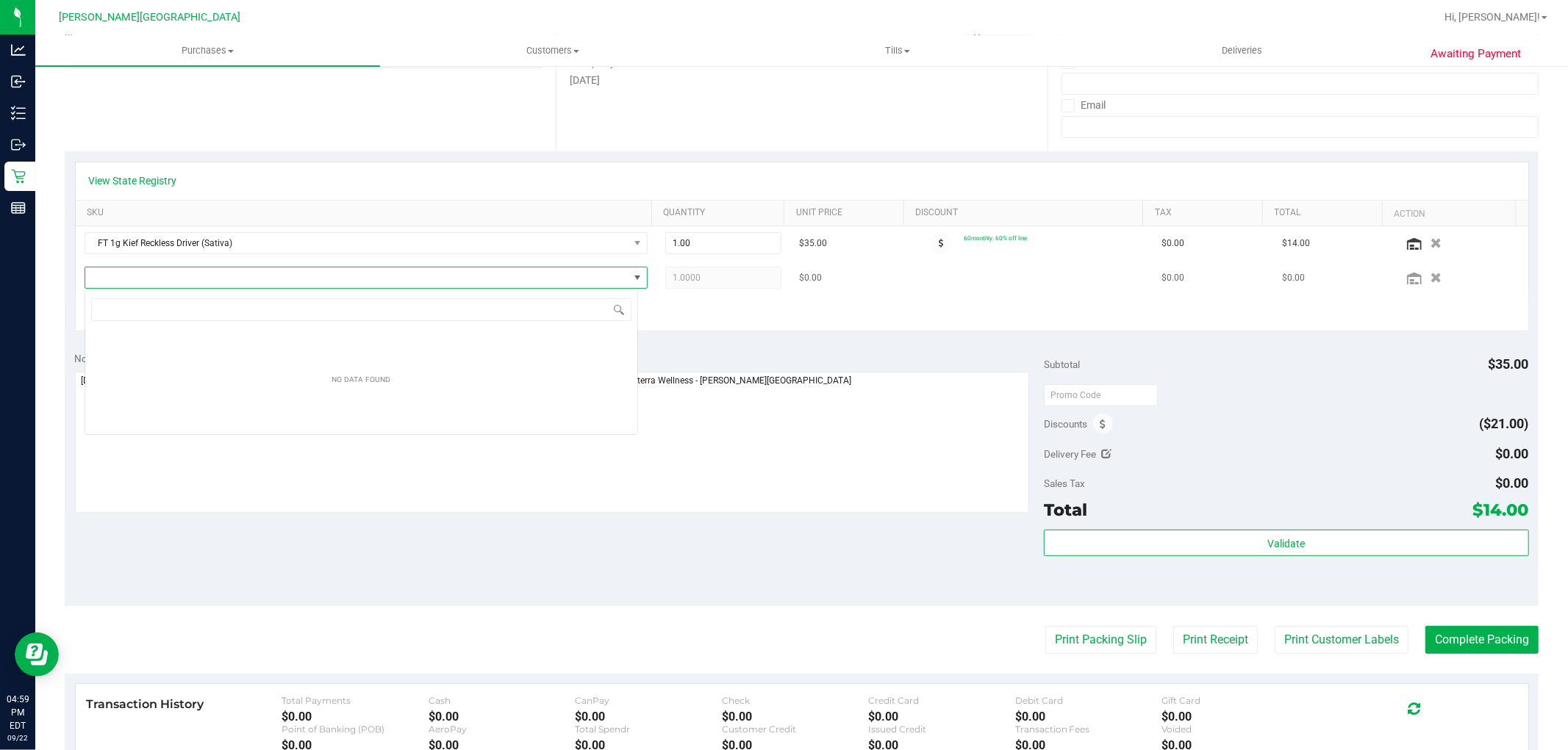
scroll to position [22, 553]
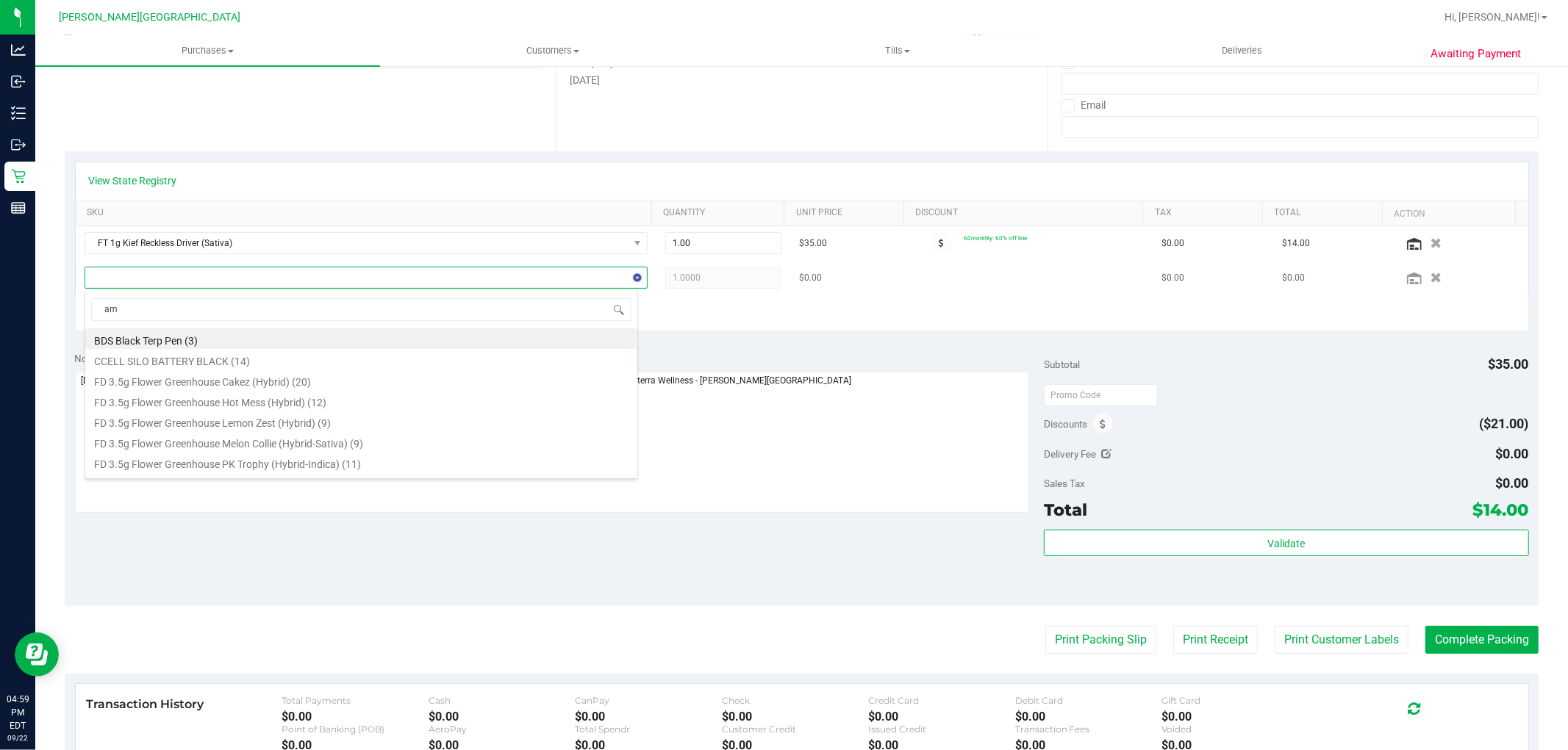
type input "aml"
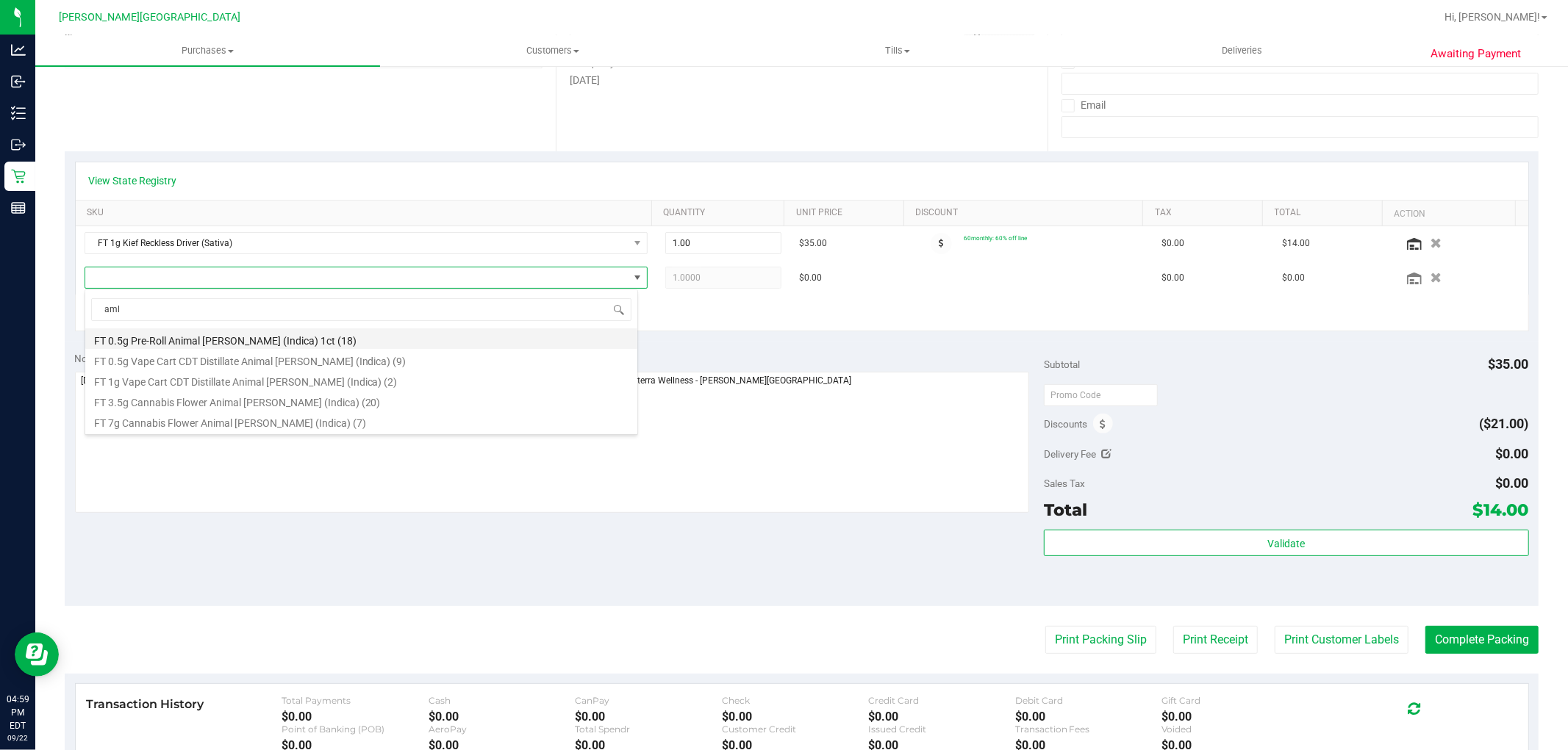
click at [166, 334] on li "FT 0.5g Pre-Roll Animal Larry (Indica) 1ct (18)" at bounding box center [361, 339] width 552 height 21
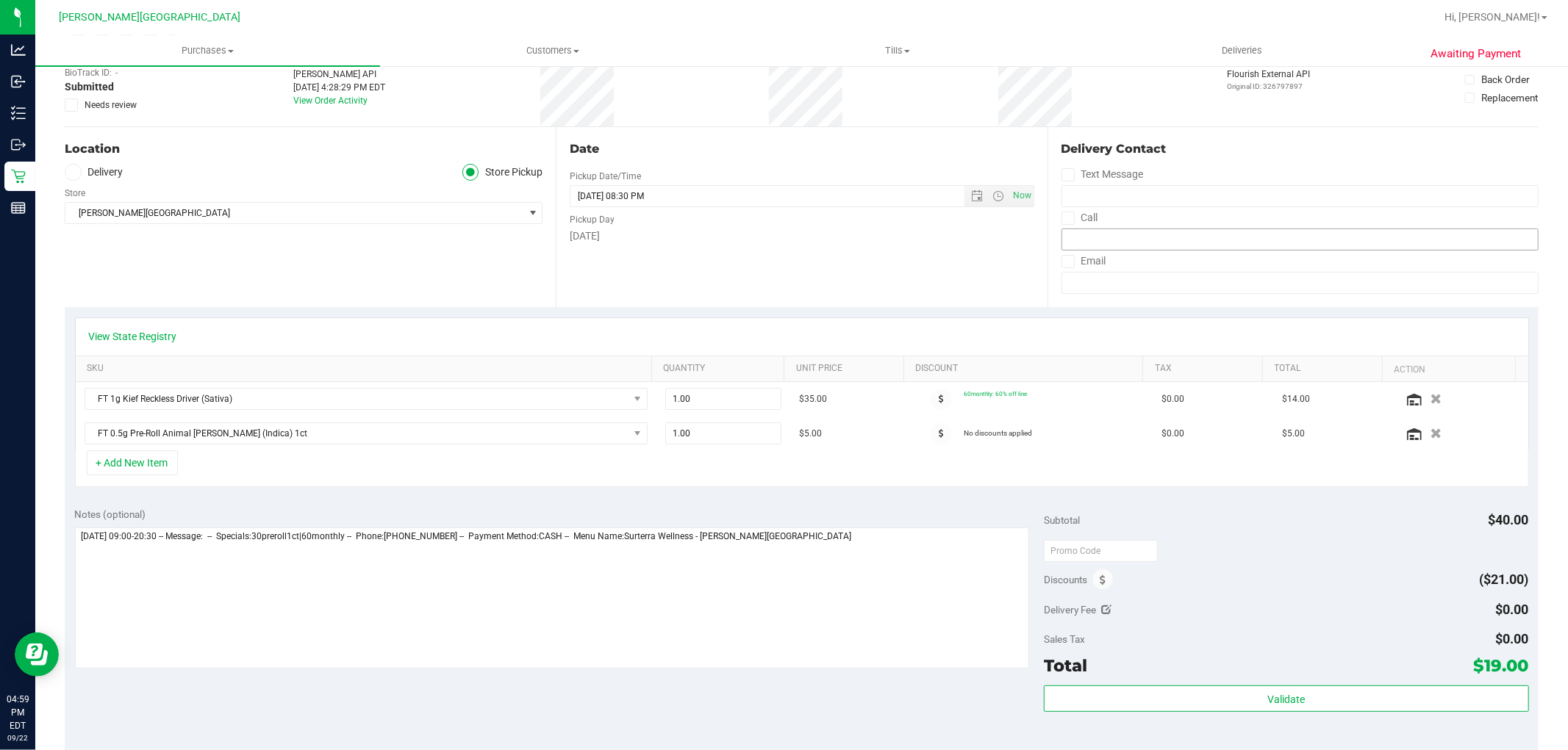
scroll to position [0, 0]
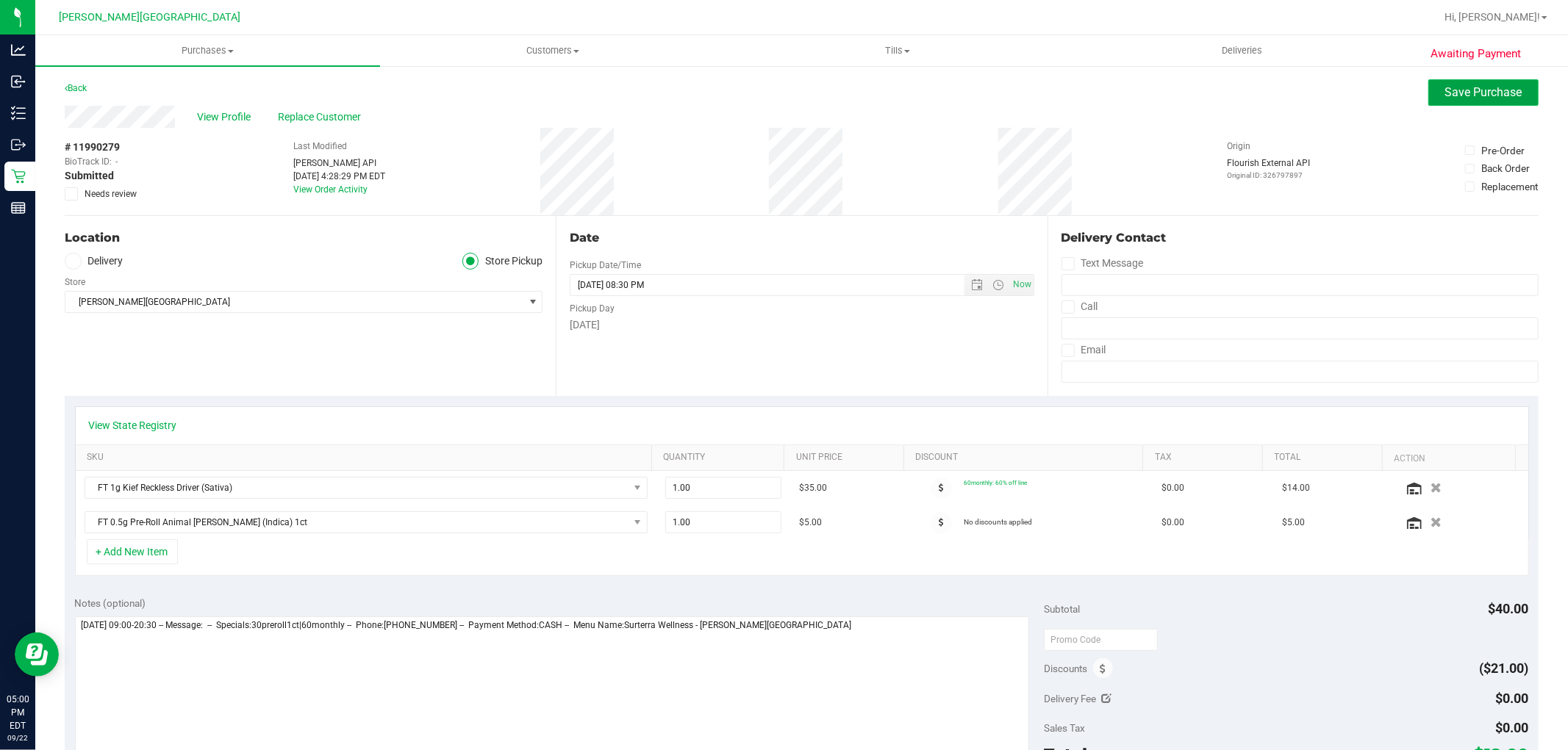
click at [1476, 101] on button "Save Purchase" at bounding box center [1483, 93] width 110 height 26
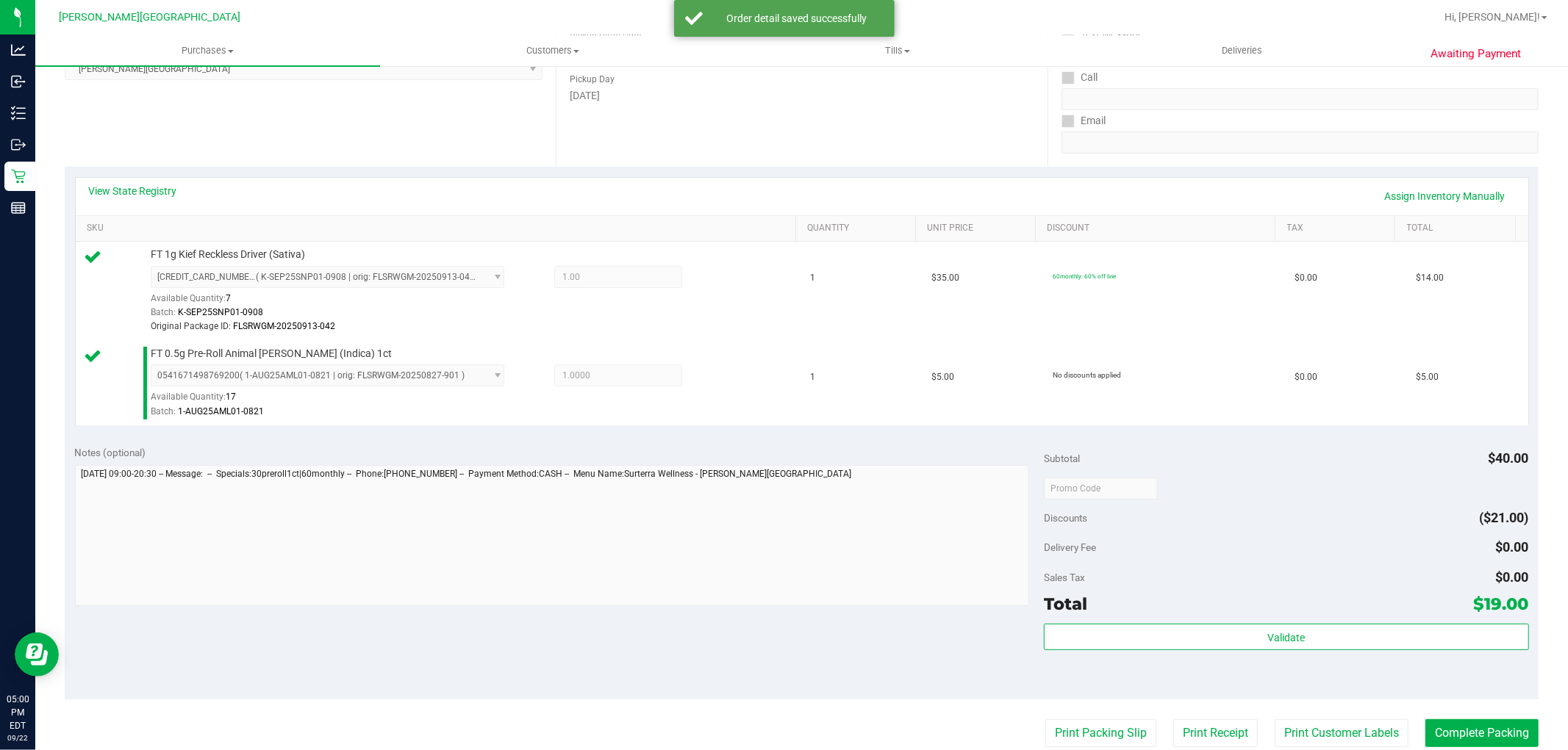
scroll to position [245, 0]
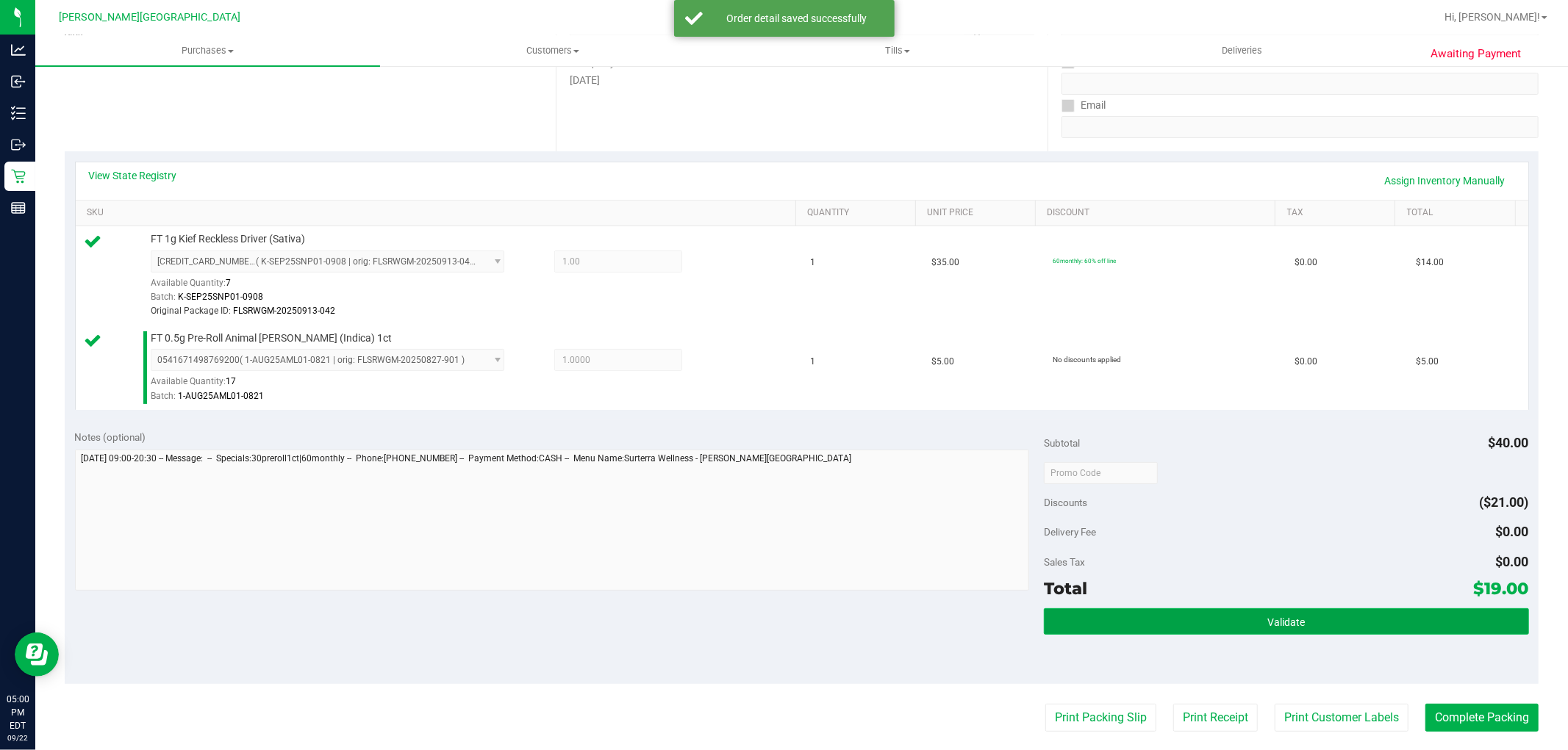
click at [1267, 618] on span "Validate" at bounding box center [1286, 623] width 37 height 12
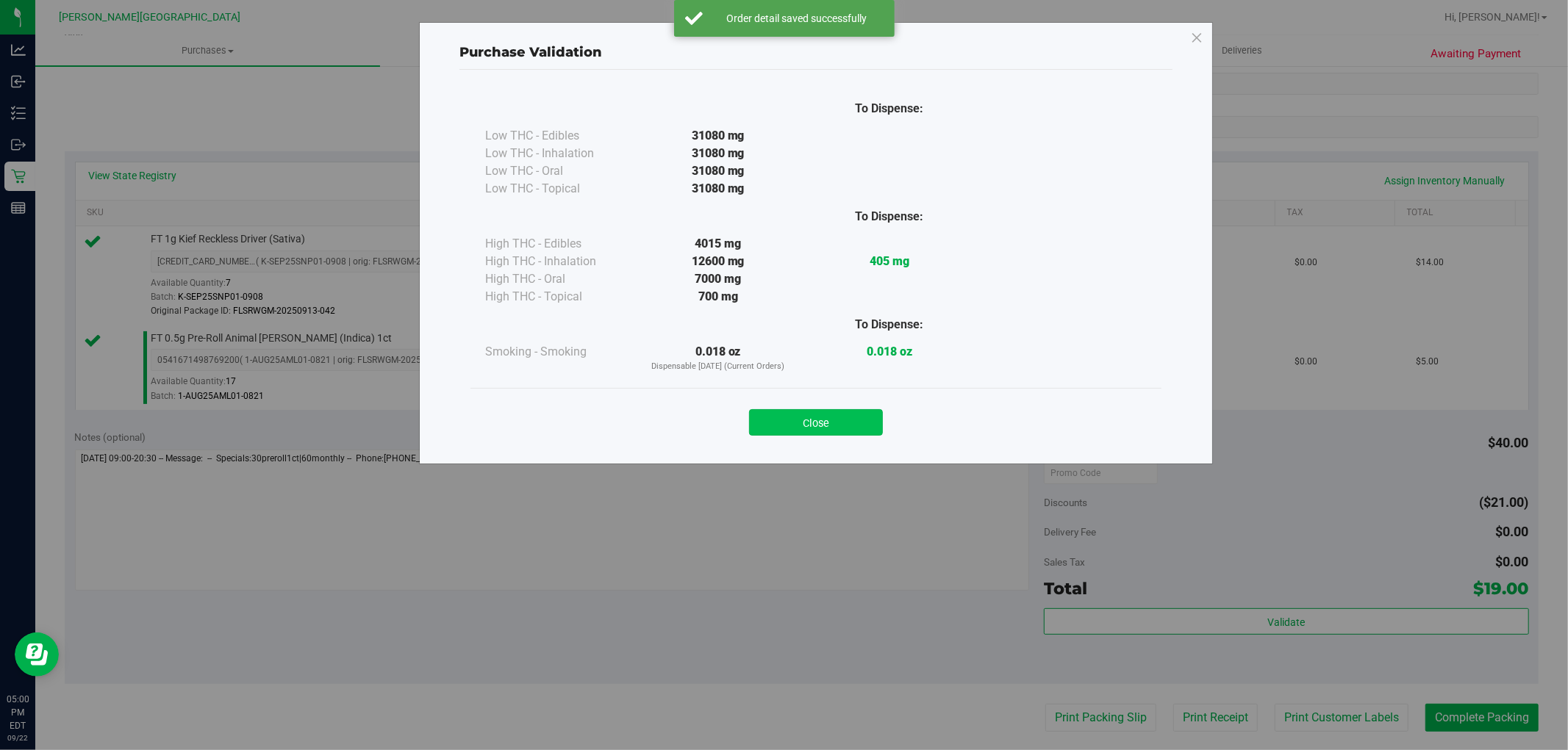
click at [829, 421] on button "Close" at bounding box center [816, 422] width 134 height 26
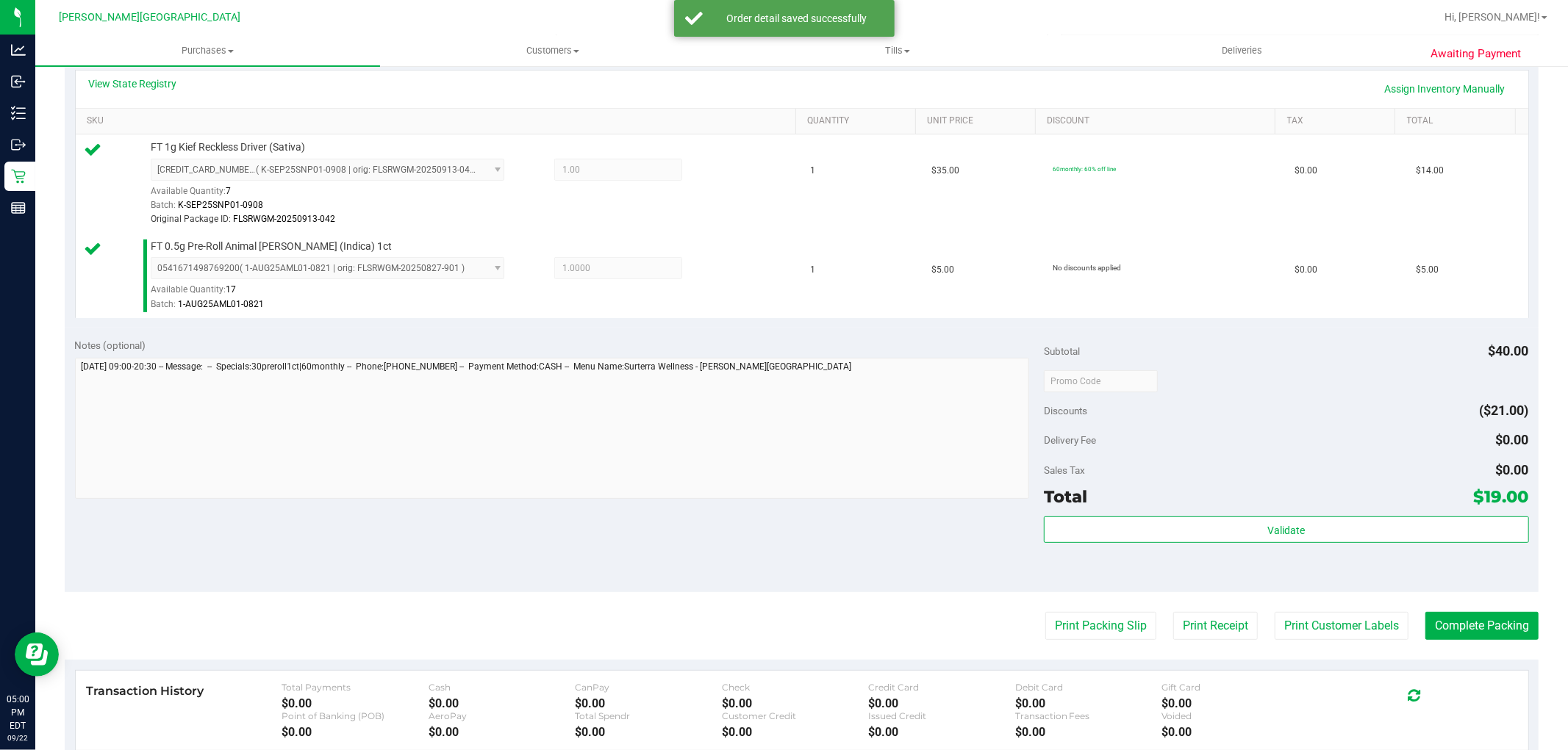
scroll to position [489, 0]
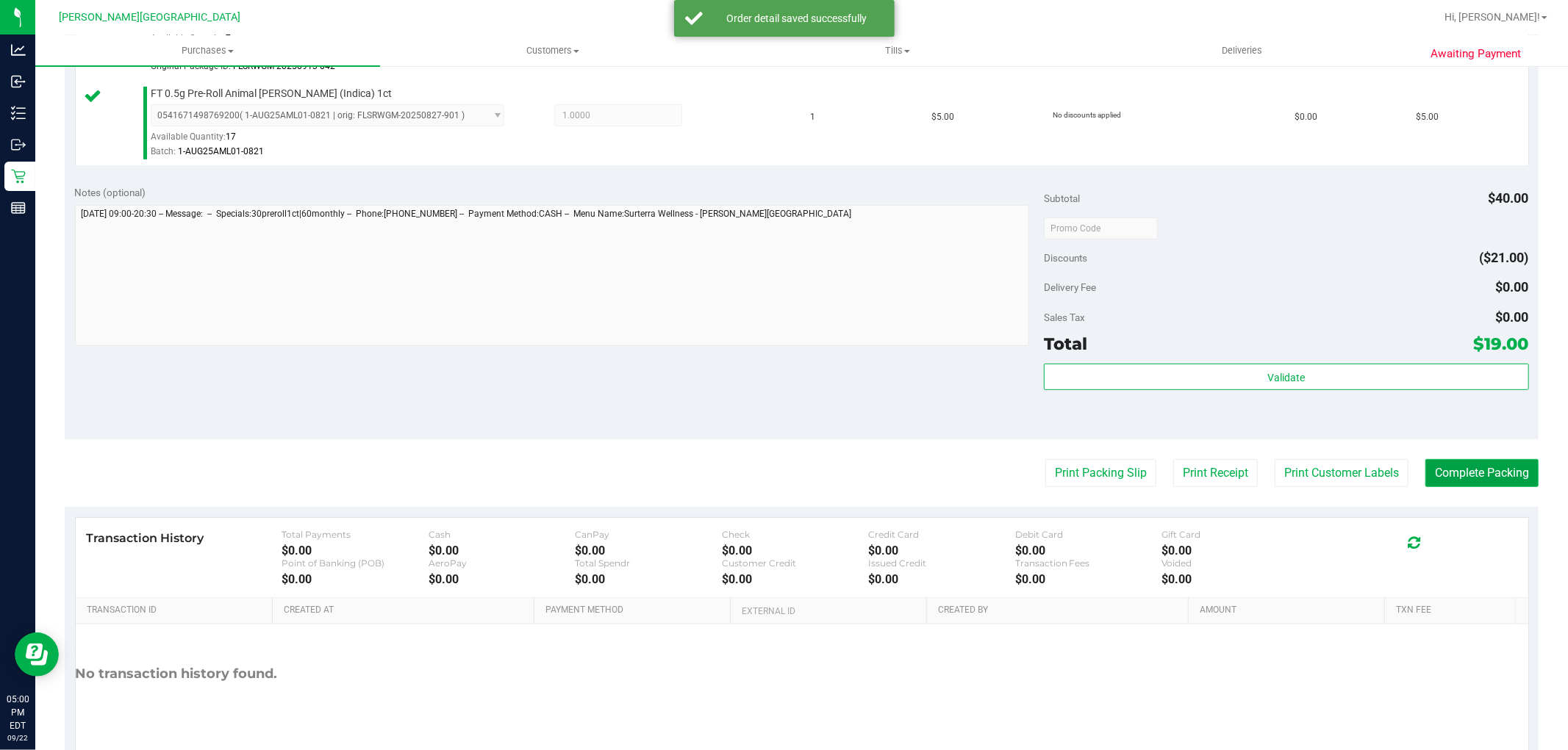
click at [1467, 474] on button "Complete Packing" at bounding box center [1482, 474] width 113 height 28
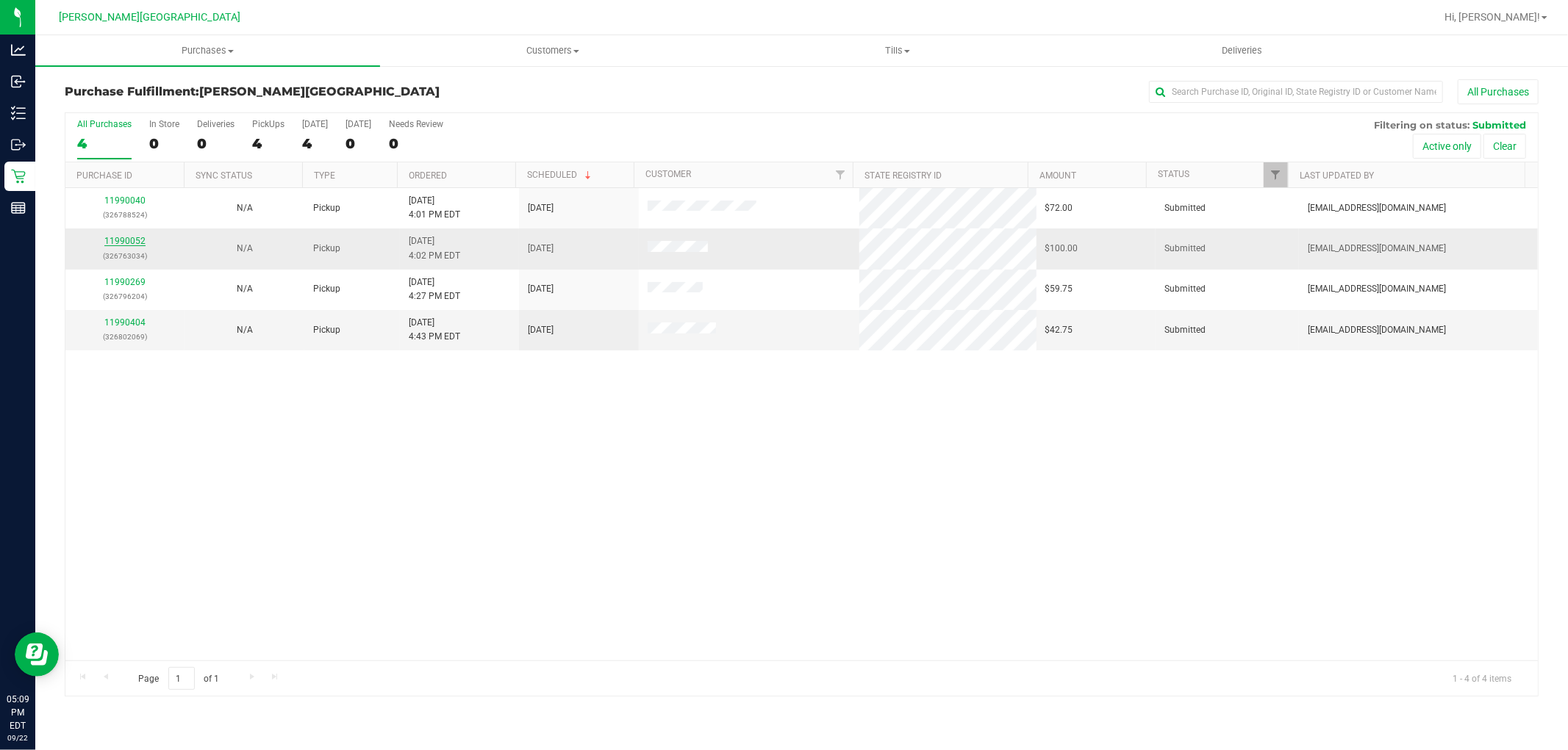
click at [120, 244] on link "11990052" at bounding box center [125, 241] width 41 height 10
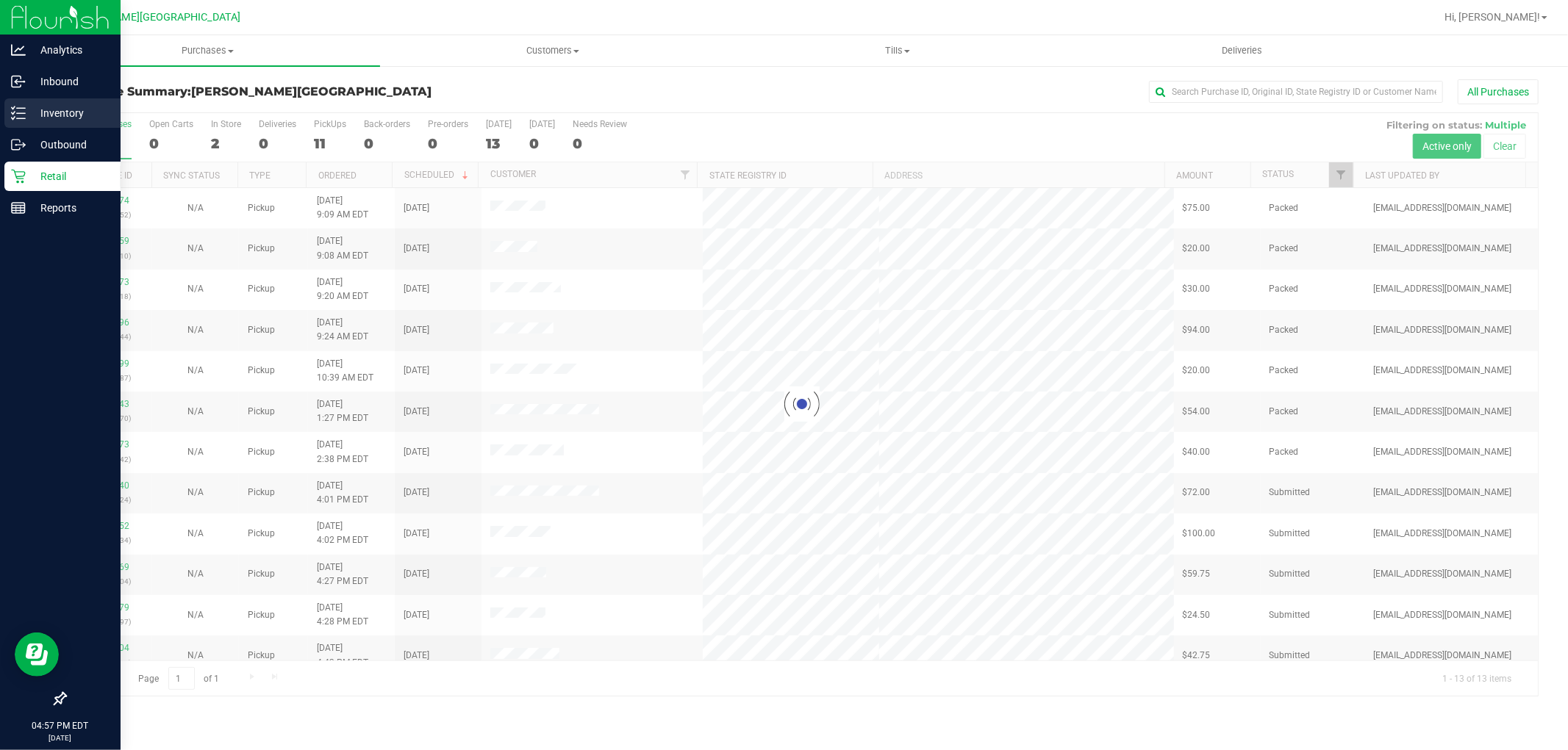
click at [27, 111] on p "Inventory" at bounding box center [70, 113] width 89 height 17
click at [23, 107] on icon at bounding box center [18, 113] width 15 height 15
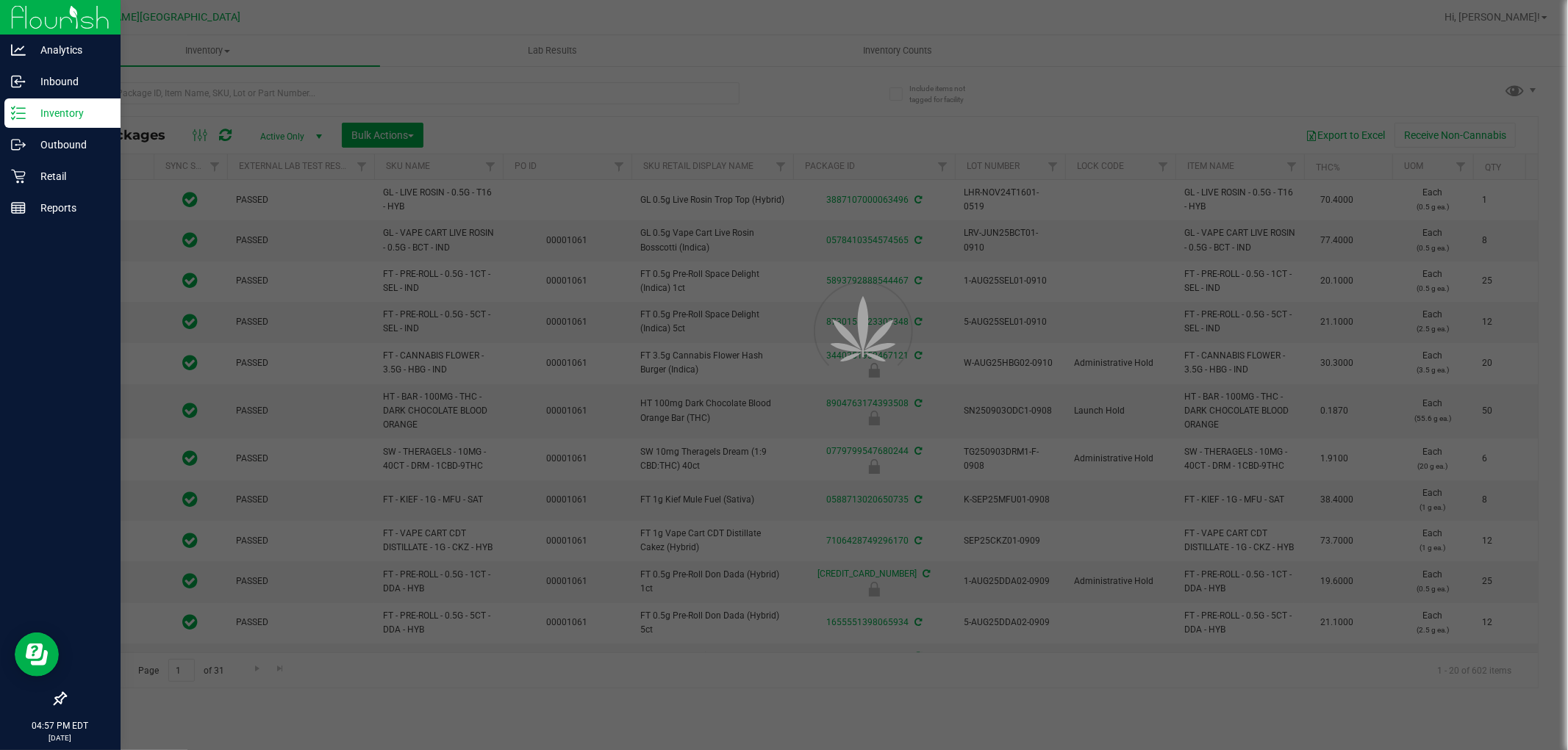
click at [127, 91] on div at bounding box center [784, 375] width 1568 height 750
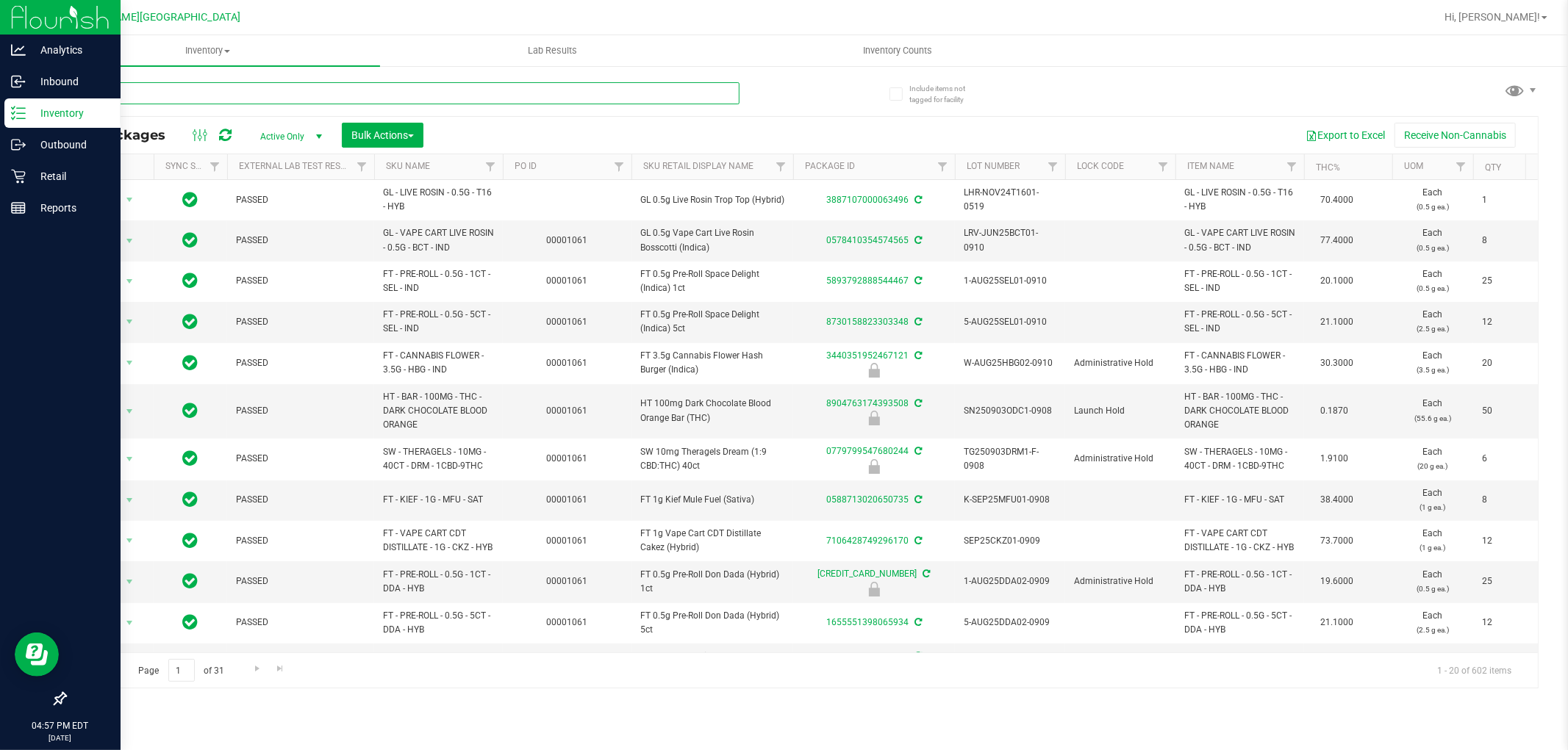
click at [128, 91] on input "text" at bounding box center [402, 93] width 675 height 22
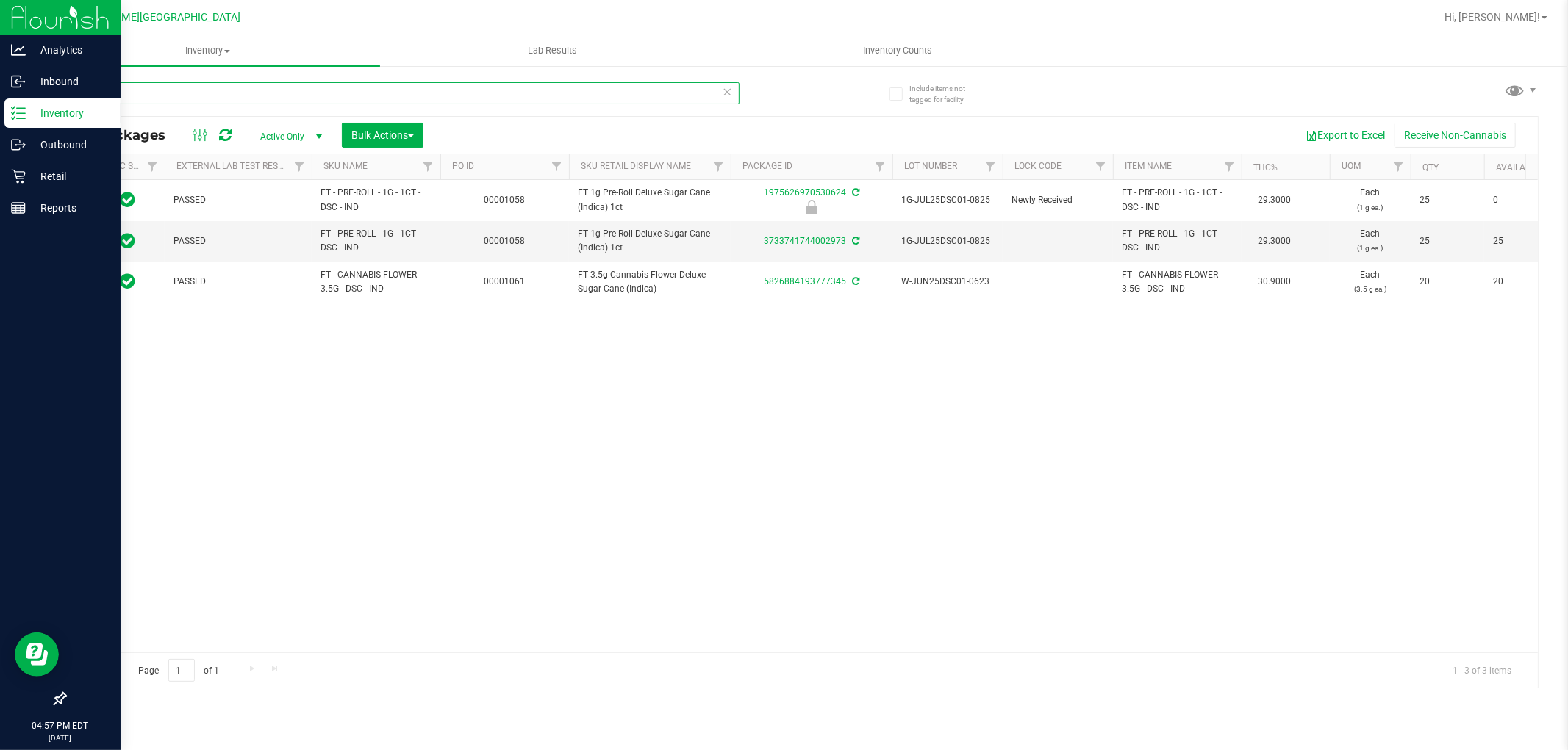
scroll to position [0, 39]
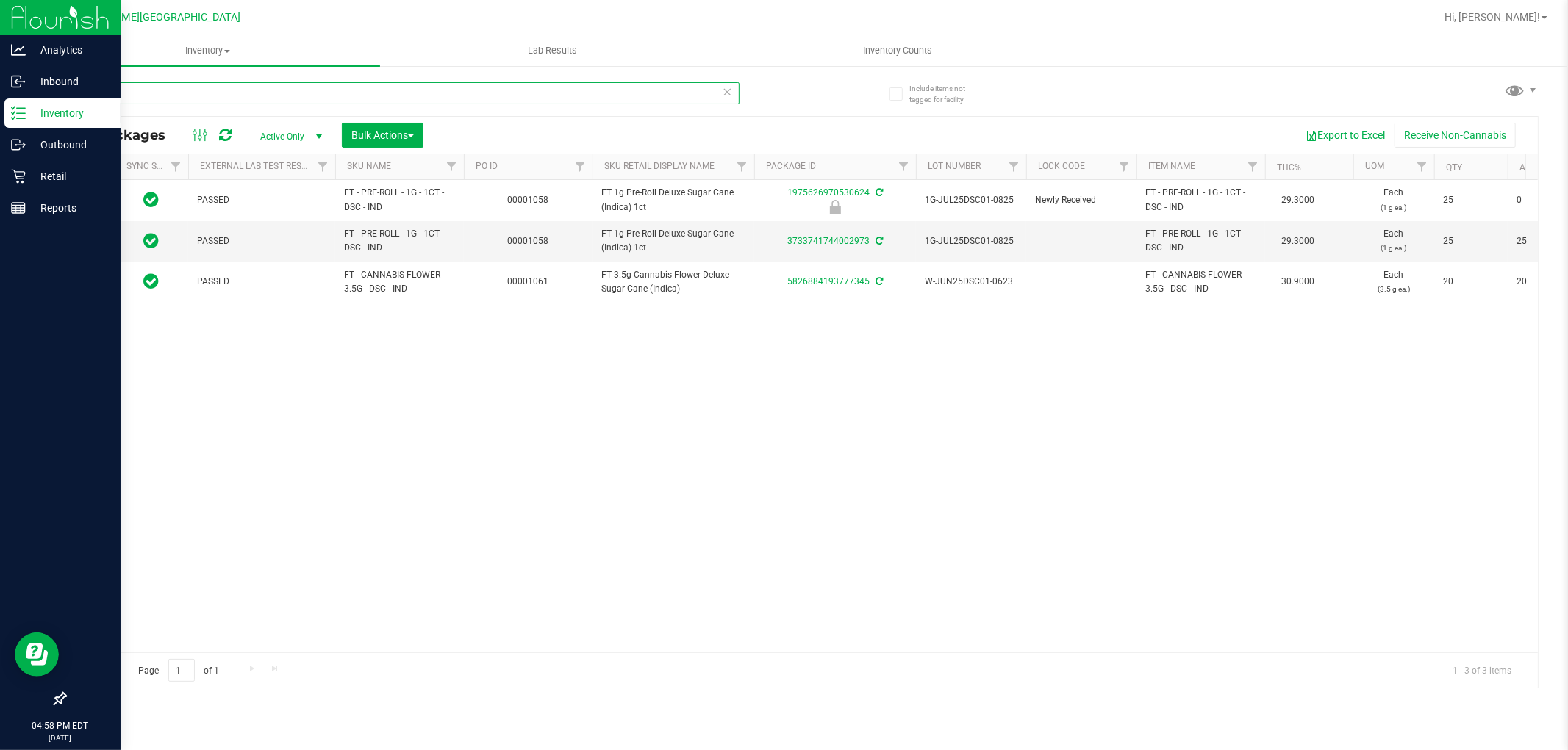
type input "dsc"
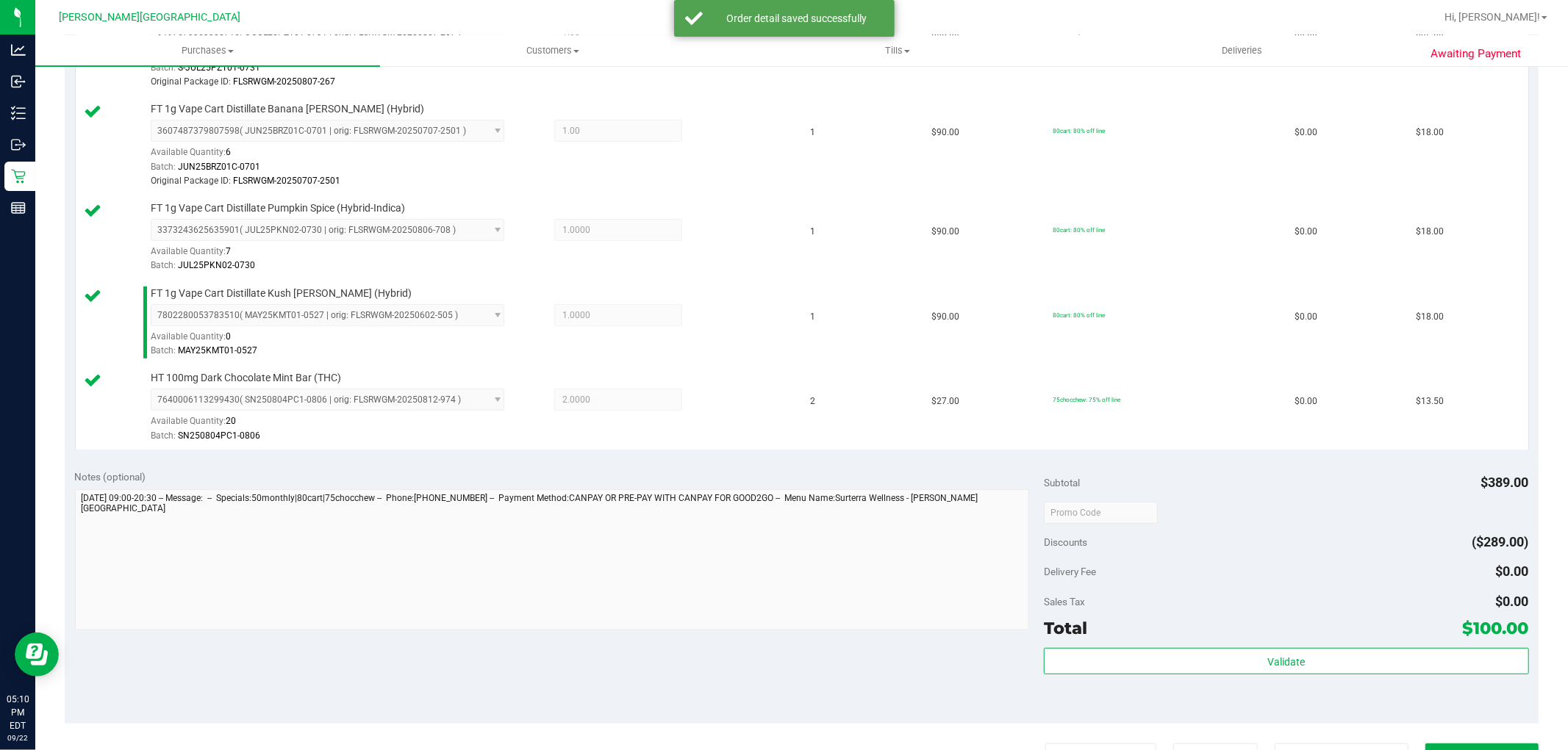
scroll to position [489, 0]
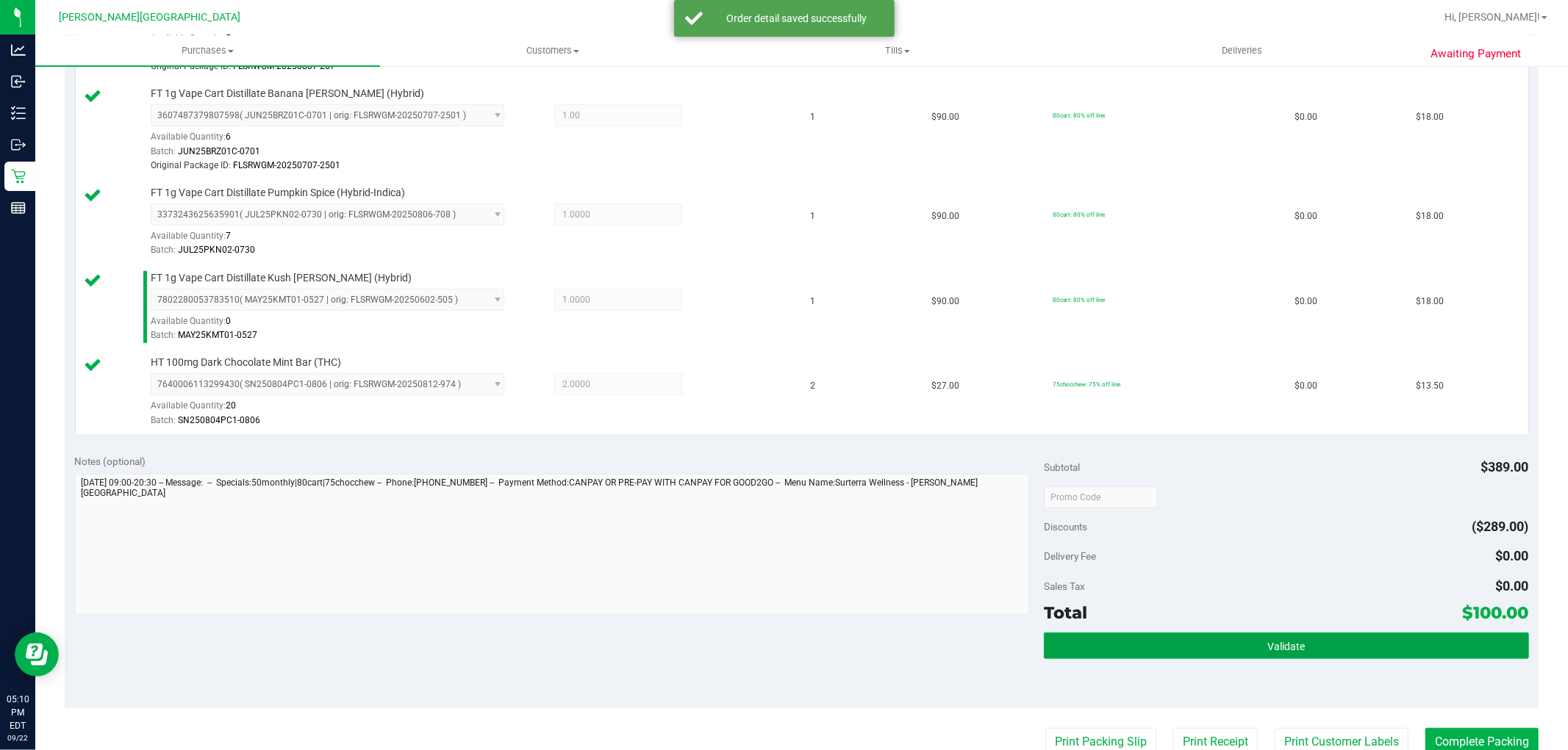
click at [1267, 648] on span "Validate" at bounding box center [1286, 647] width 37 height 12
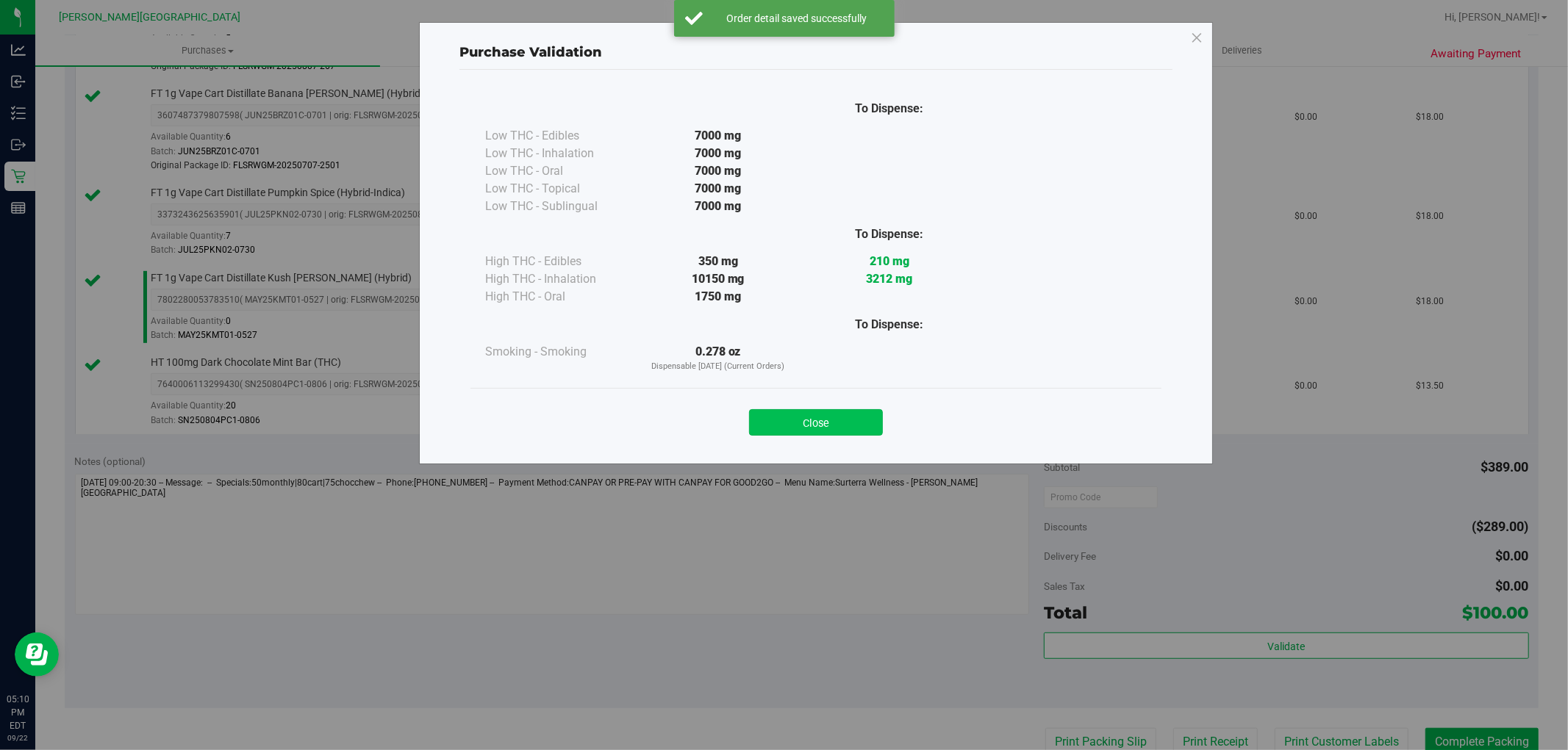
click at [857, 421] on button "Close" at bounding box center [816, 422] width 134 height 26
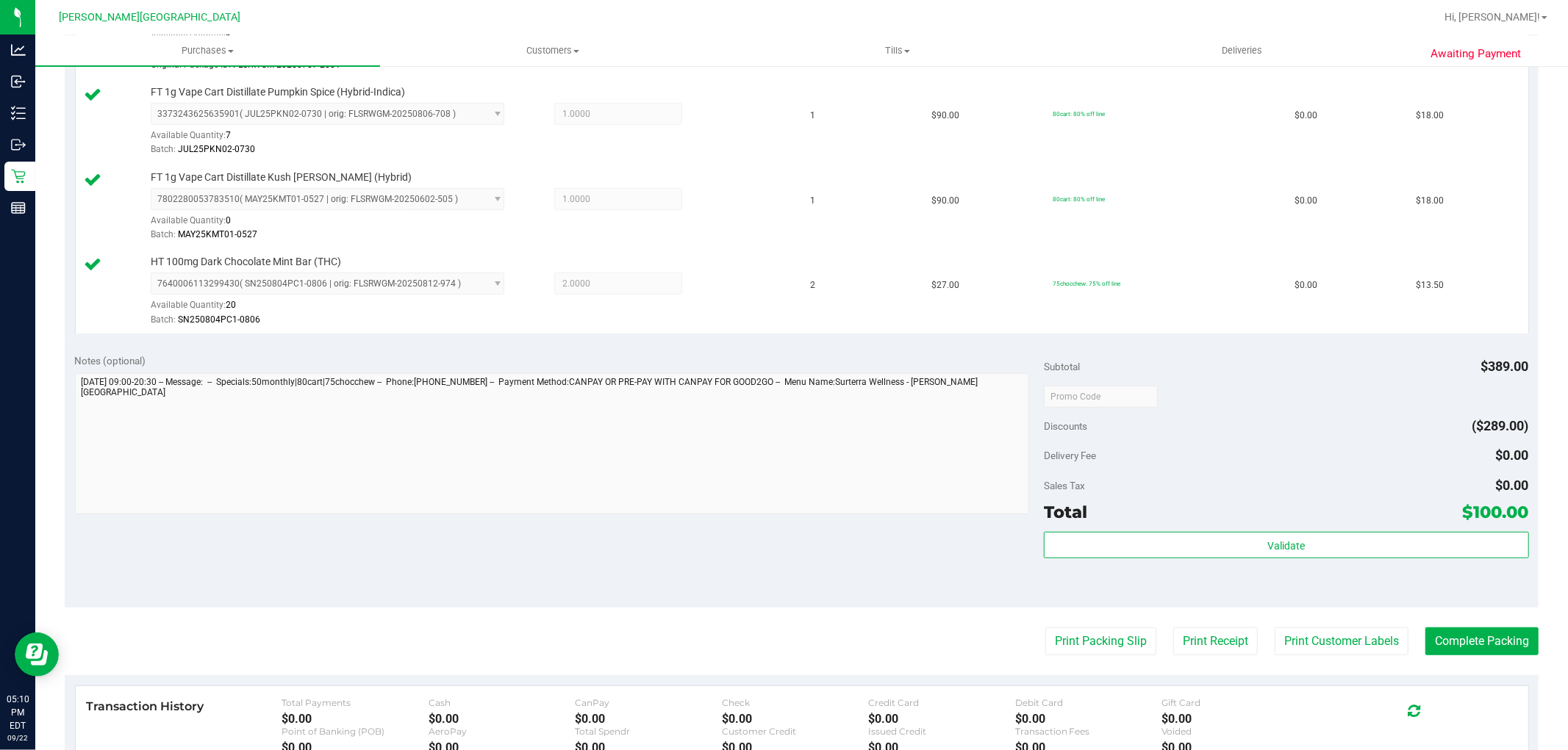
scroll to position [735, 0]
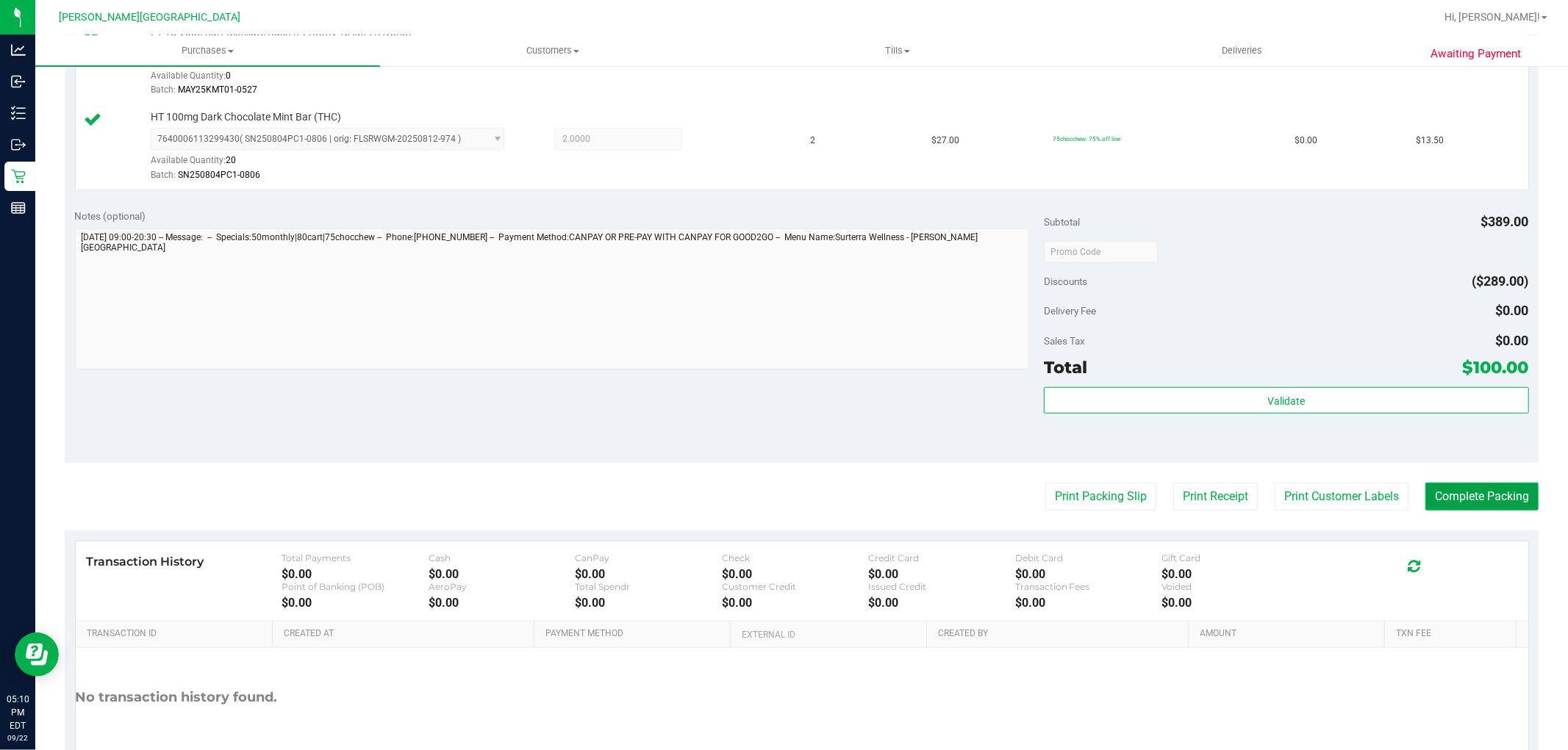
click at [1474, 490] on button "Complete Packing" at bounding box center [1482, 497] width 113 height 28
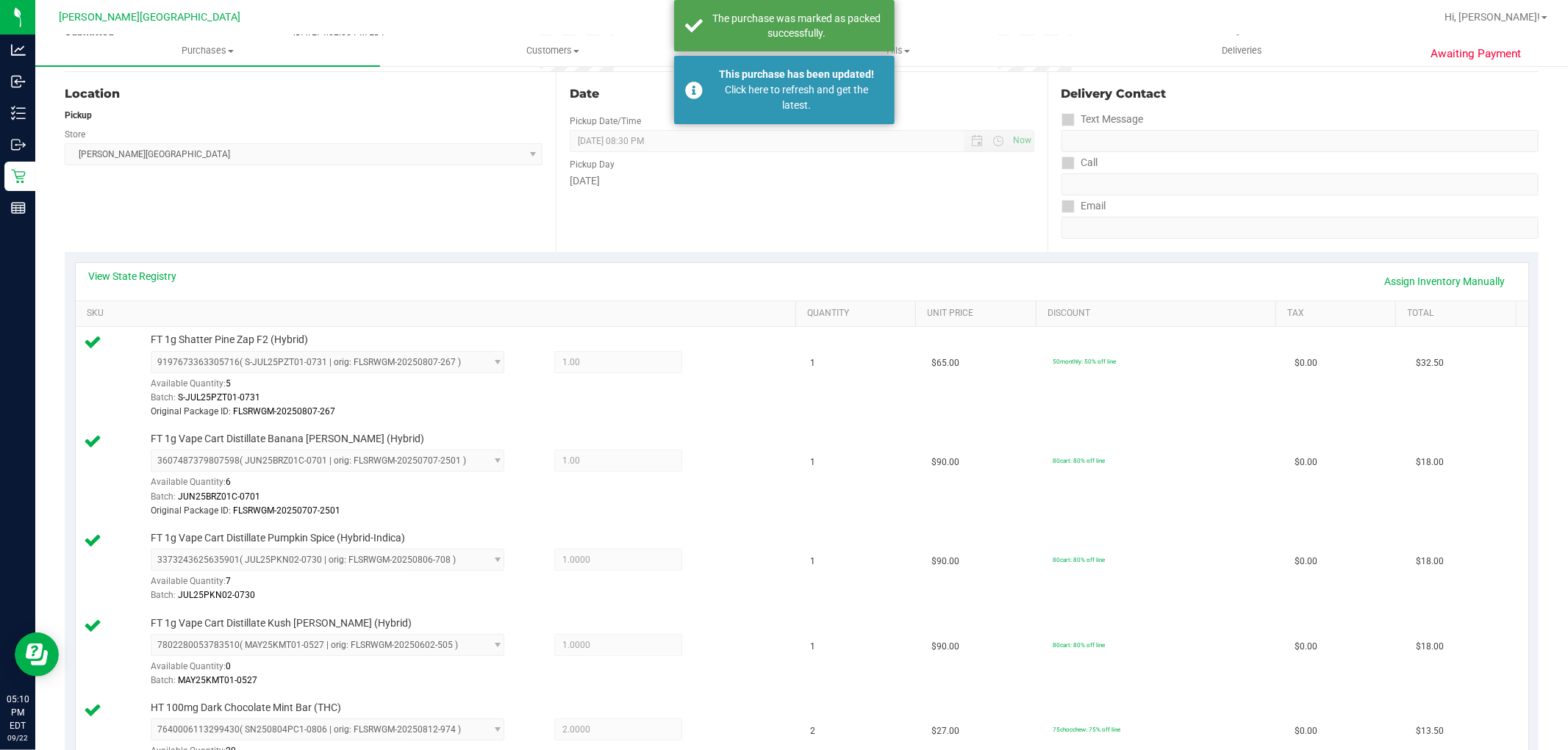
scroll to position [0, 0]
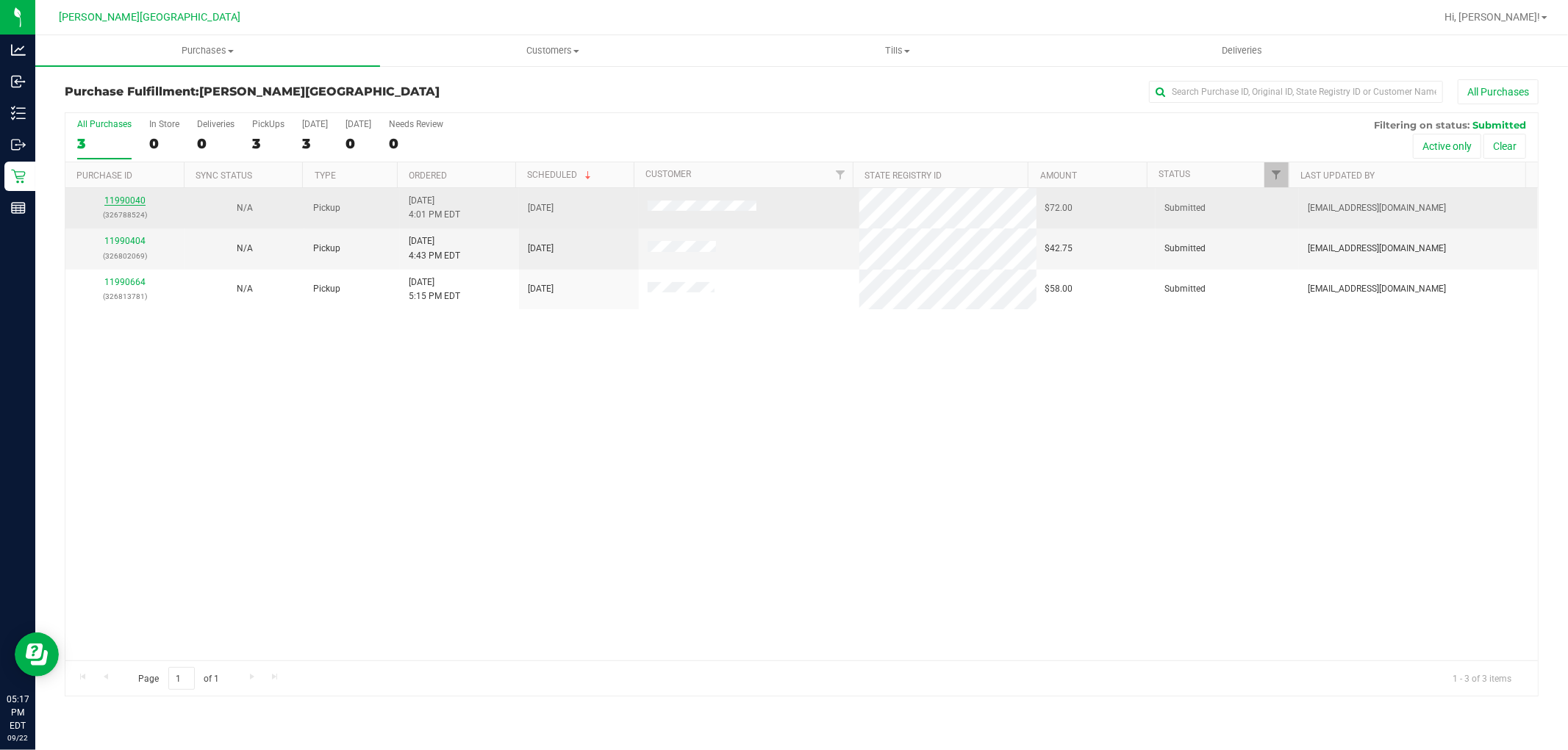
click at [128, 200] on link "11990040" at bounding box center [125, 200] width 41 height 10
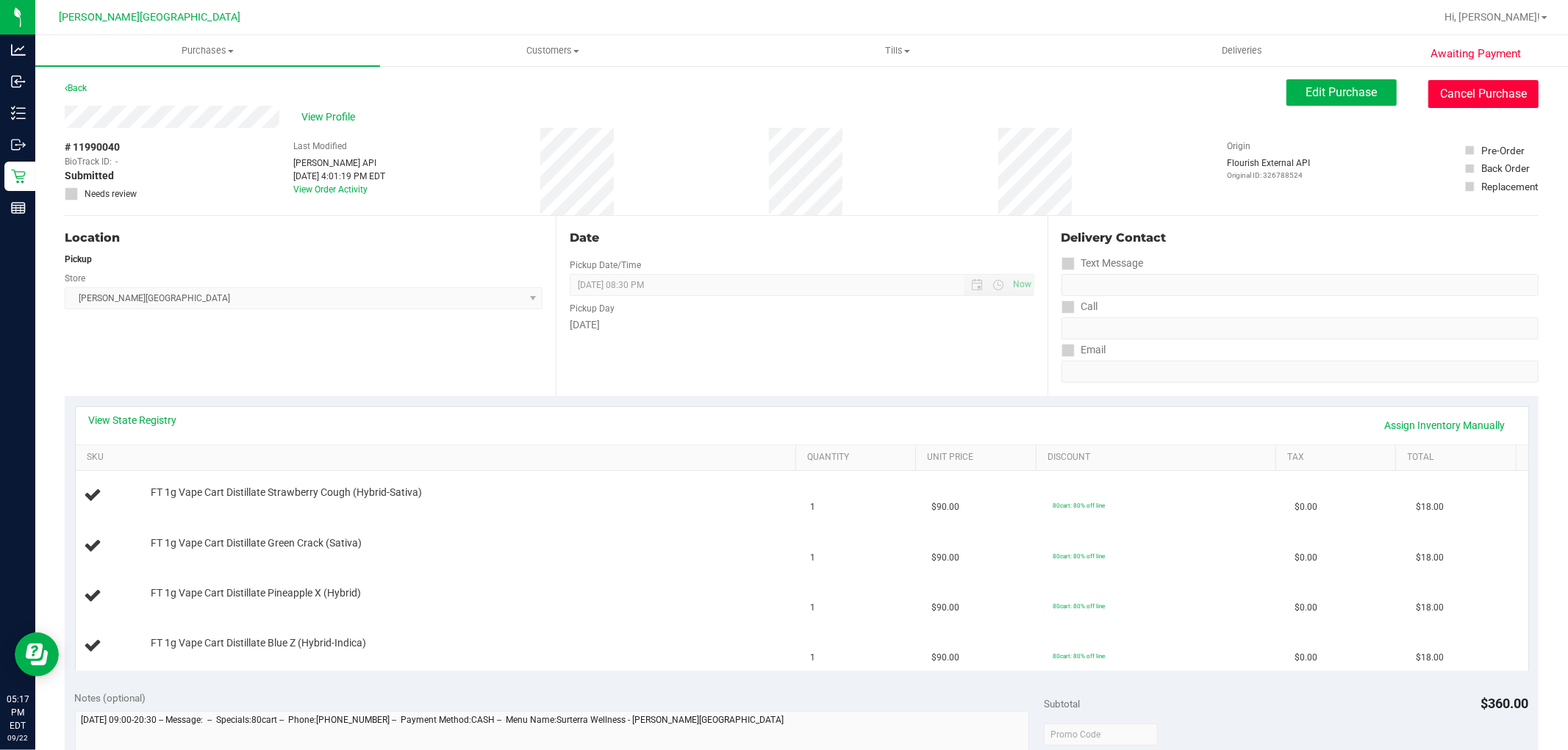
click at [1488, 95] on button "Cancel Purchase" at bounding box center [1483, 94] width 110 height 28
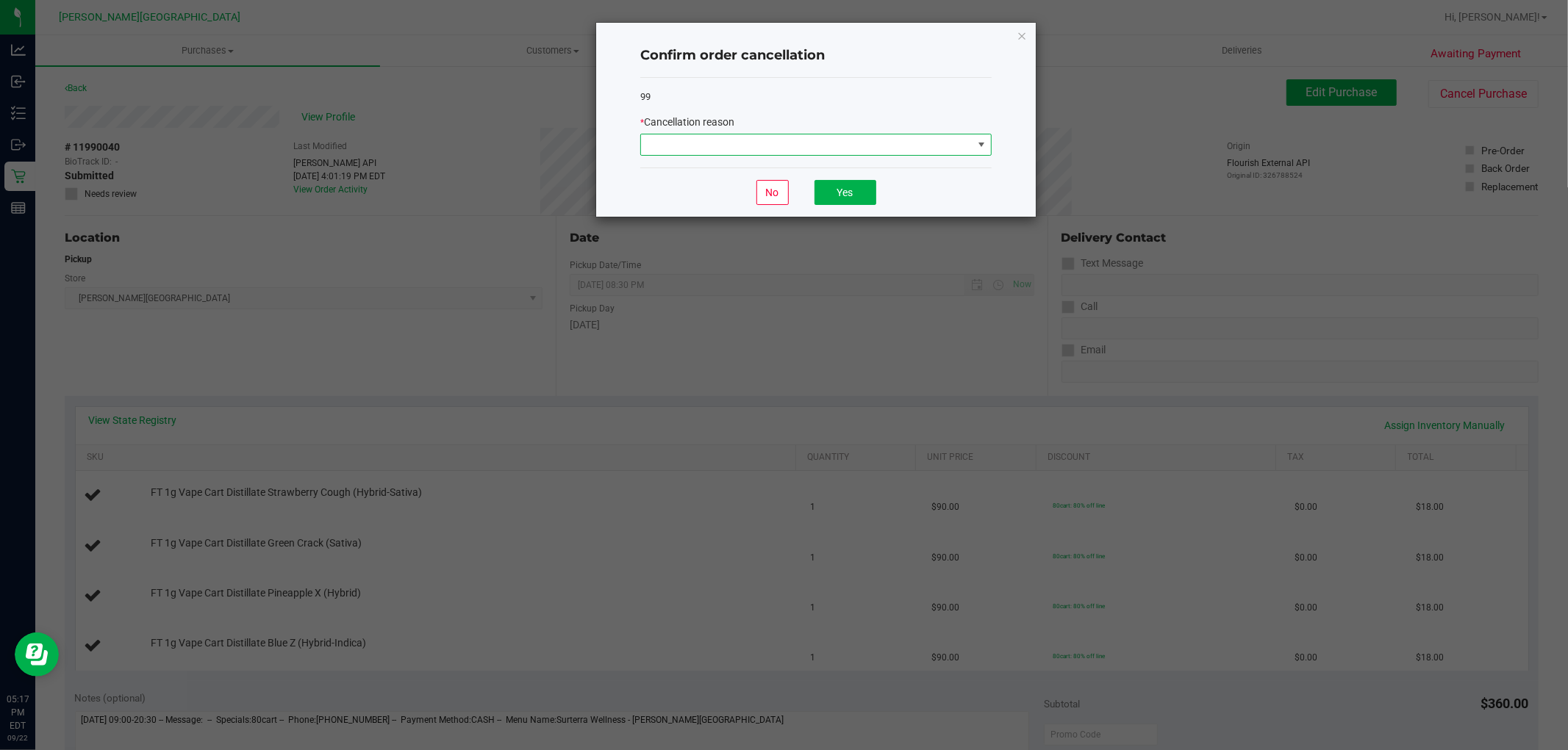
click at [871, 134] on span at bounding box center [816, 145] width 351 height 22
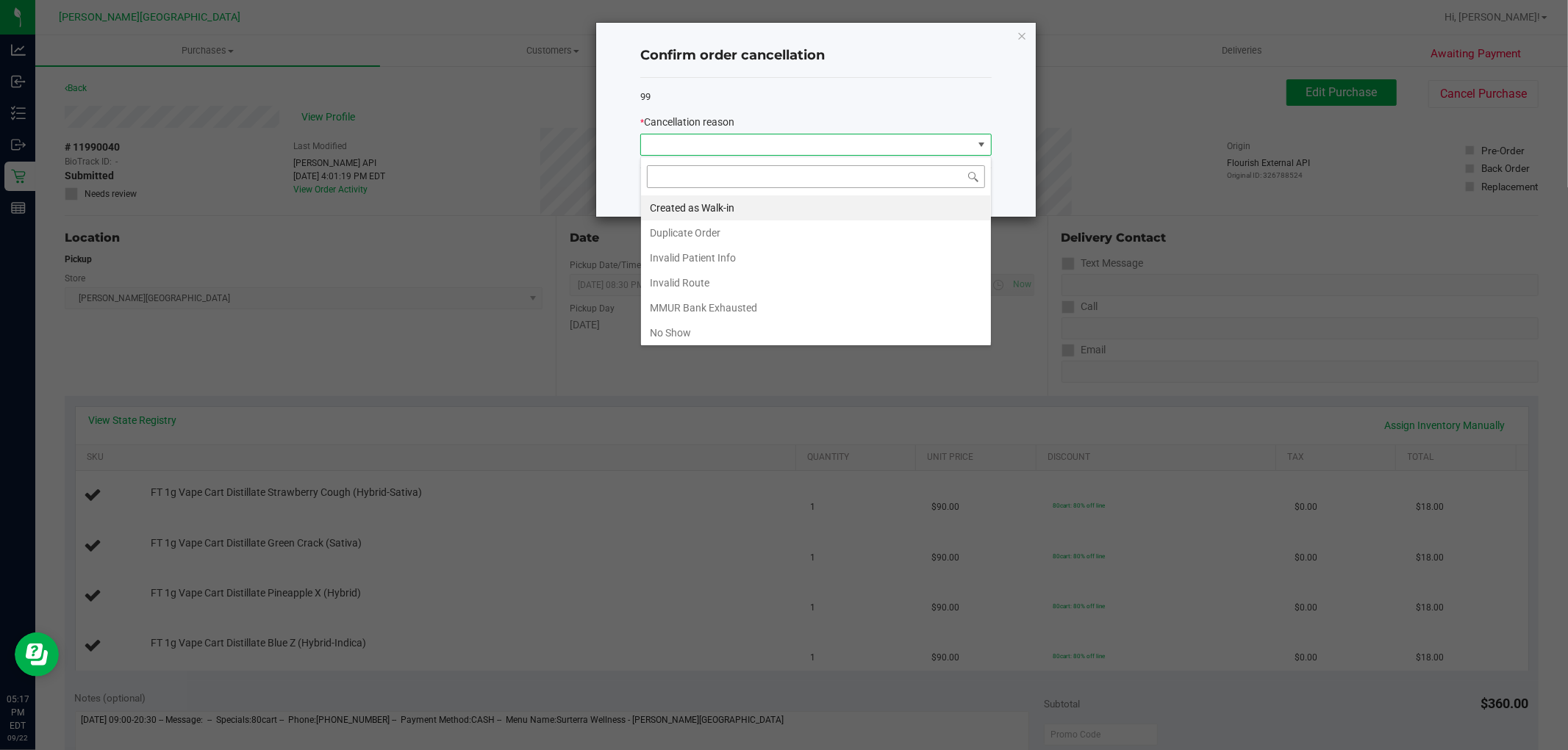
scroll to position [22, 350]
click at [717, 226] on li "Duplicate Order" at bounding box center [816, 233] width 350 height 25
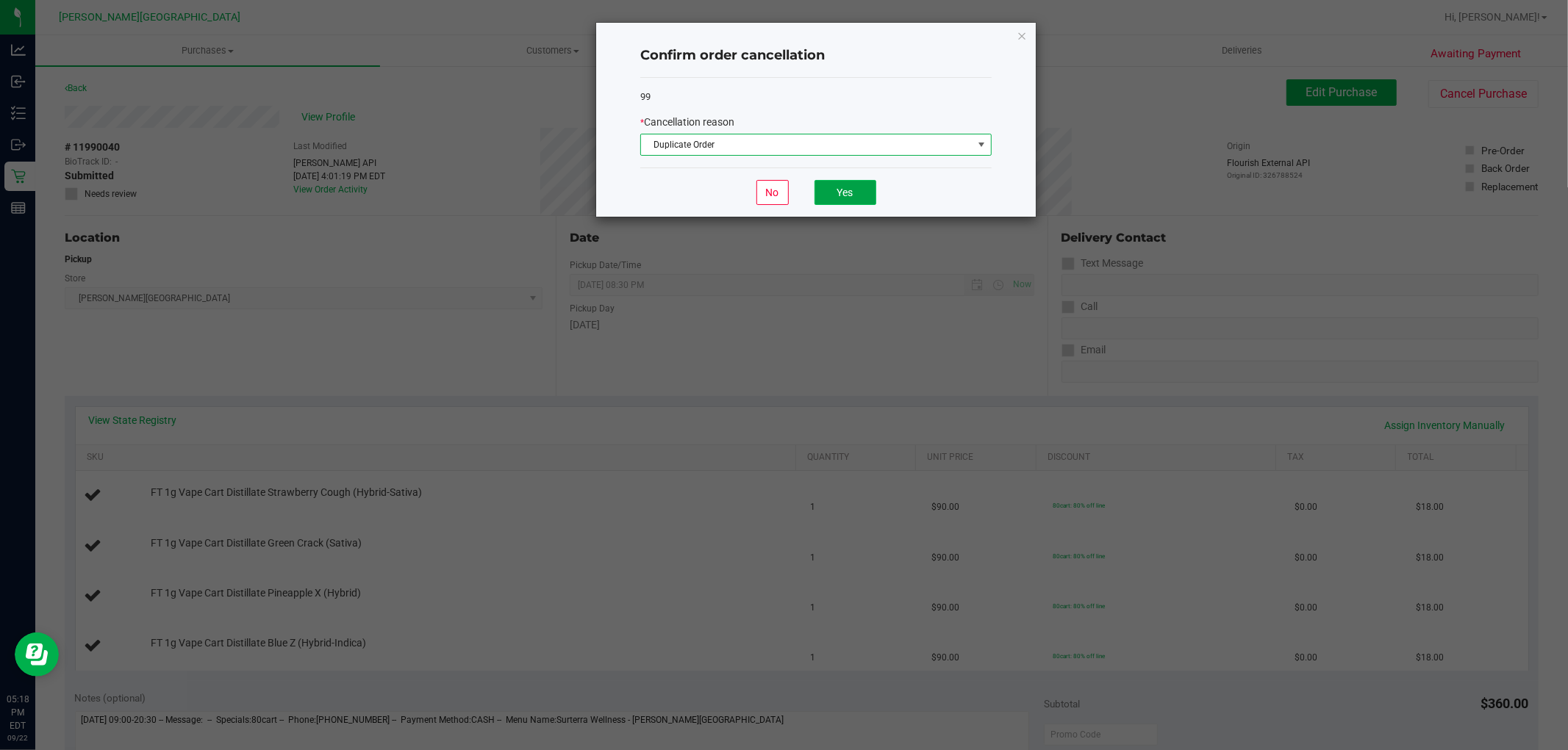
click at [835, 188] on button "Yes" at bounding box center [845, 192] width 62 height 25
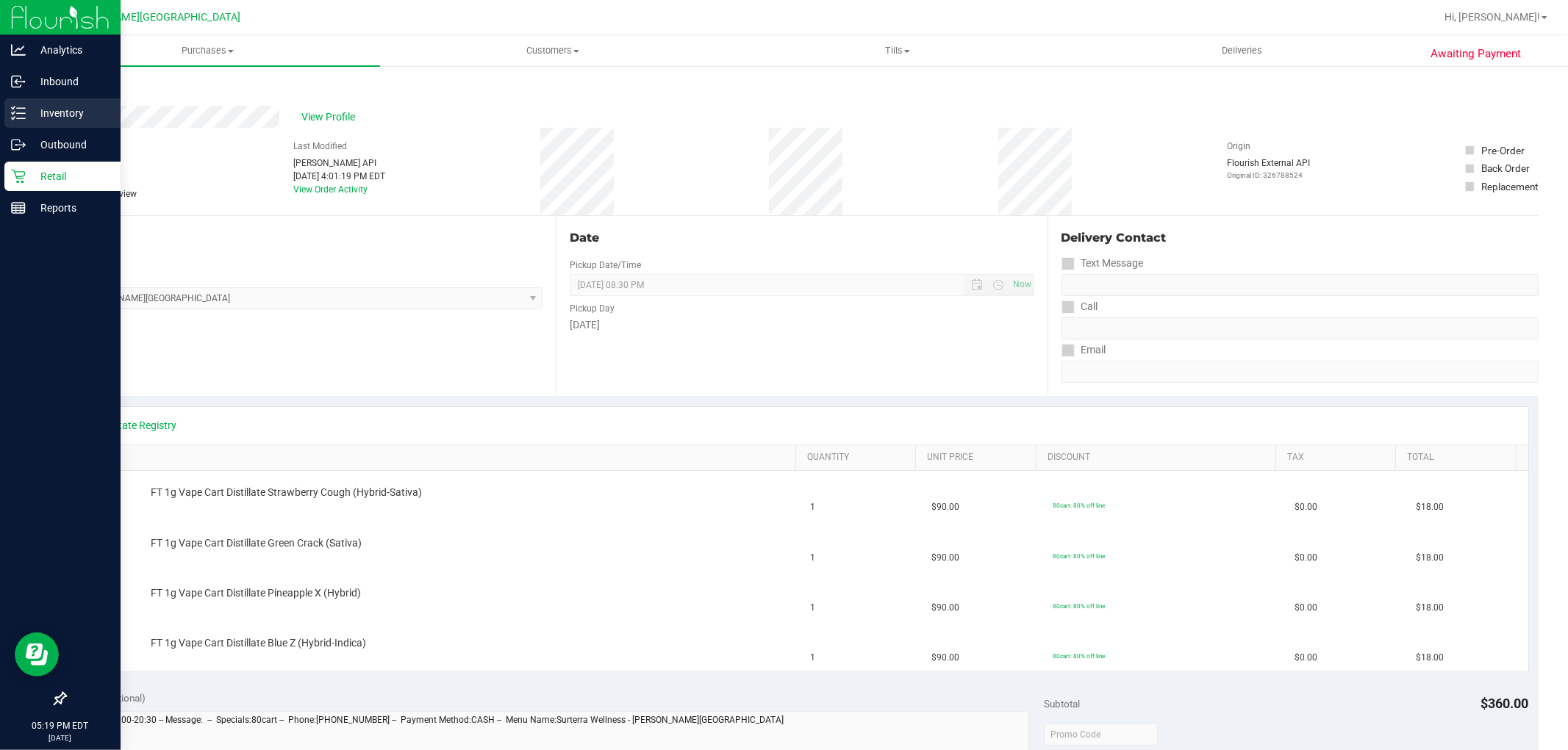
click at [33, 110] on p "Inventory" at bounding box center [70, 113] width 89 height 17
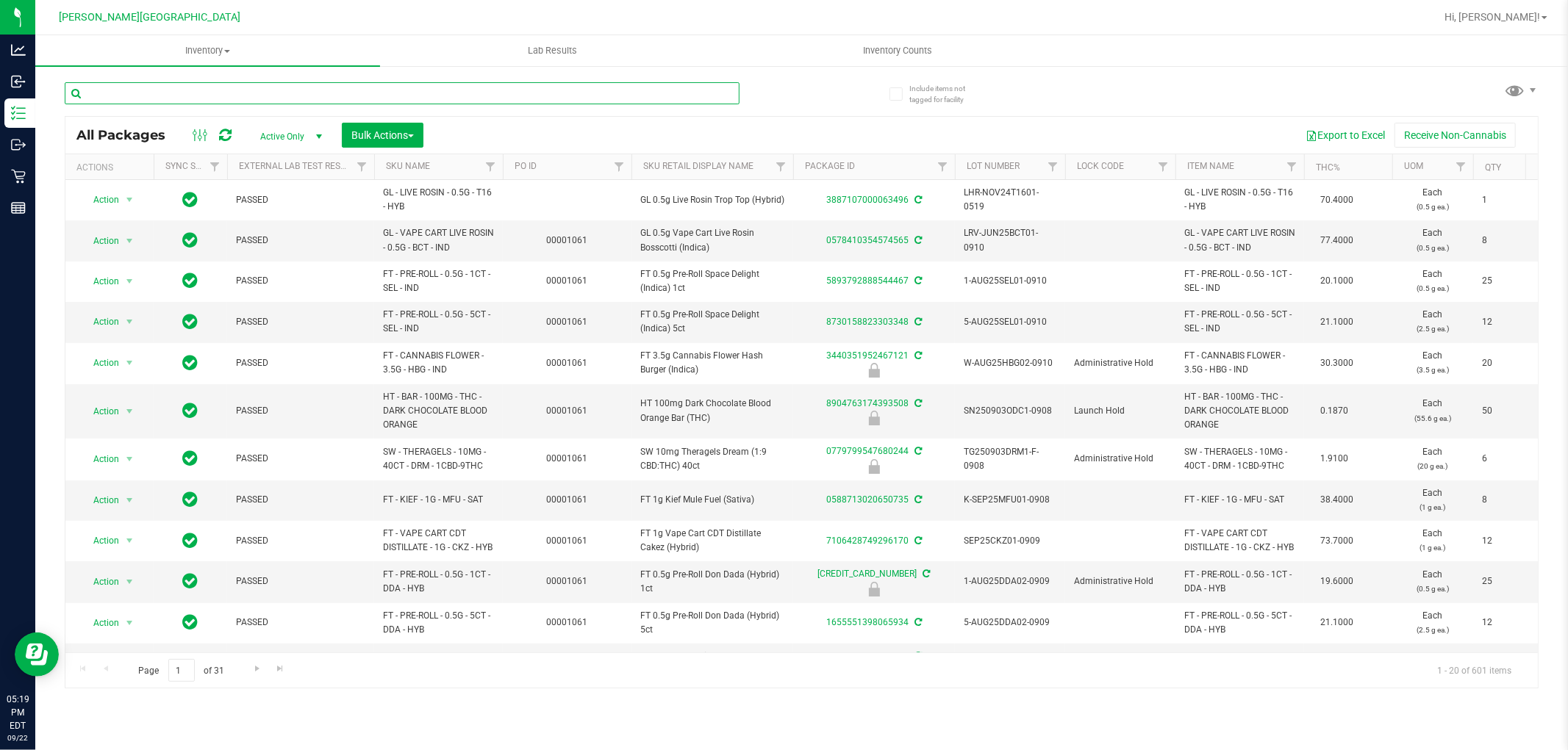
click at [302, 92] on input "text" at bounding box center [402, 93] width 675 height 22
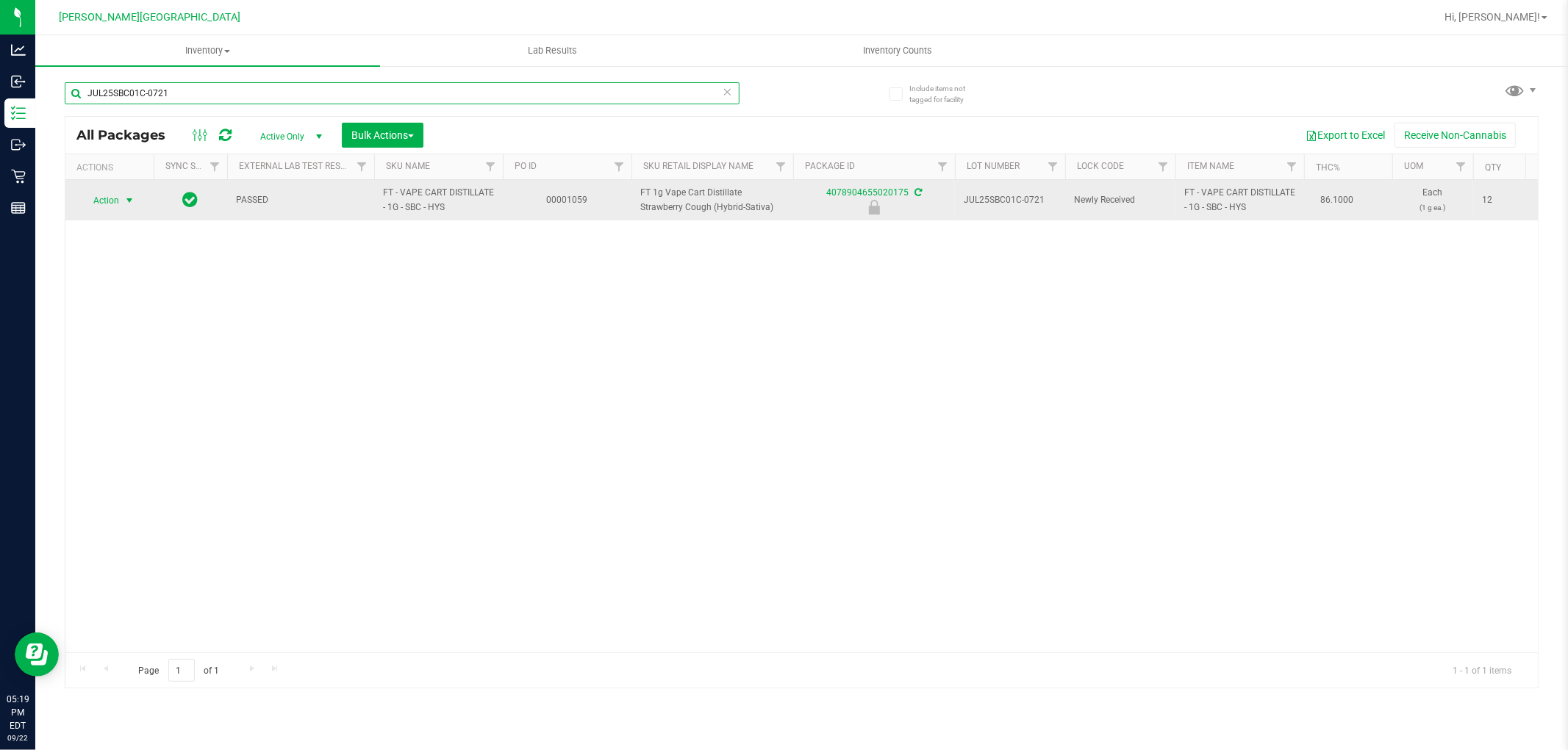
type input "JUL25SBC01C-0721"
click at [113, 197] on span "Action" at bounding box center [100, 200] width 40 height 21
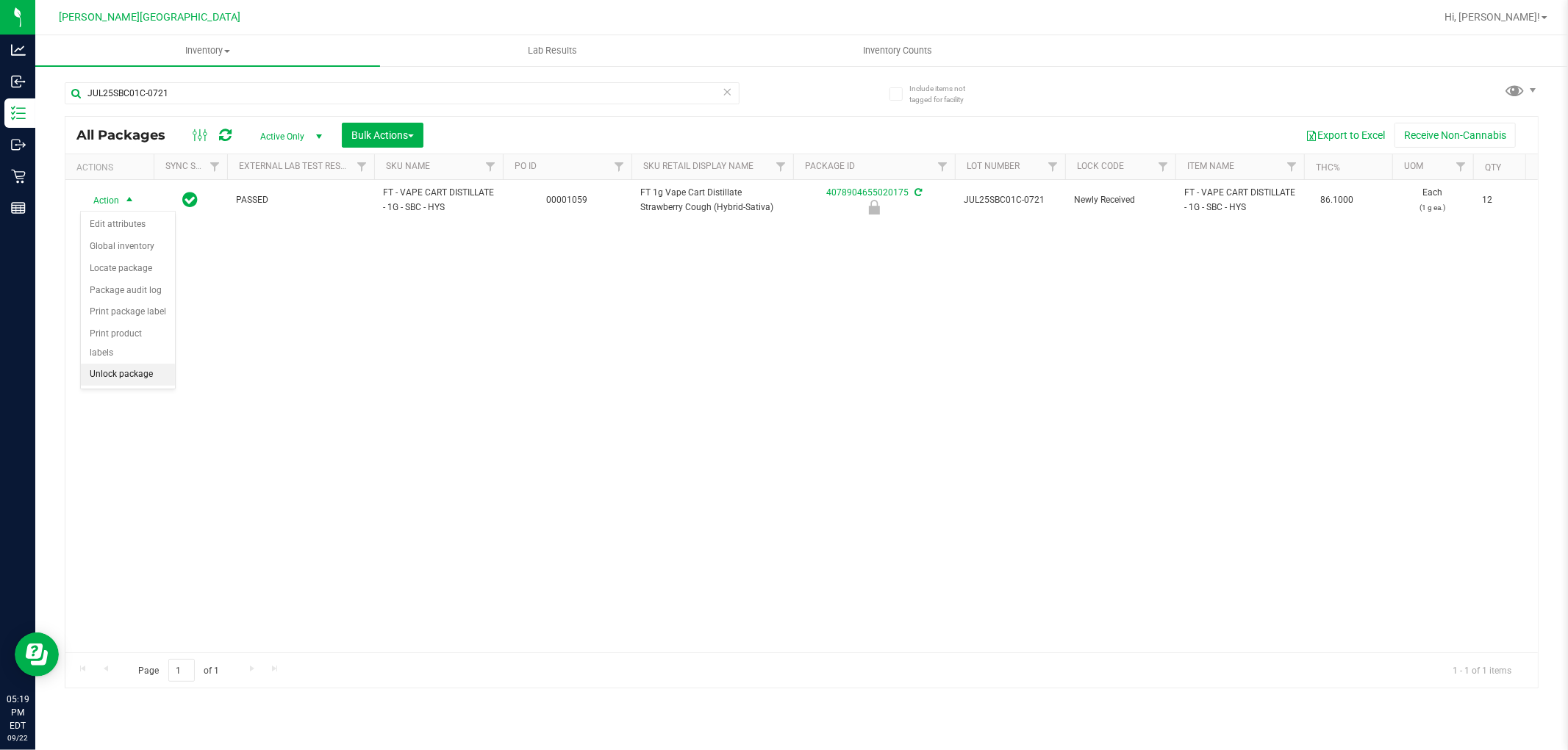
click at [115, 377] on li "Unlock package" at bounding box center [128, 374] width 94 height 22
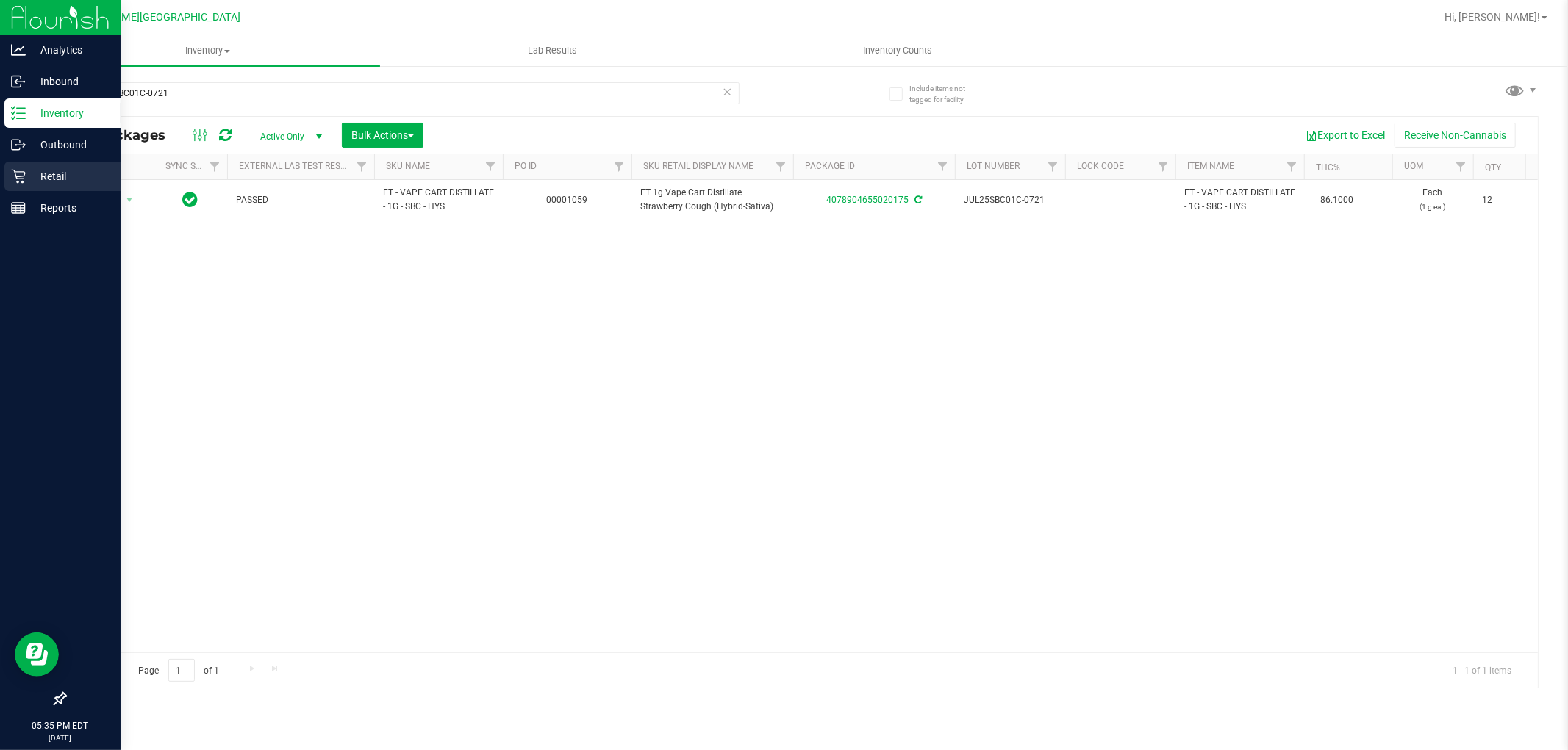
click at [41, 173] on p "Retail" at bounding box center [70, 175] width 89 height 17
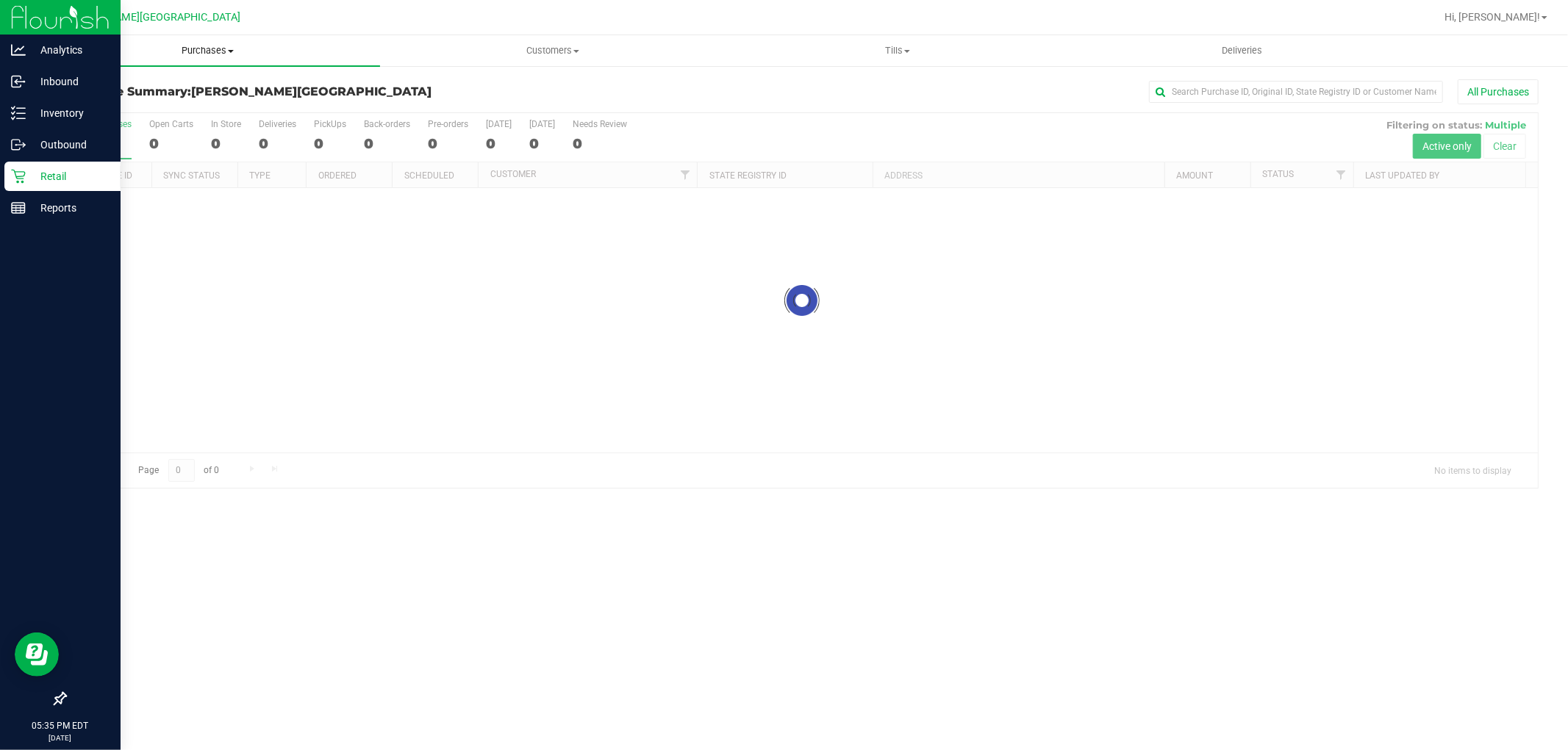
click at [206, 49] on span "Purchases" at bounding box center [208, 50] width 345 height 13
click at [118, 104] on span "Fulfillment" at bounding box center [81, 106] width 91 height 12
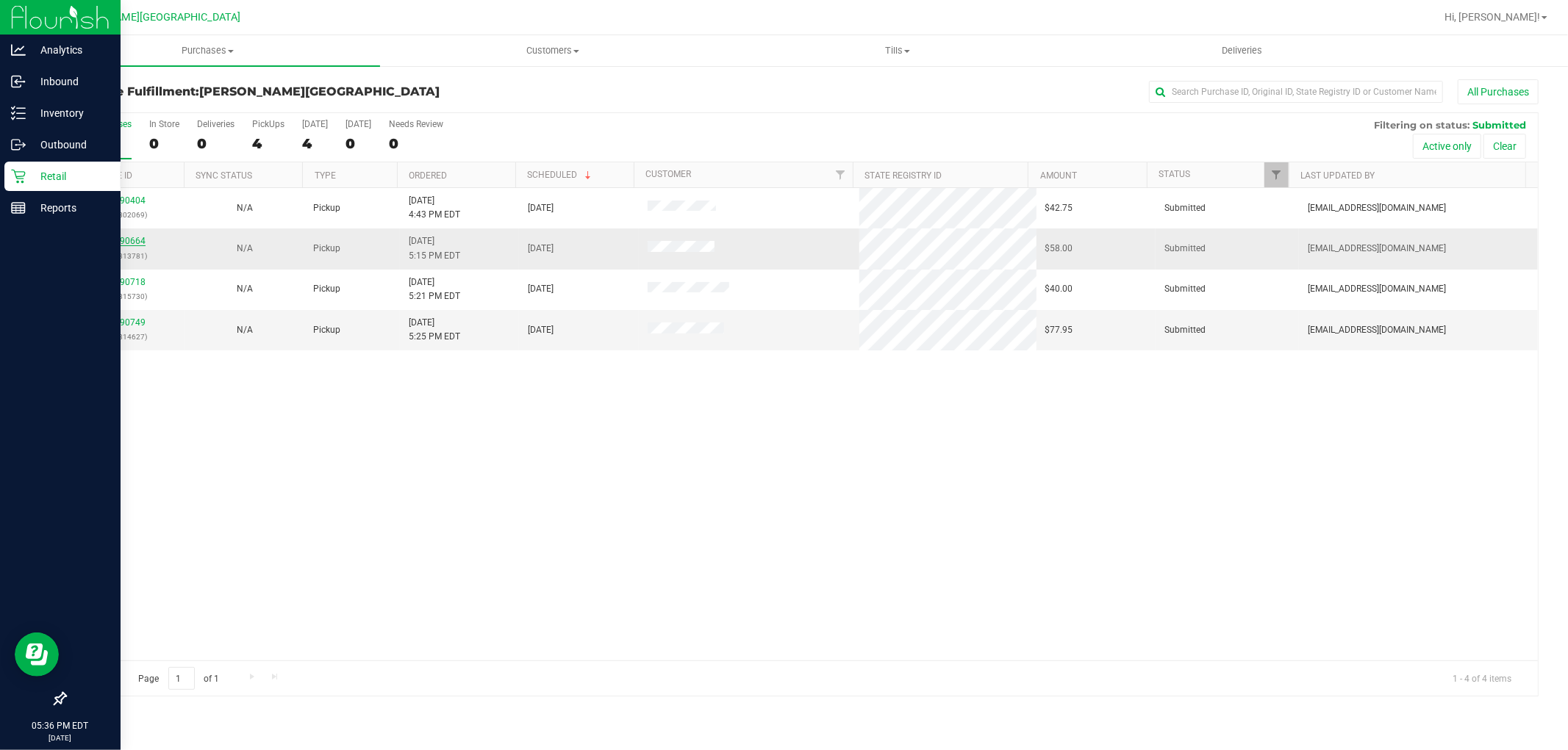
click at [133, 245] on link "11990664" at bounding box center [125, 241] width 41 height 10
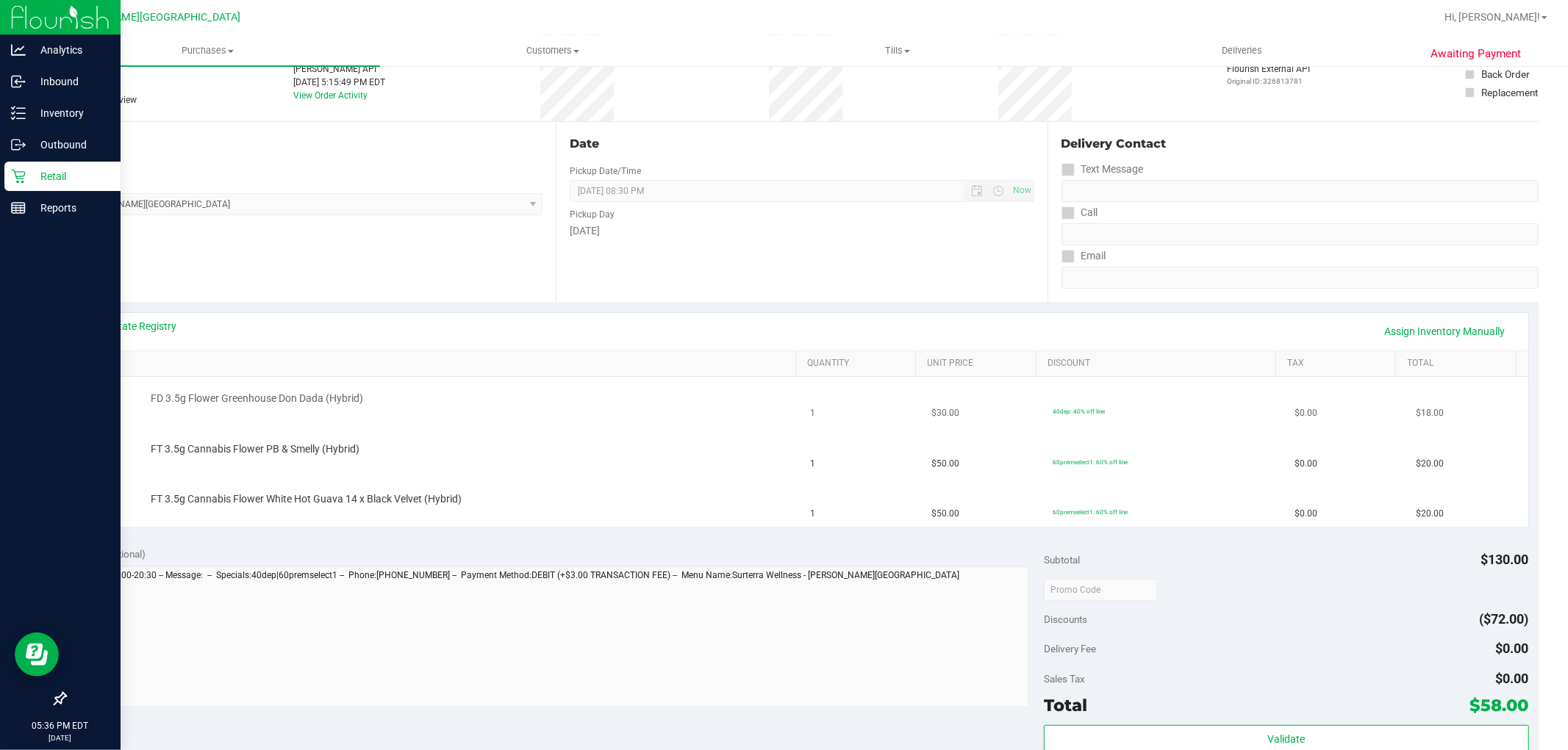
scroll to position [245, 0]
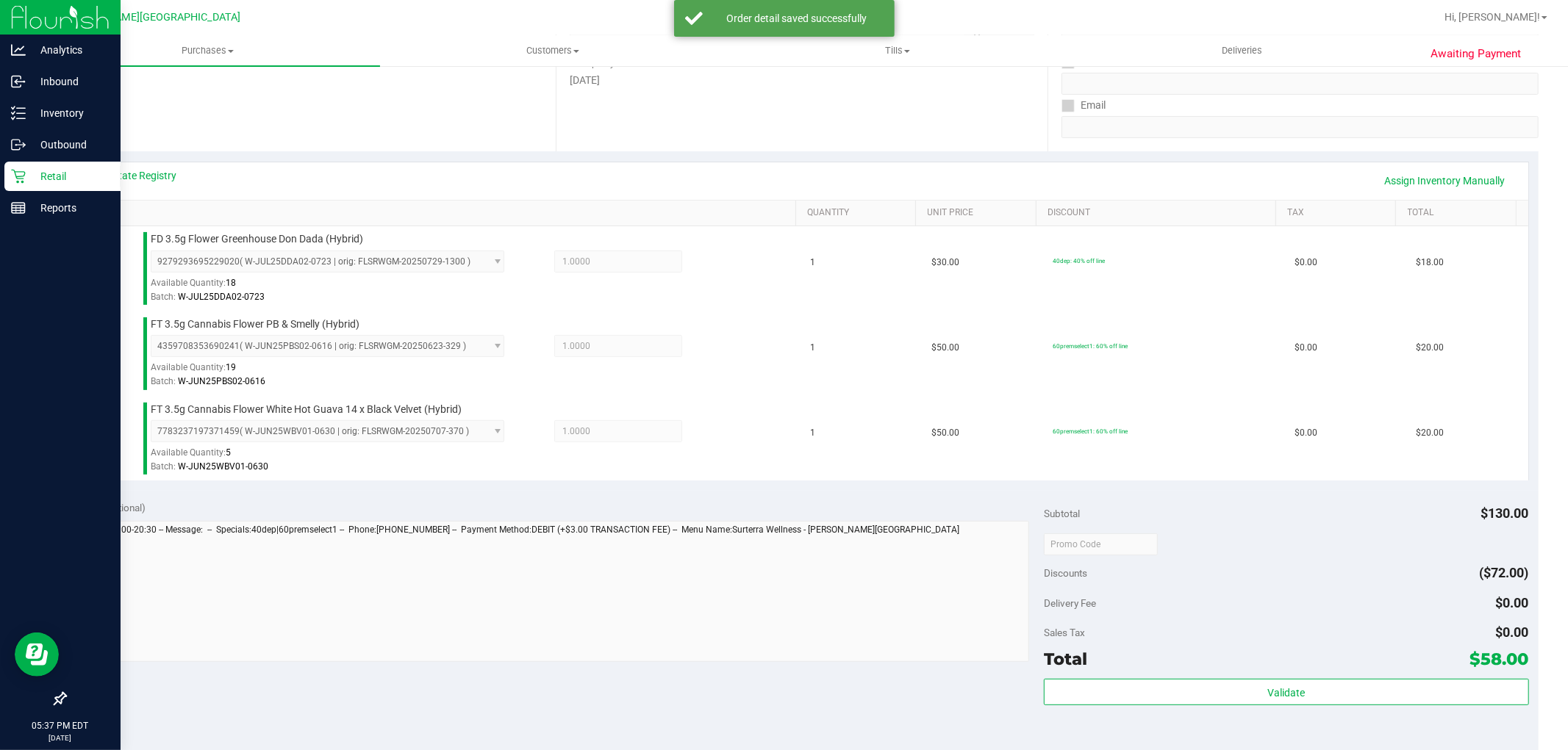
drag, startPoint x: 287, startPoint y: 536, endPoint x: 691, endPoint y: 781, distance: 472.5
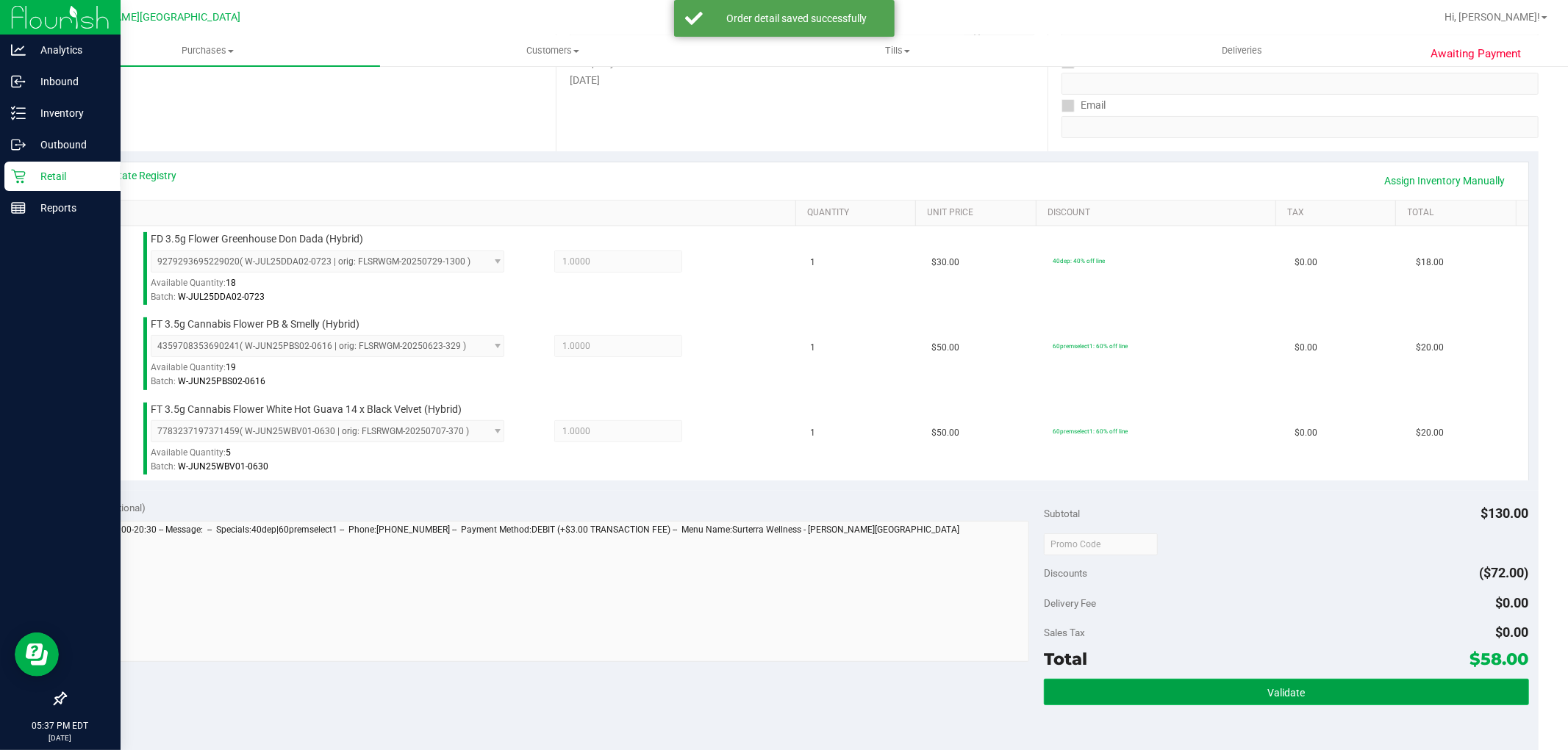
drag, startPoint x: 691, startPoint y: 781, endPoint x: 1110, endPoint y: 681, distance: 430.8
click at [1110, 681] on button "Validate" at bounding box center [1286, 692] width 485 height 26
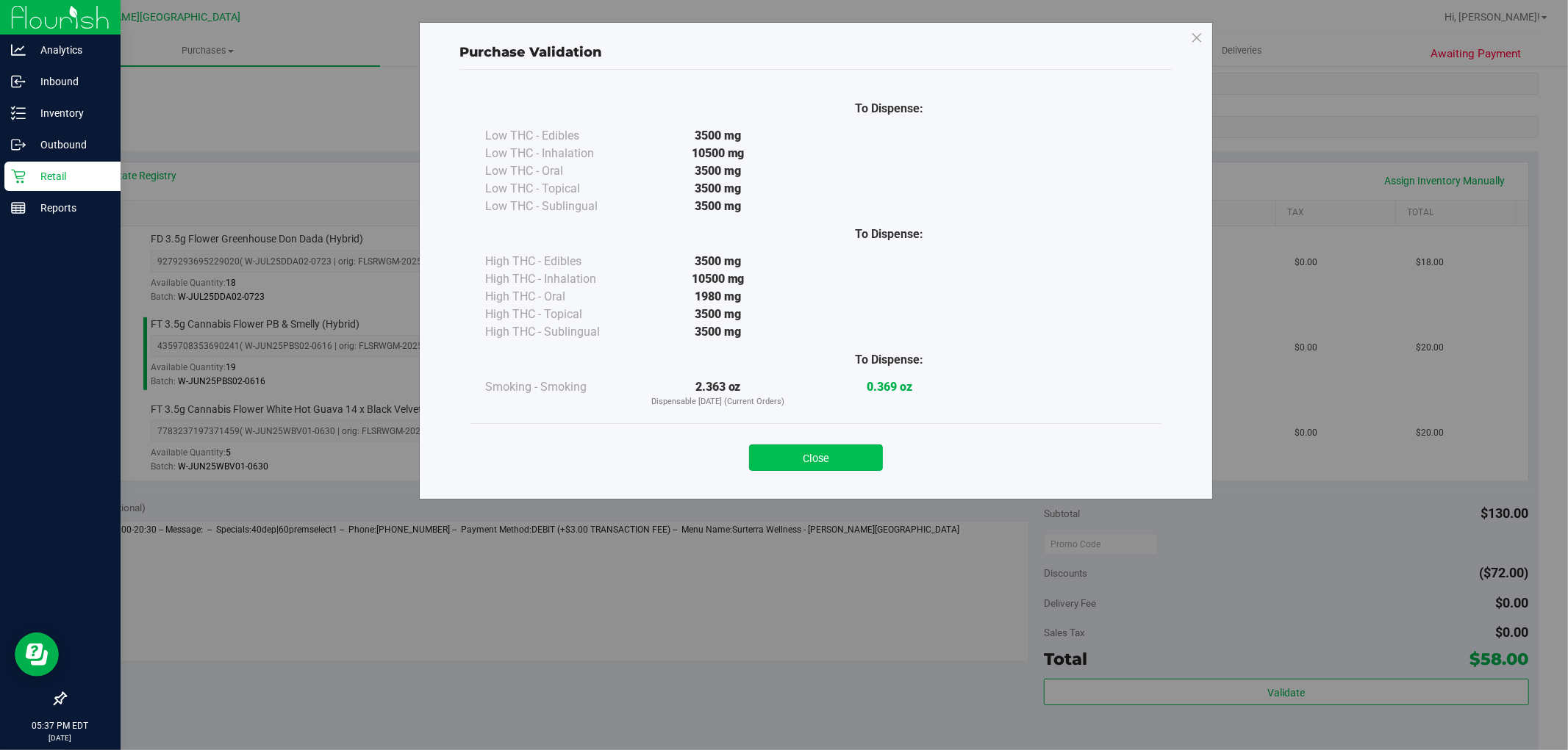
click at [853, 441] on div "Close" at bounding box center [816, 453] width 669 height 36
click at [863, 448] on button "Close" at bounding box center [816, 458] width 134 height 26
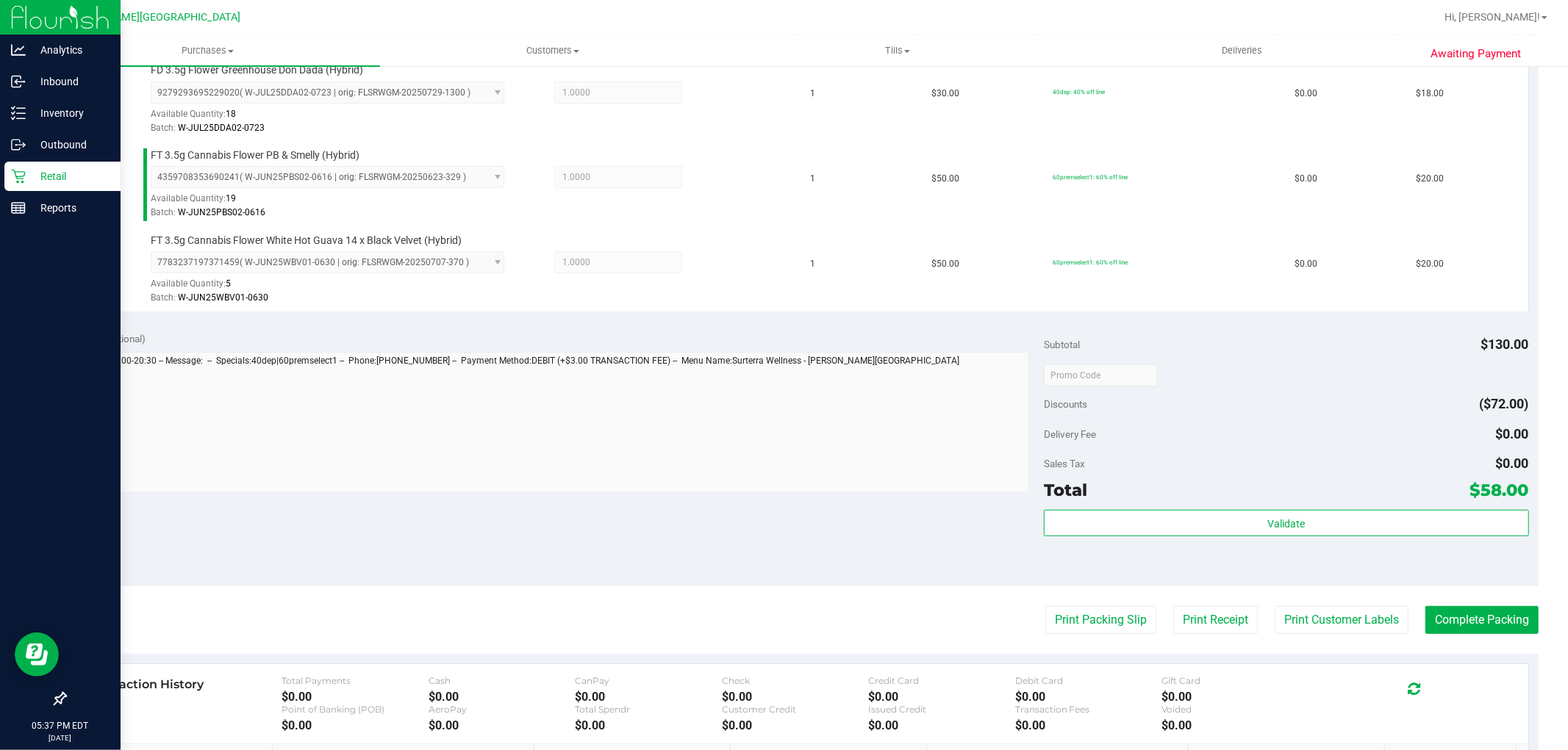
scroll to position [623, 0]
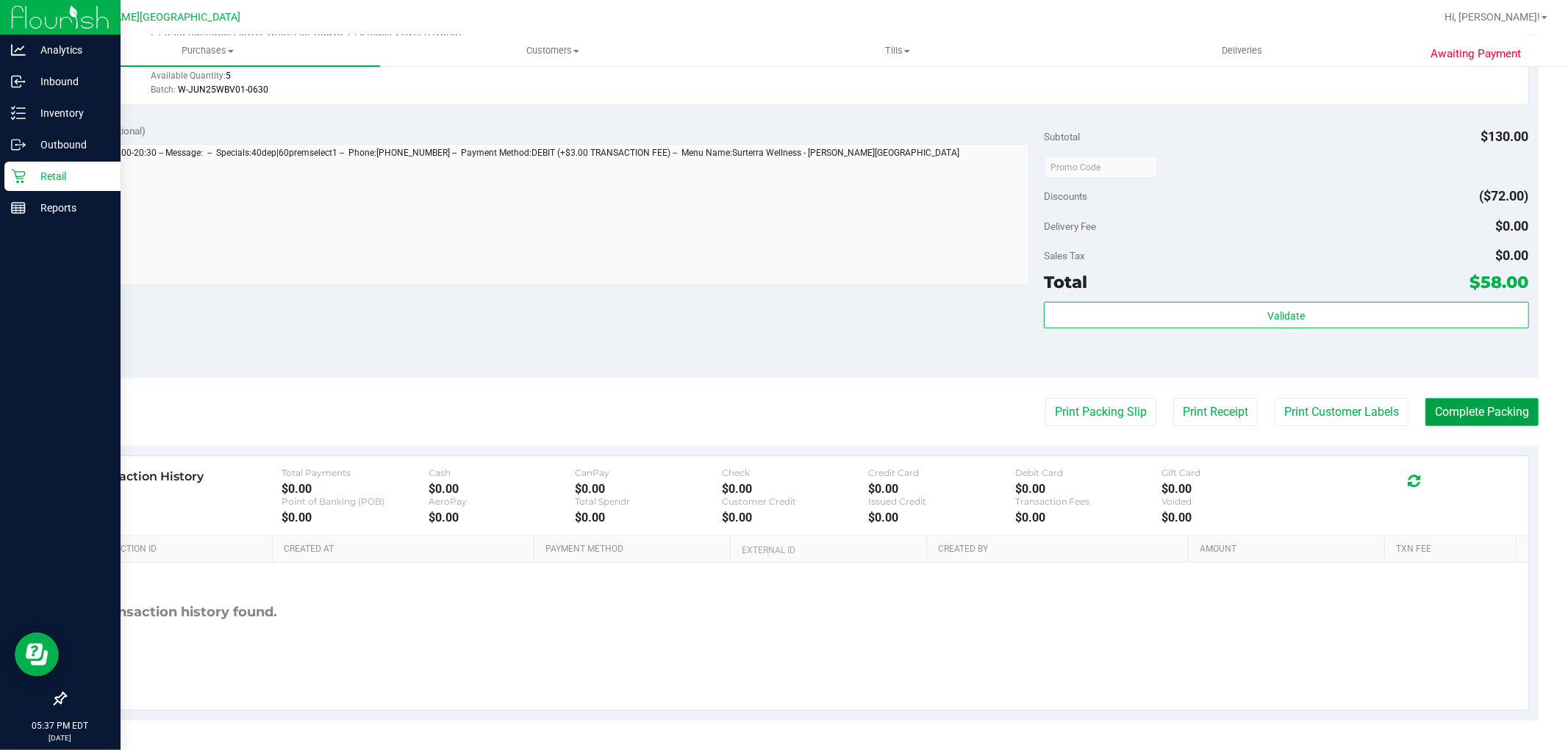
click at [1440, 400] on button "Complete Packing" at bounding box center [1482, 412] width 113 height 28
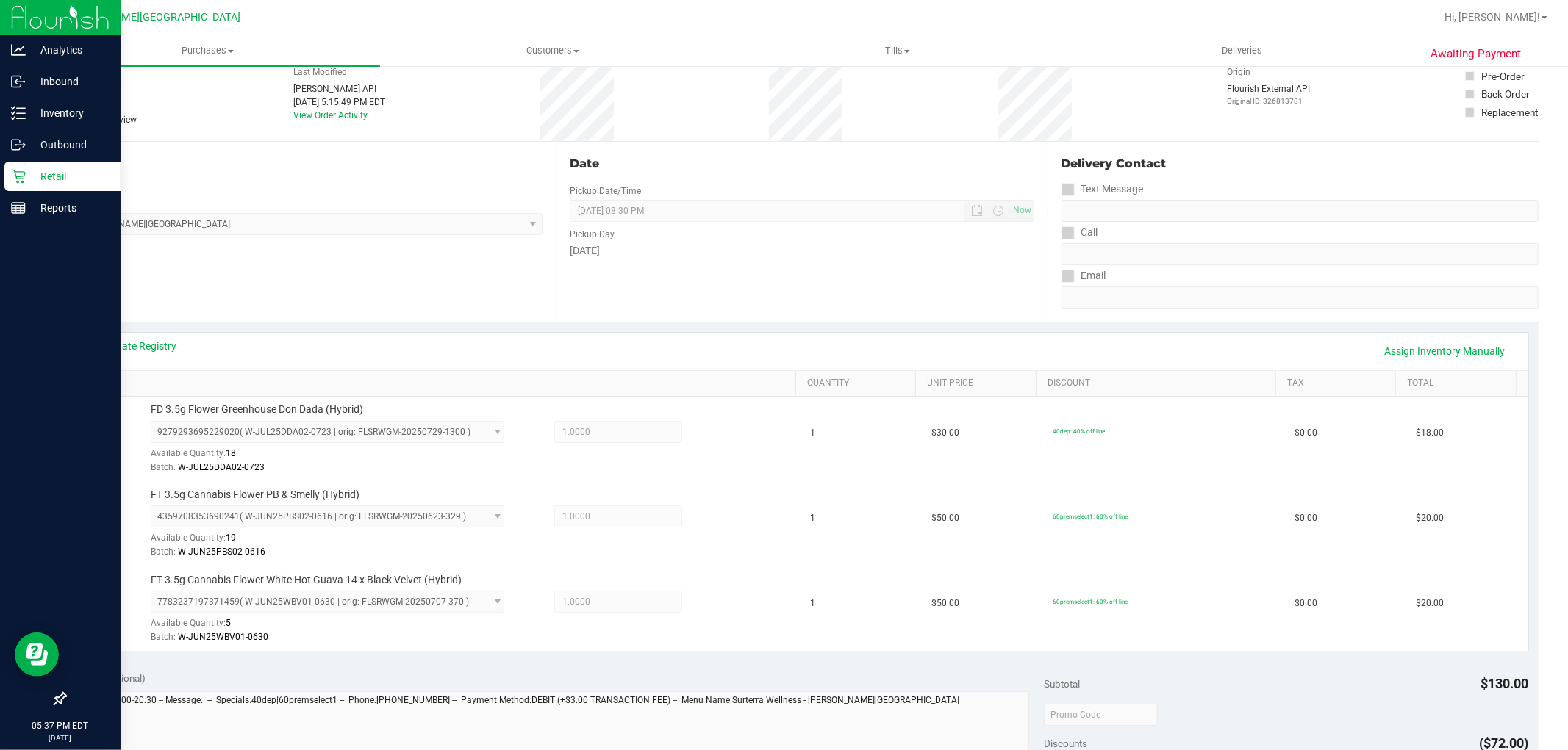
scroll to position [0, 0]
